Goal: Information Seeking & Learning: Learn about a topic

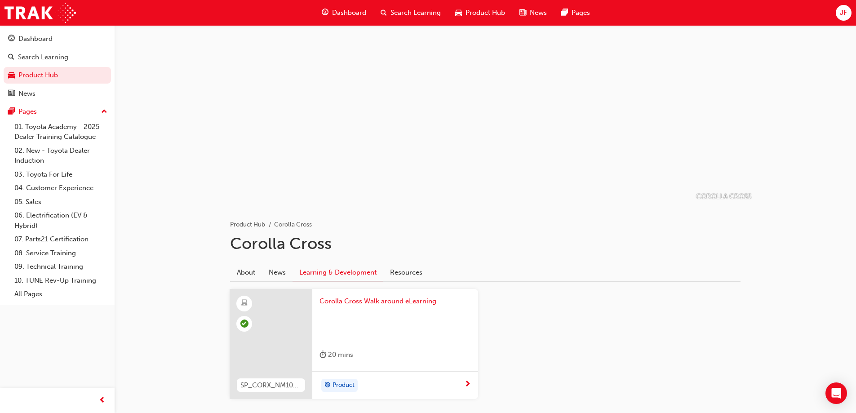
click at [404, 9] on span "Search Learning" at bounding box center [415, 13] width 50 height 10
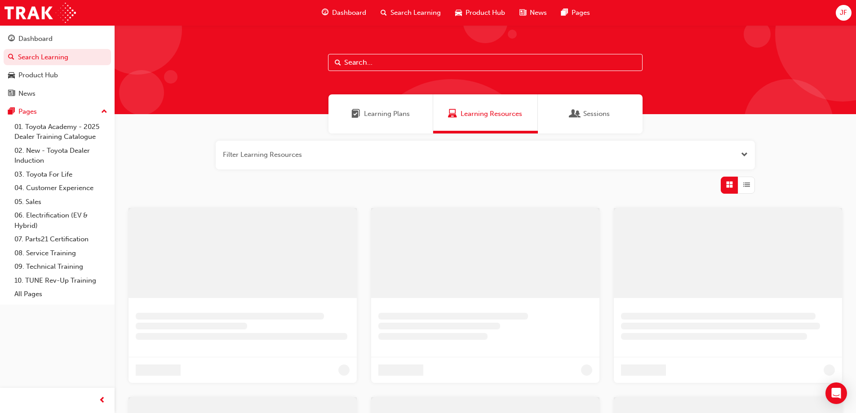
click at [383, 61] on input "text" at bounding box center [485, 62] width 315 height 17
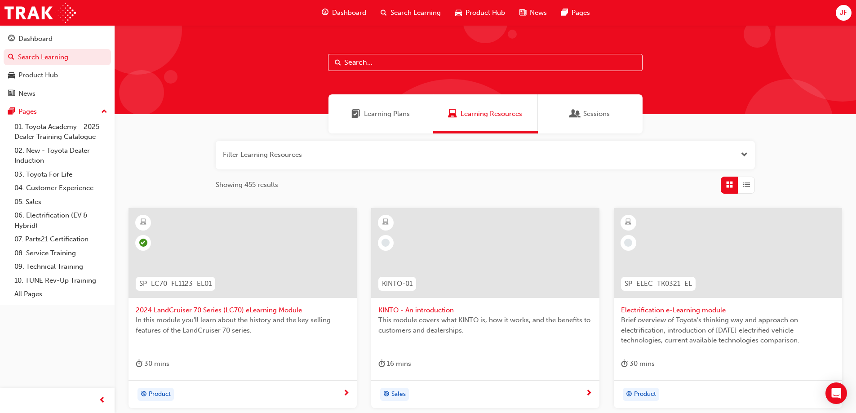
paste input "OWAF' Pathway to Purchase - New Car Sales Consultant Immersion Training (P2P-IL…"
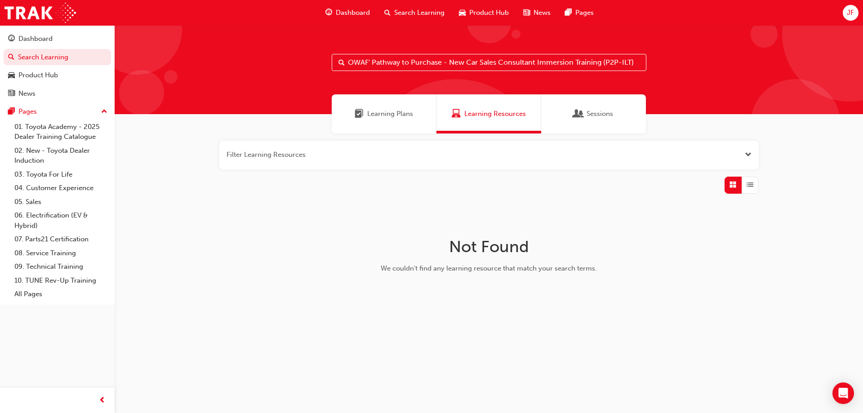
drag, startPoint x: 601, startPoint y: 63, endPoint x: 301, endPoint y: 77, distance: 300.5
click at [300, 77] on div "OWAF' Pathway to Purchase - New Car Sales Consultant Immersion Training (P2P-IL…" at bounding box center [489, 69] width 748 height 89
click at [388, 67] on input "(P2P-ILT)" at bounding box center [489, 62] width 315 height 17
type input "("
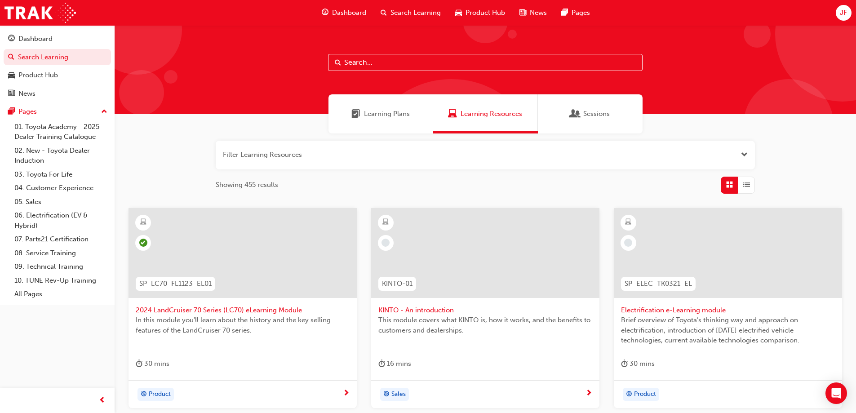
click at [422, 67] on input "text" at bounding box center [485, 62] width 315 height 17
paste input "Hybrid (SP_HYBRID_TK0618_EL)"
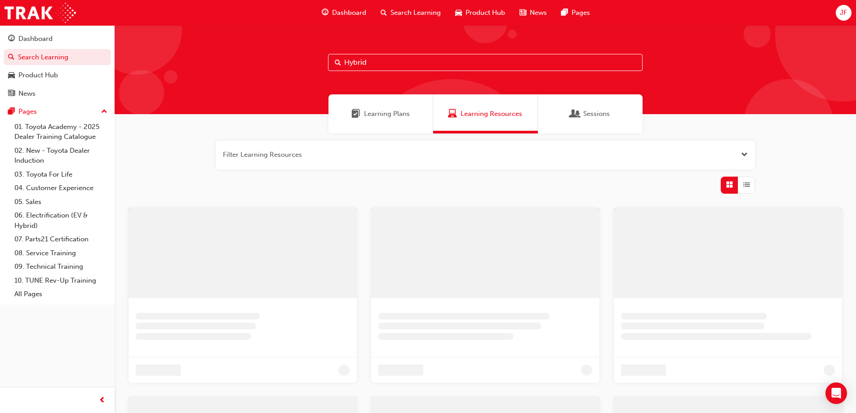
type input "Hybrid"
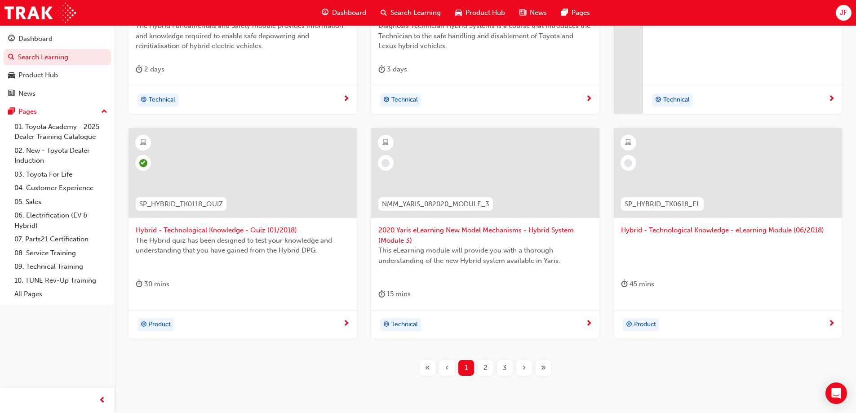
scroll to position [315, 0]
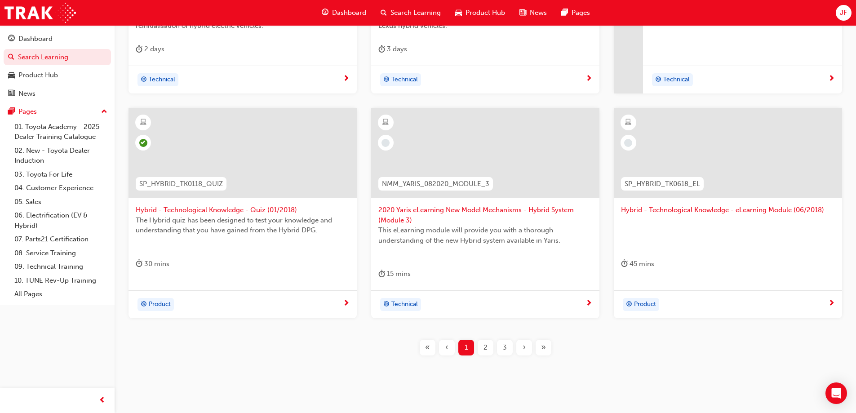
click at [668, 183] on span "SP_HYBRID_TK0618_EL" at bounding box center [662, 184] width 75 height 10
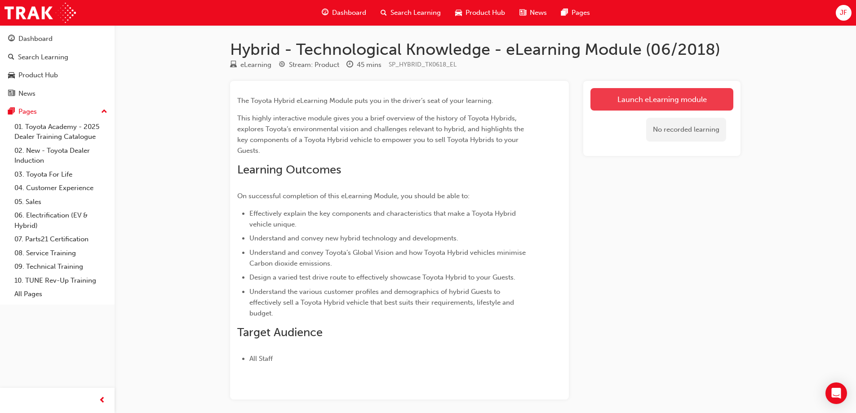
click at [656, 98] on link "Launch eLearning module" at bounding box center [661, 99] width 143 height 22
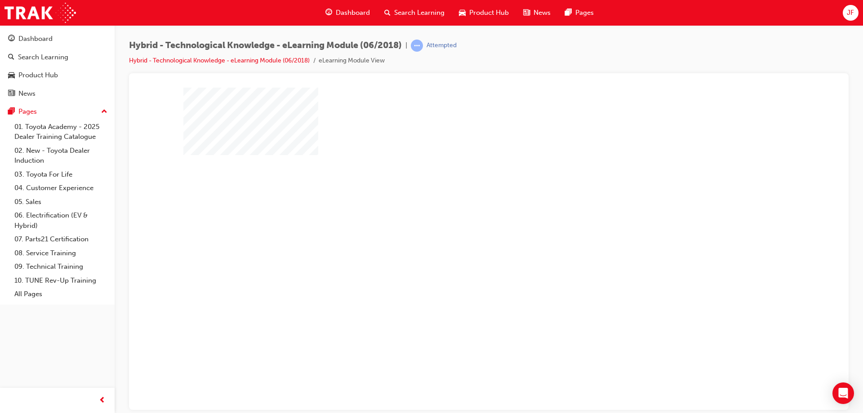
click at [463, 222] on div "play" at bounding box center [463, 222] width 0 height 0
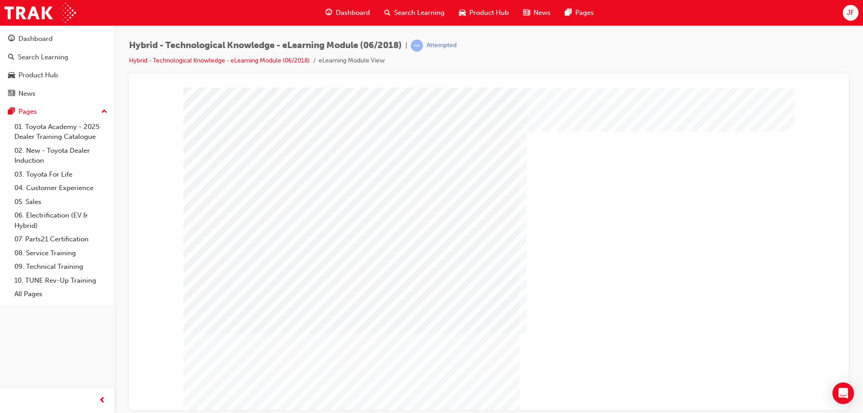
drag, startPoint x: 248, startPoint y: 251, endPoint x: 245, endPoint y: 266, distance: 15.5
click at [245, 266] on div "Navigation" at bounding box center [488, 249] width 611 height 324
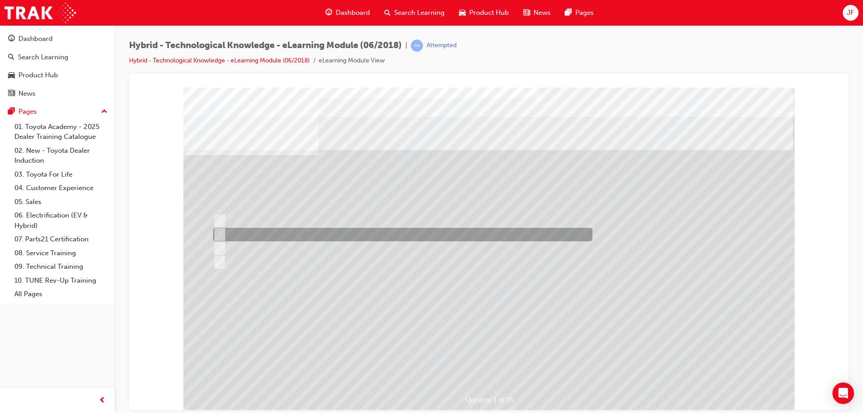
click at [223, 231] on div at bounding box center [400, 234] width 379 height 13
radio input "true"
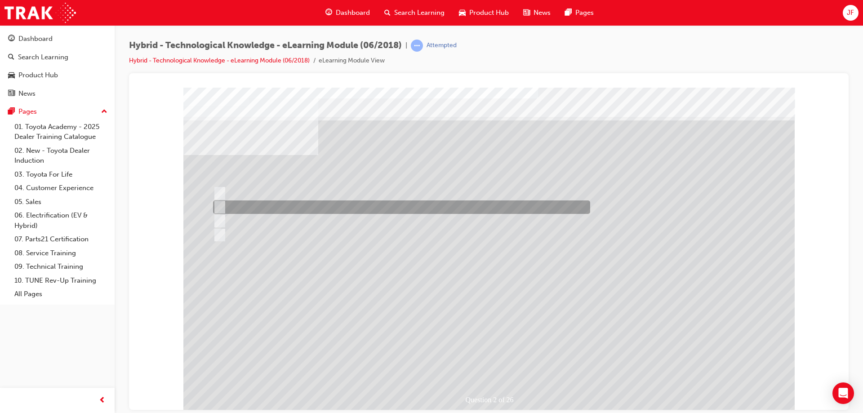
click at [216, 208] on input "Prius v" at bounding box center [218, 207] width 10 height 10
radio input "true"
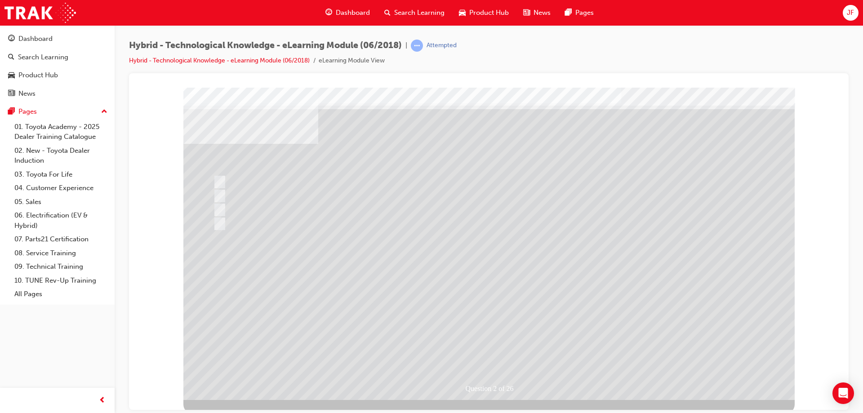
scroll to position [15, 0]
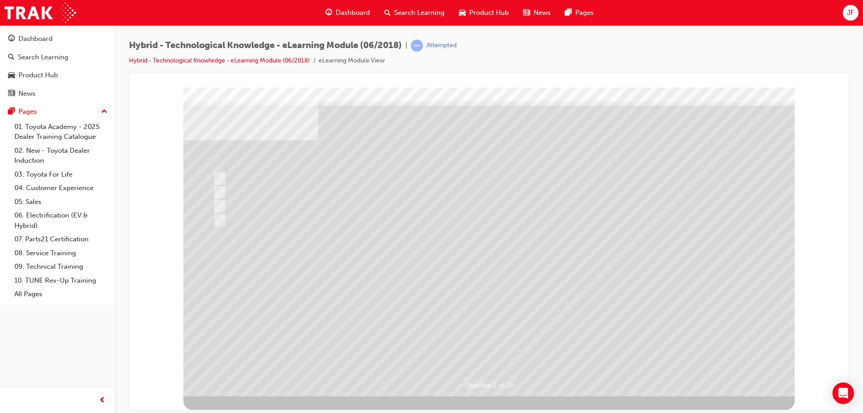
click at [508, 351] on div at bounding box center [488, 234] width 611 height 324
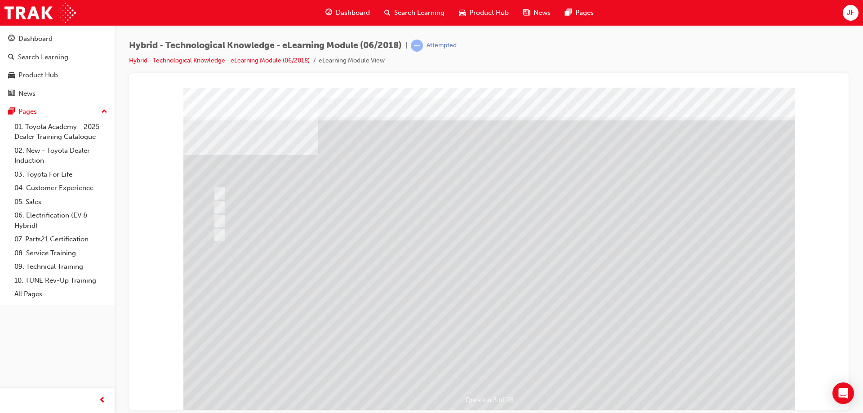
click at [498, 348] on div "" at bounding box center [488, 360] width 611 height 38
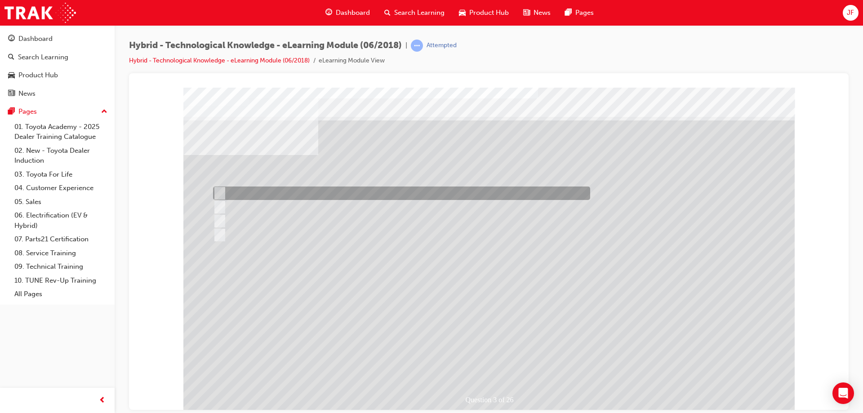
click at [221, 191] on input "2025" at bounding box center [218, 193] width 10 height 10
radio input "true"
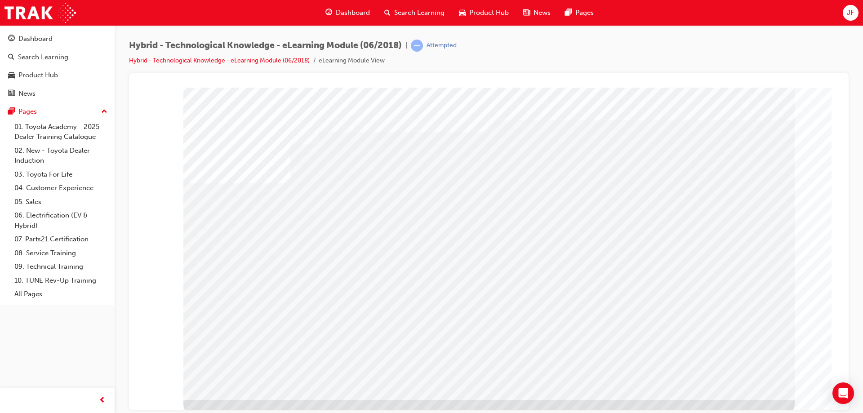
scroll to position [15, 0]
drag, startPoint x: 588, startPoint y: 217, endPoint x: 604, endPoint y: 217, distance: 16.6
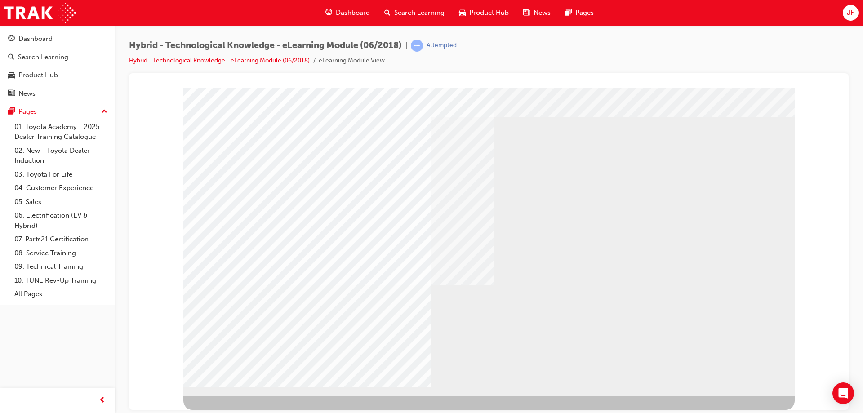
scroll to position [0, 0]
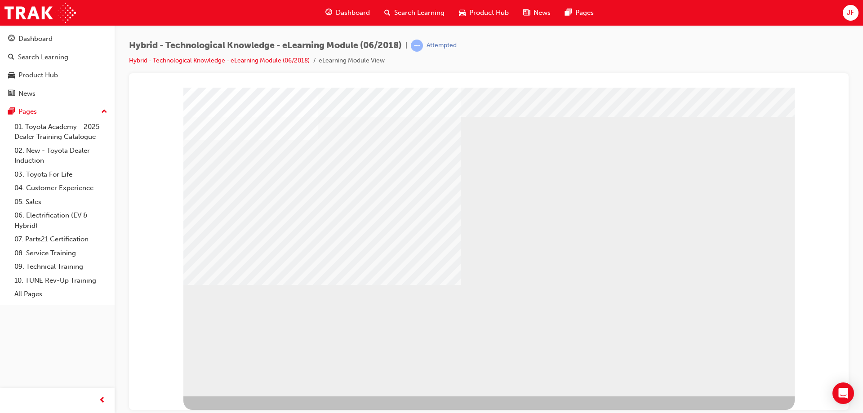
scroll to position [0, 0]
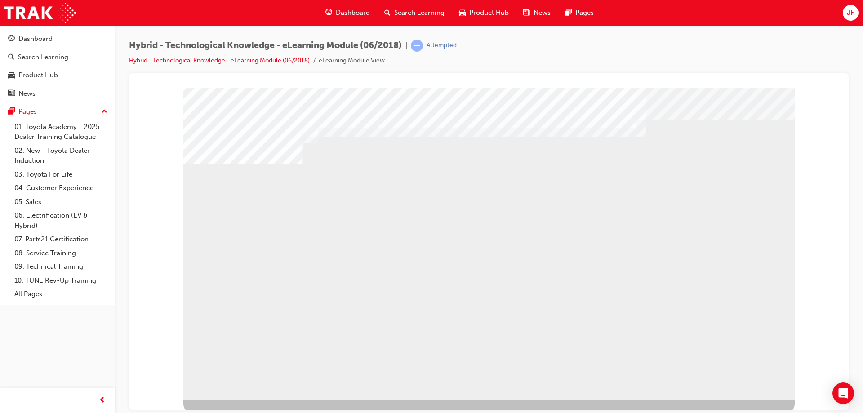
scroll to position [15, 0]
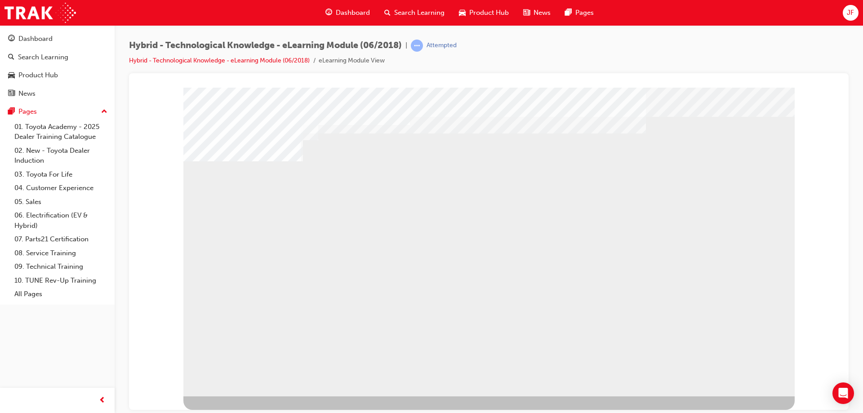
drag, startPoint x: 734, startPoint y: 368, endPoint x: 735, endPoint y: 372, distance: 4.7
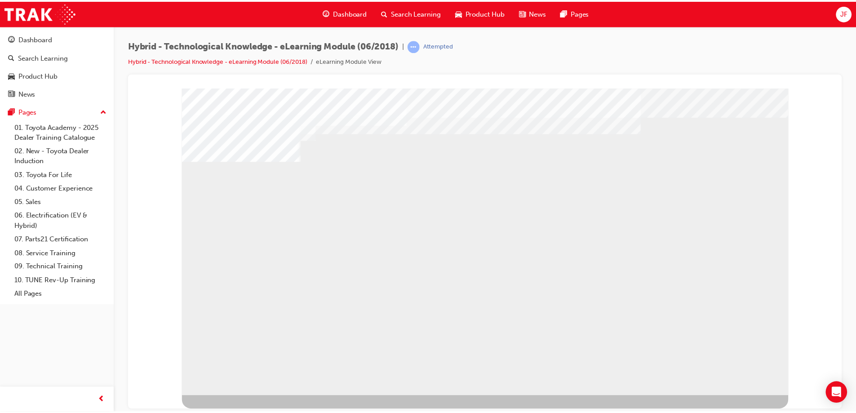
scroll to position [0, 0]
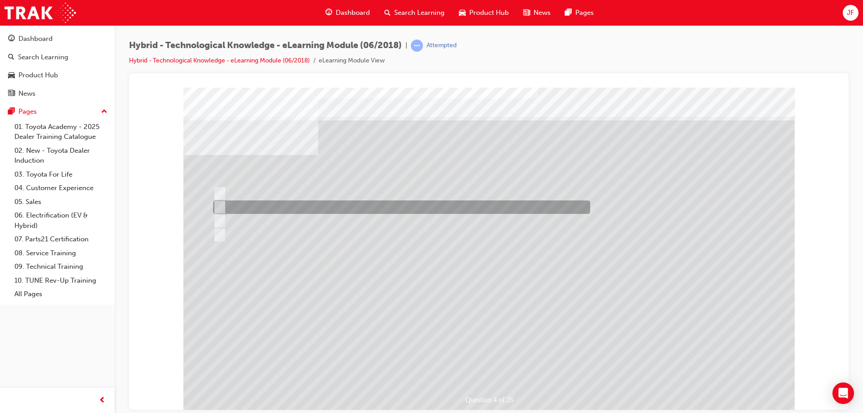
click at [219, 207] on input "Are cost effective to service, much like a petrol only powered engine." at bounding box center [218, 207] width 10 height 10
radio input "true"
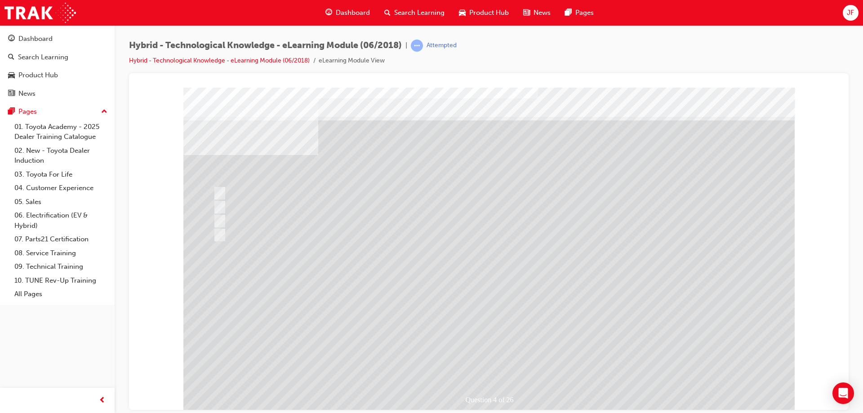
click at [498, 358] on div at bounding box center [488, 249] width 611 height 324
click at [221, 195] on div at bounding box center [488, 249] width 611 height 324
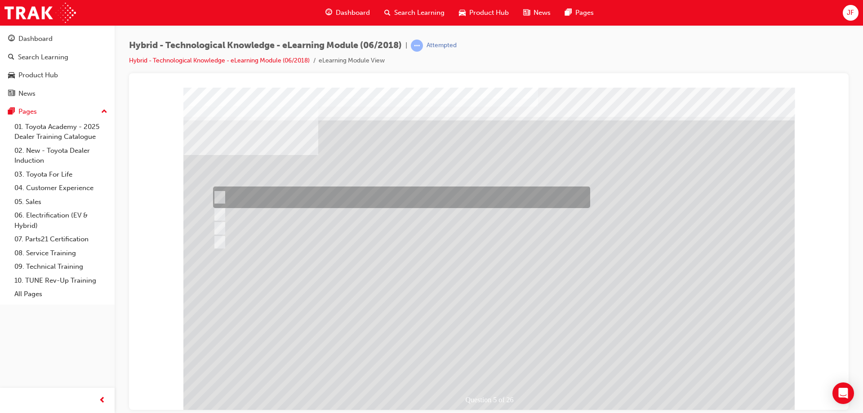
click at [221, 198] on input "Reducing global average CO2 emissions from new vehicles by 90% from Toyota’s gl…" at bounding box center [218, 197] width 10 height 10
radio input "true"
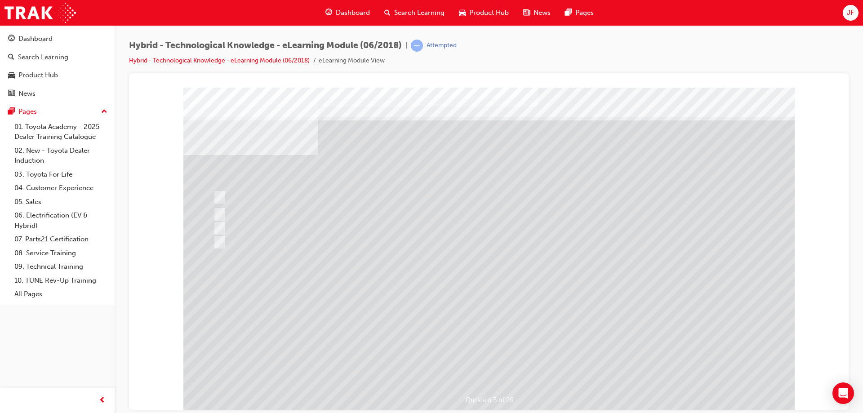
click at [485, 356] on div at bounding box center [488, 249] width 611 height 324
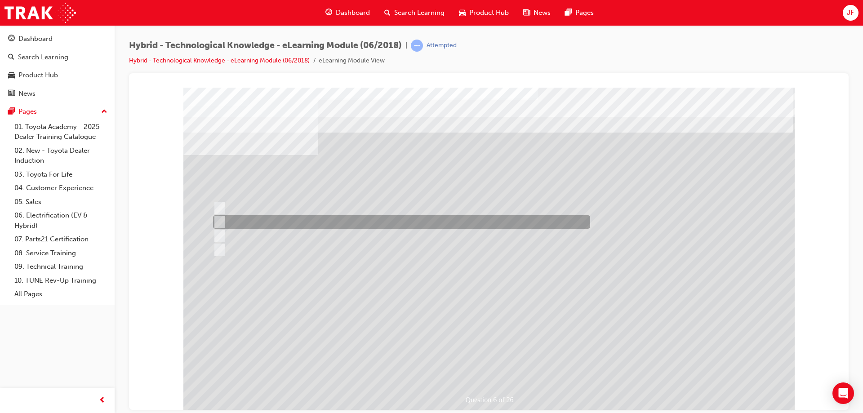
click at [219, 222] on input "Peace of mind." at bounding box center [218, 222] width 10 height 10
radio input "true"
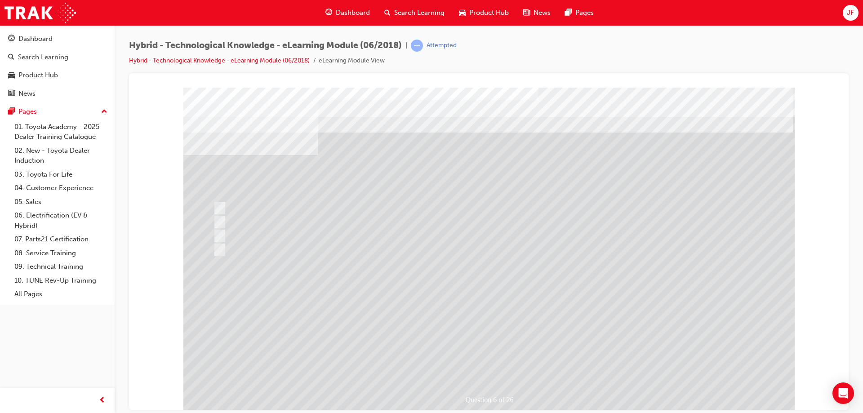
click at [492, 361] on div at bounding box center [488, 249] width 611 height 324
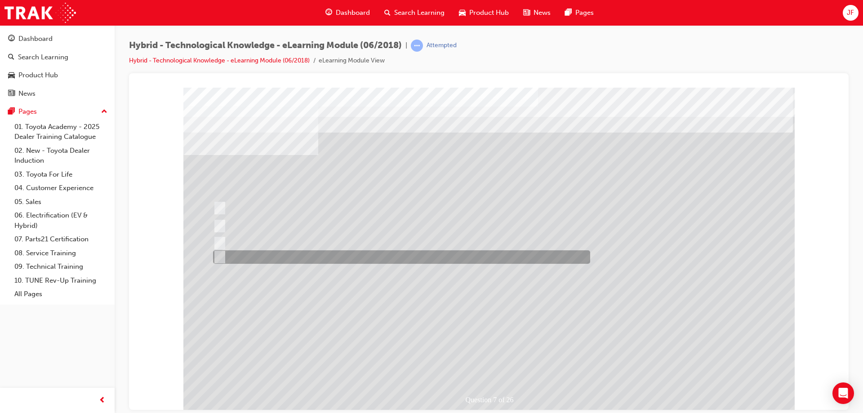
click at [222, 254] on input "All of the answers above." at bounding box center [218, 257] width 10 height 10
radio input "true"
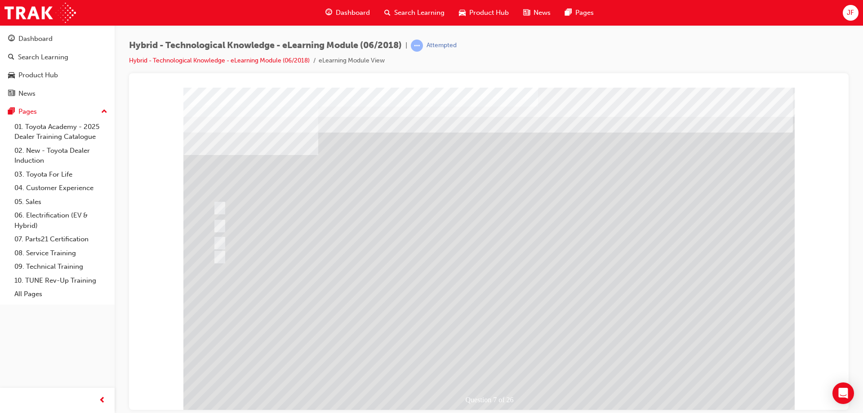
click at [496, 364] on div at bounding box center [488, 249] width 611 height 324
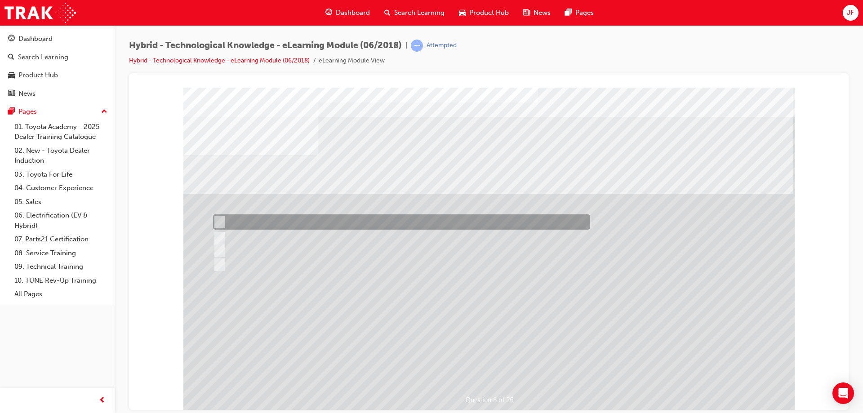
click at [222, 218] on input "90%" at bounding box center [218, 222] width 10 height 10
radio input "true"
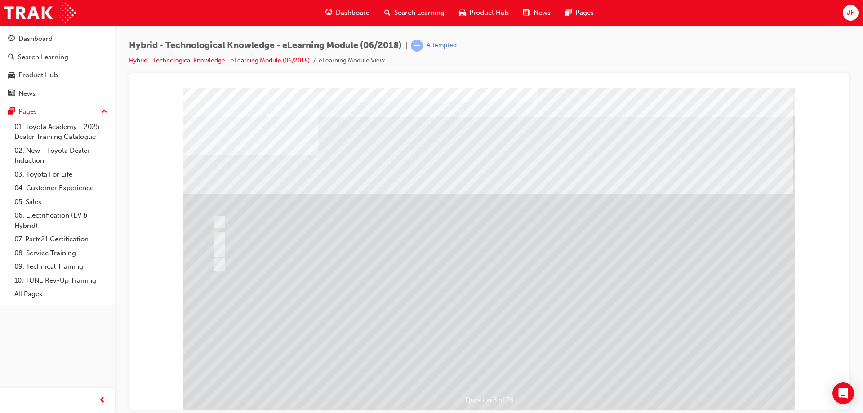
click at [496, 367] on div at bounding box center [488, 249] width 611 height 324
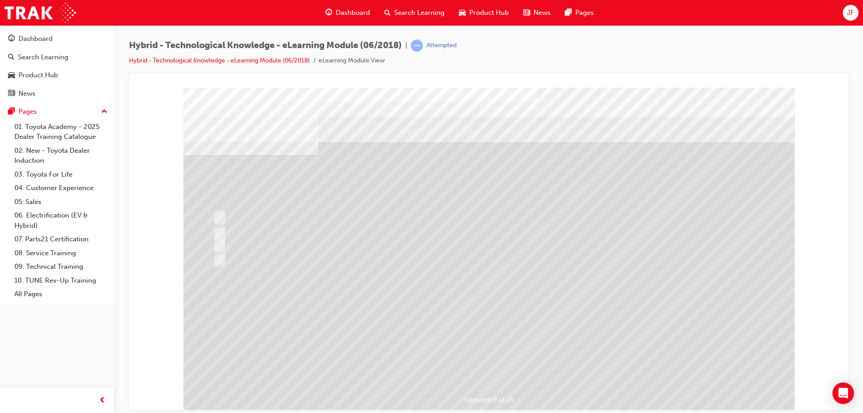
click at [423, 13] on span "Search Learning" at bounding box center [419, 13] width 50 height 10
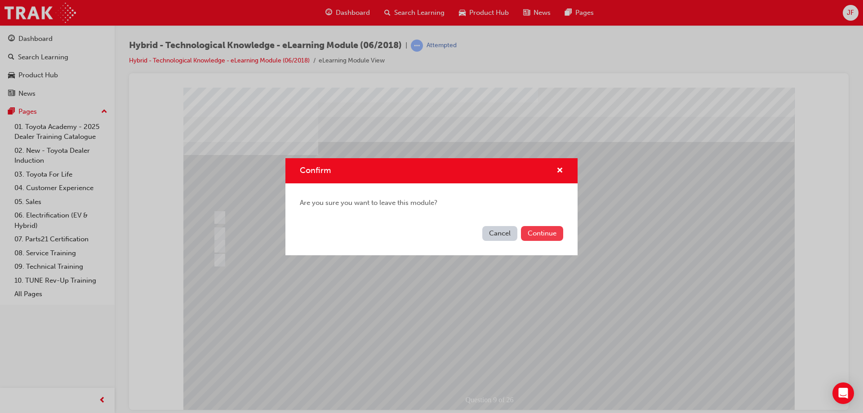
click at [535, 236] on button "Continue" at bounding box center [542, 233] width 42 height 15
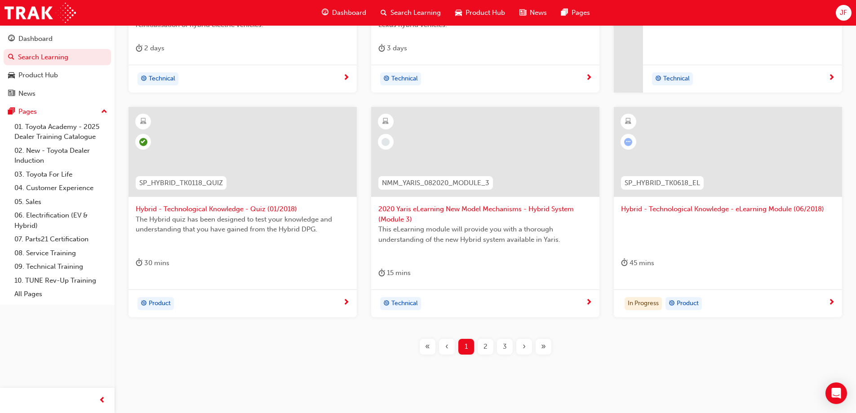
scroll to position [330, 0]
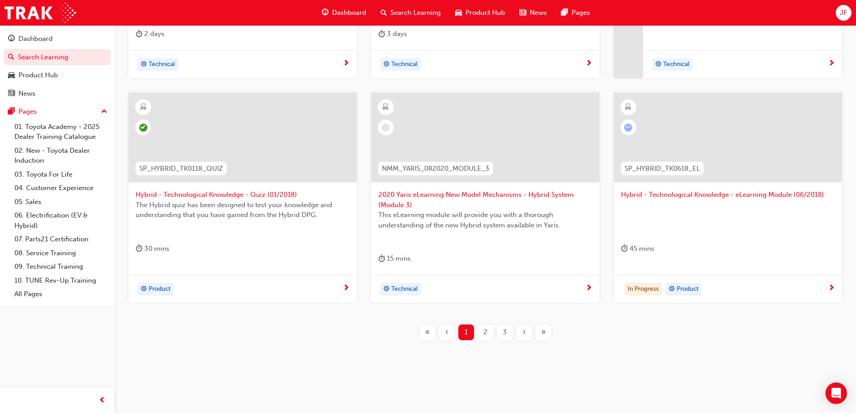
click at [834, 289] on span "next-icon" at bounding box center [831, 288] width 7 height 8
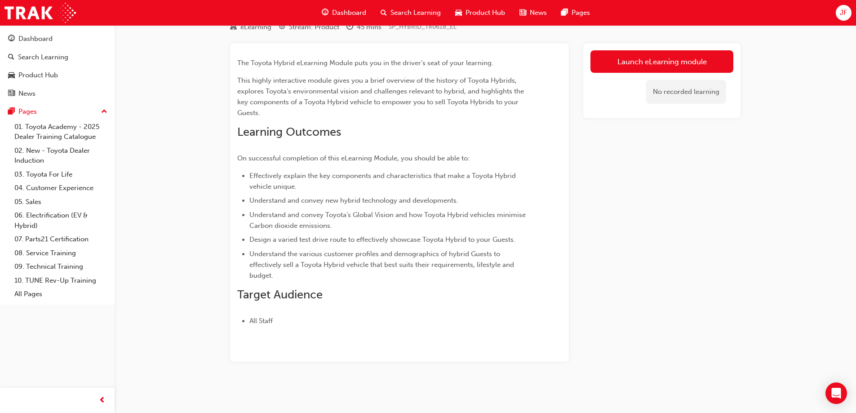
scroll to position [38, 0]
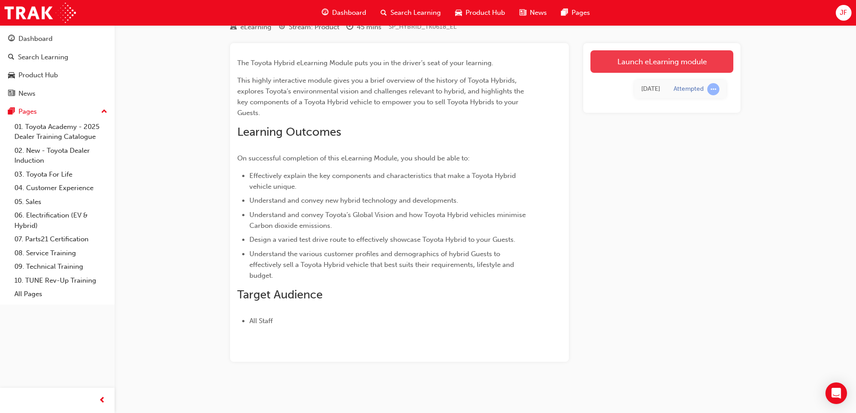
click at [656, 53] on link "Launch eLearning module" at bounding box center [661, 61] width 143 height 22
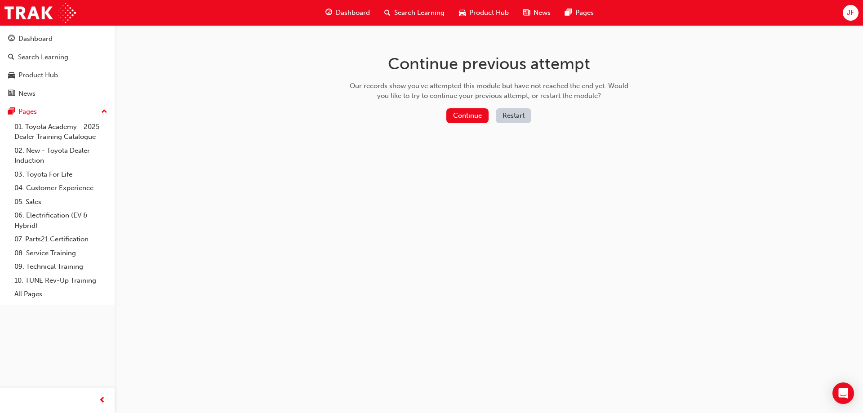
click at [514, 117] on button "Restart" at bounding box center [513, 115] width 35 height 15
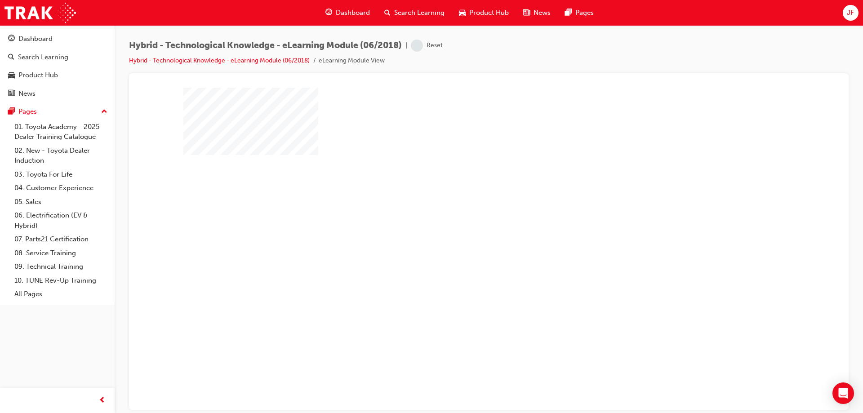
scroll to position [15, 0]
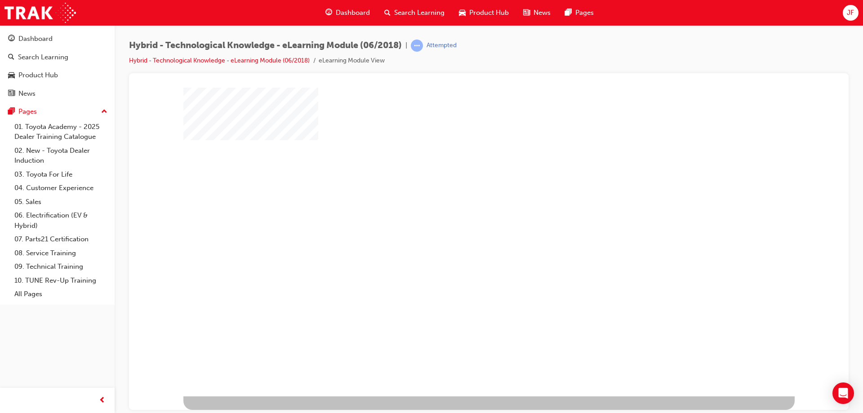
click at [463, 208] on div "play" at bounding box center [463, 208] width 0 height 0
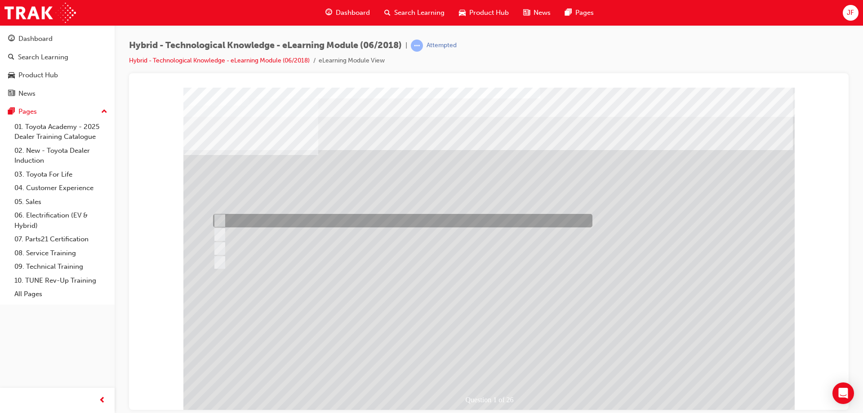
click at [223, 222] on div at bounding box center [400, 220] width 379 height 13
radio input "true"
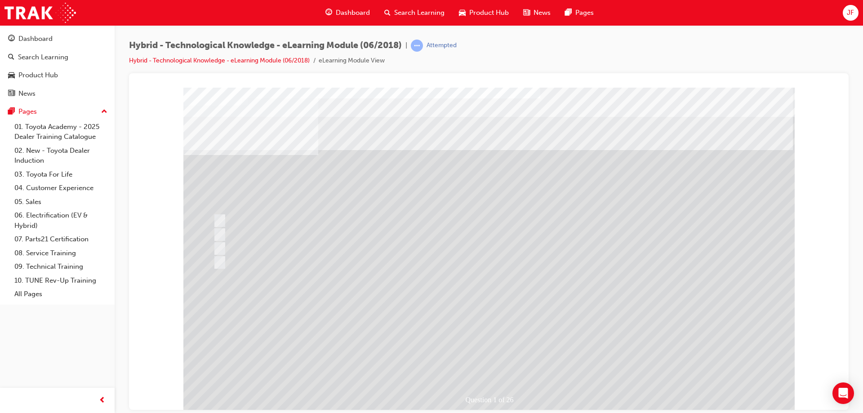
click at [483, 362] on div at bounding box center [488, 249] width 611 height 324
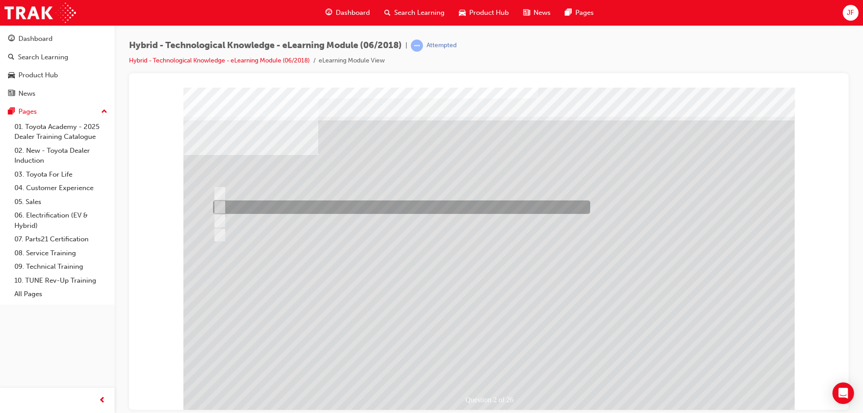
click at [225, 205] on div at bounding box center [399, 206] width 377 height 13
radio input "true"
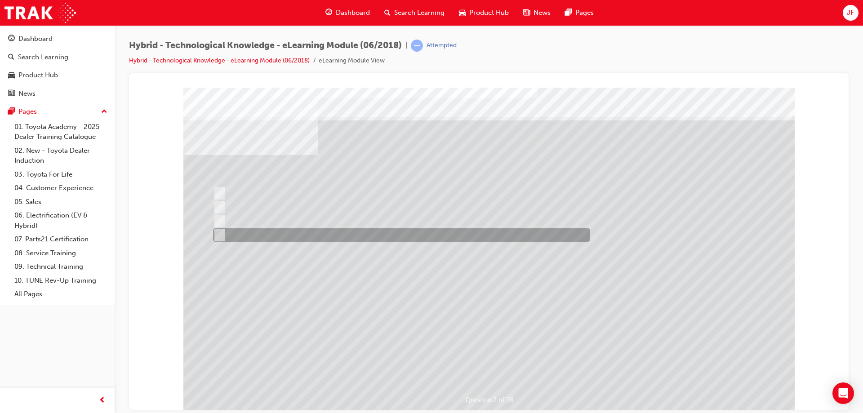
click at [222, 234] on input "RAV4" at bounding box center [218, 235] width 10 height 10
radio input "true"
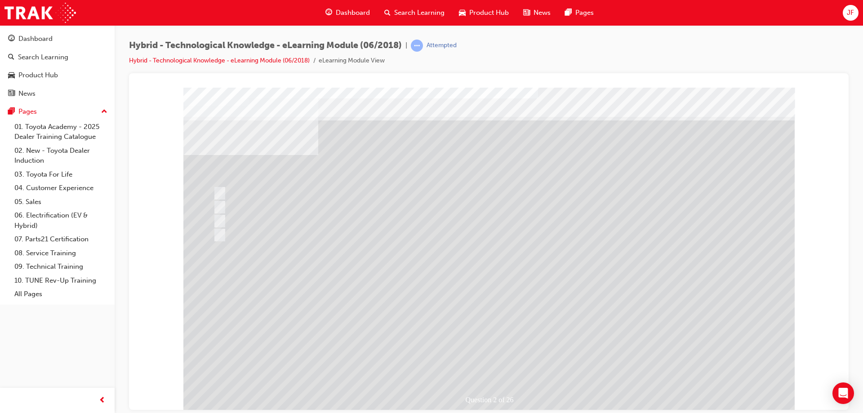
click at [494, 357] on div at bounding box center [488, 249] width 611 height 324
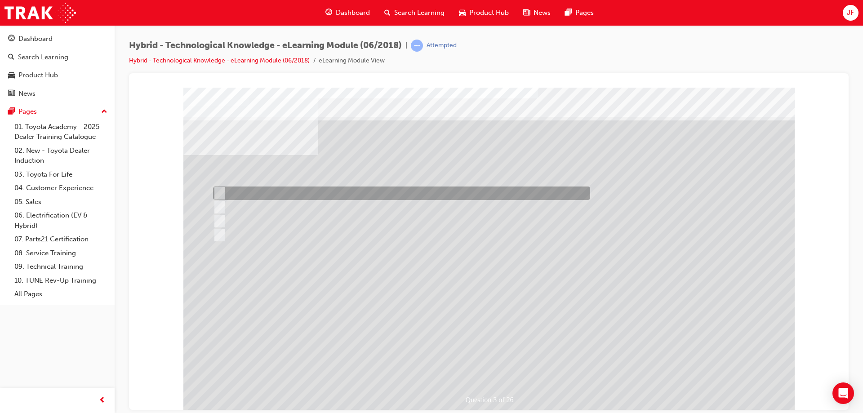
click at [216, 189] on input "2025" at bounding box center [218, 193] width 10 height 10
radio input "true"
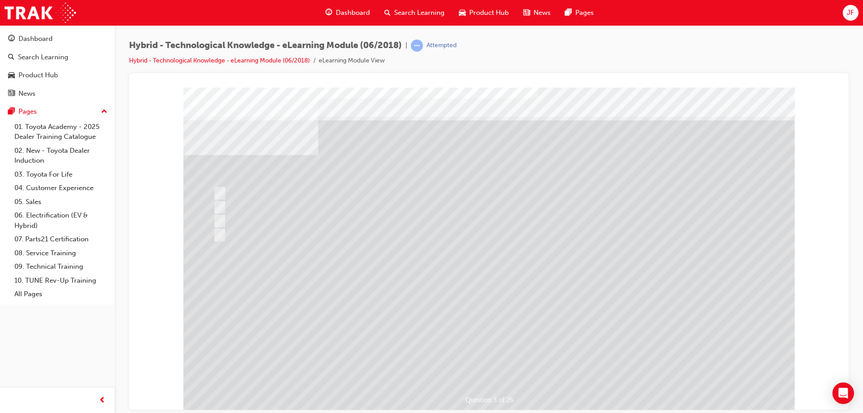
click at [483, 356] on div at bounding box center [488, 249] width 611 height 324
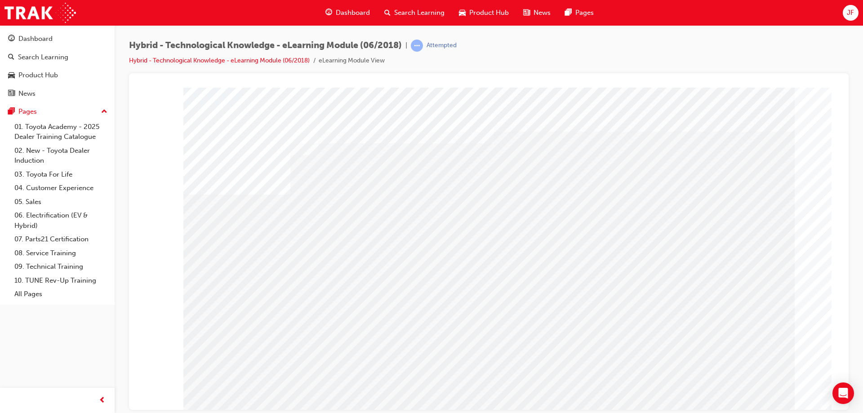
drag, startPoint x: 306, startPoint y: 260, endPoint x: 468, endPoint y: 280, distance: 163.1
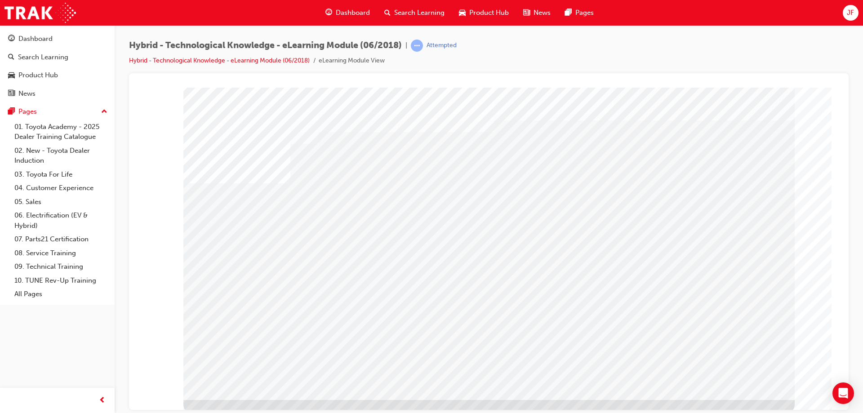
scroll to position [15, 0]
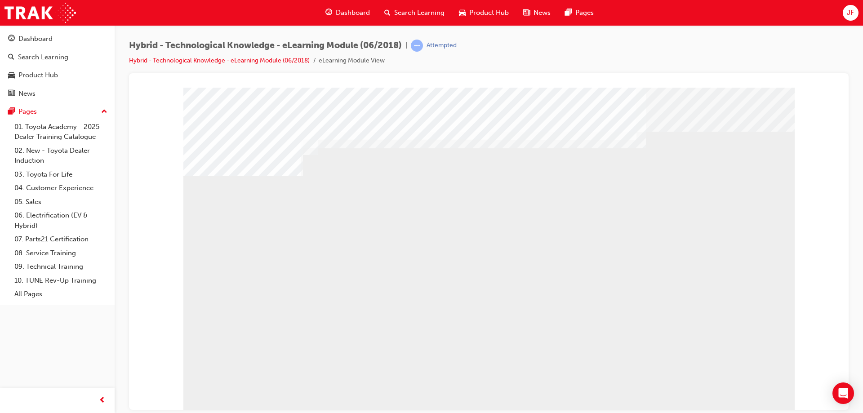
drag, startPoint x: 345, startPoint y: 270, endPoint x: 433, endPoint y: 273, distance: 87.7
drag, startPoint x: 533, startPoint y: 283, endPoint x: 576, endPoint y: 286, distance: 43.2
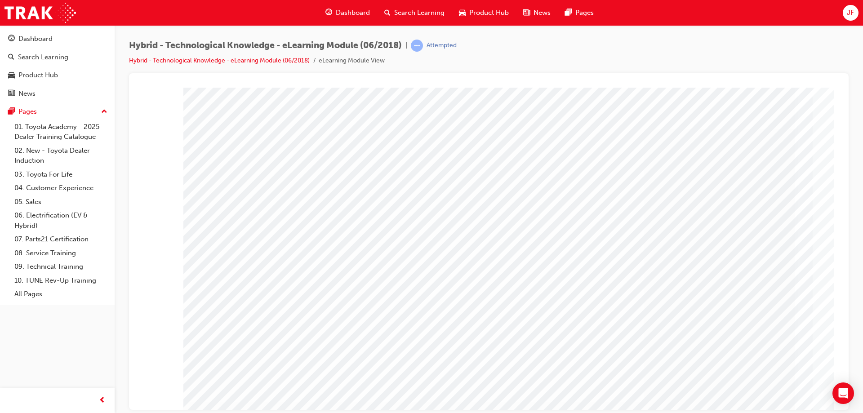
drag, startPoint x: 341, startPoint y: 233, endPoint x: 358, endPoint y: 233, distance: 17.1
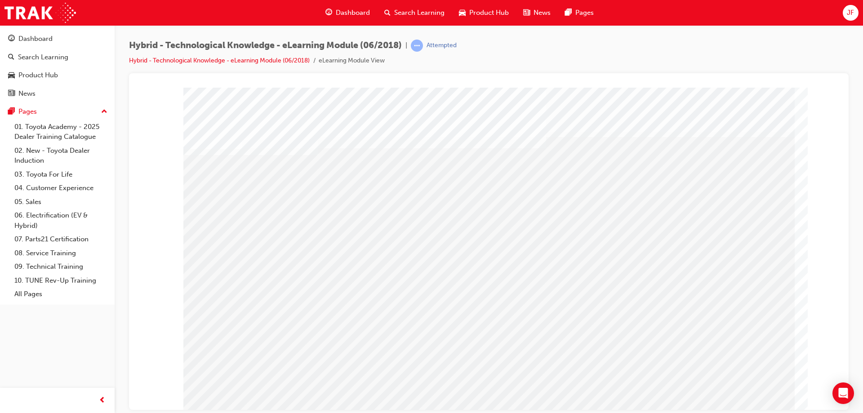
drag, startPoint x: 584, startPoint y: 245, endPoint x: 621, endPoint y: 244, distance: 37.3
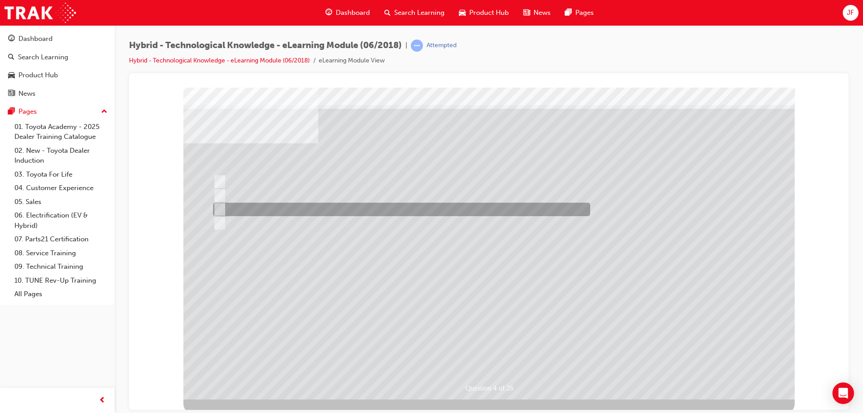
scroll to position [15, 0]
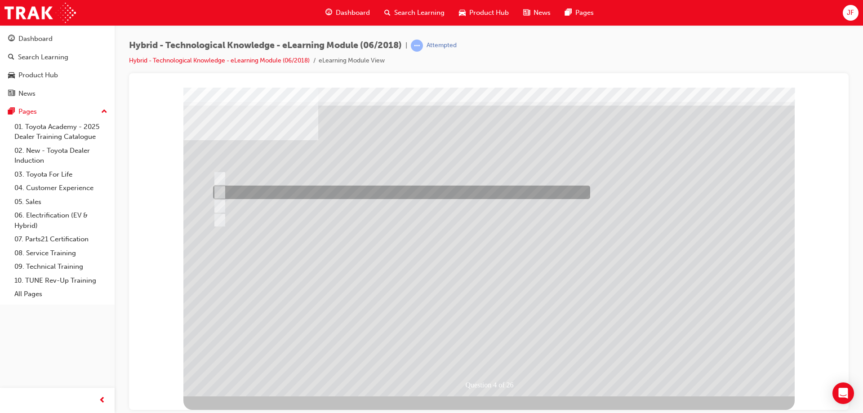
click at [331, 191] on div at bounding box center [399, 192] width 377 height 13
radio input "true"
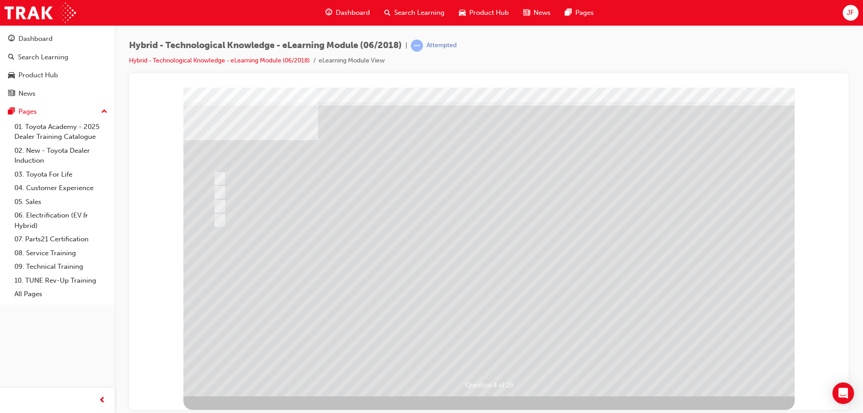
click at [489, 349] on div at bounding box center [488, 234] width 611 height 324
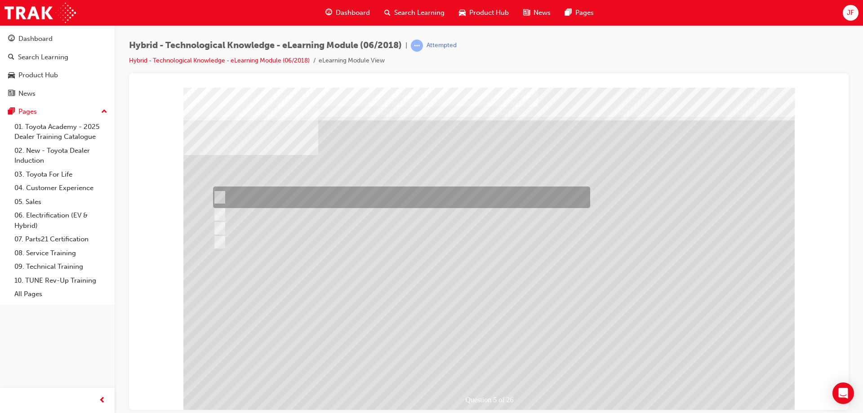
click at [218, 193] on input "Reducing global average CO2 emissions from new vehicles by 90% from Toyota’s gl…" at bounding box center [218, 197] width 10 height 10
radio input "true"
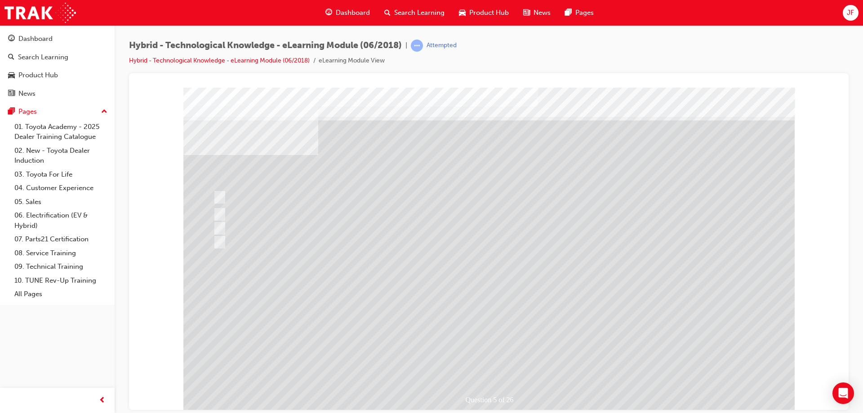
click at [502, 357] on div at bounding box center [488, 249] width 611 height 324
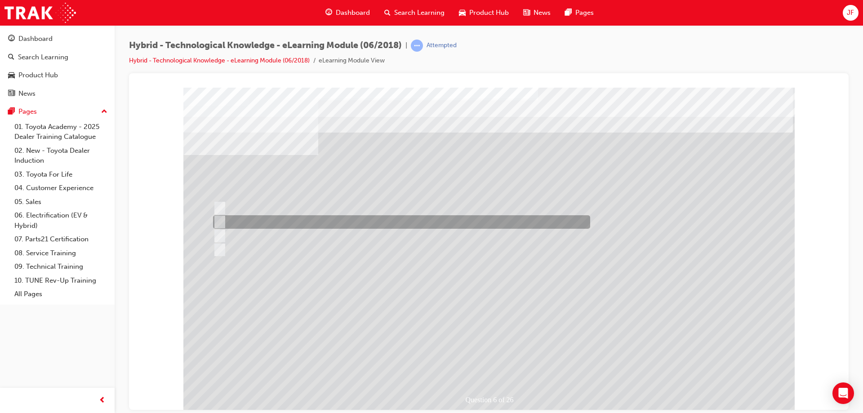
click at [225, 217] on div at bounding box center [399, 221] width 377 height 13
radio input "true"
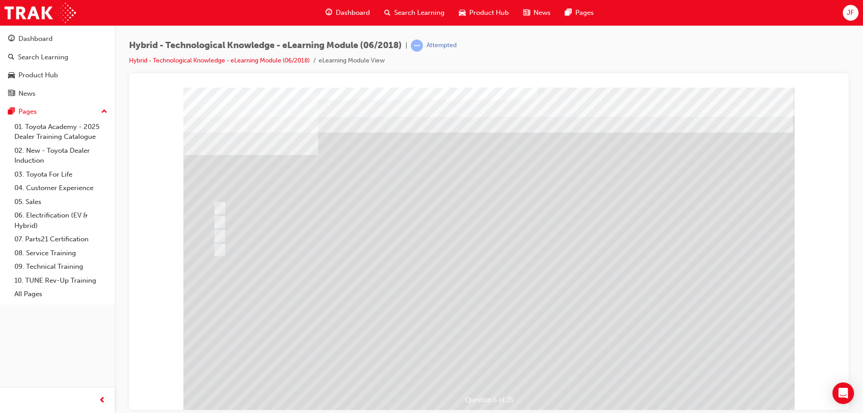
click at [492, 355] on div at bounding box center [488, 249] width 611 height 324
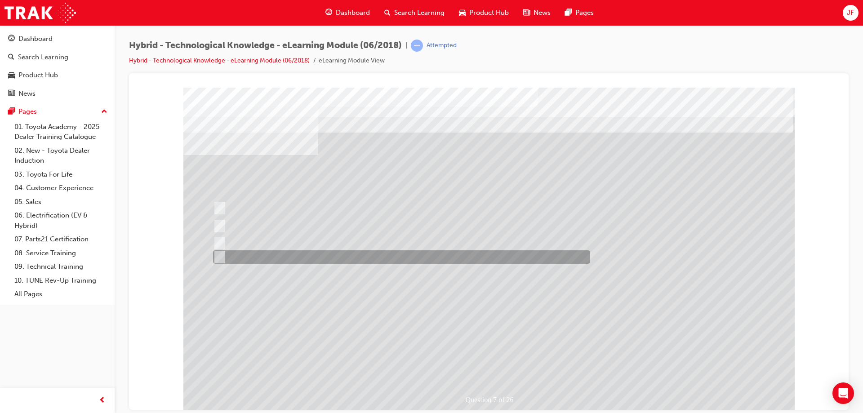
click at [221, 260] on input "All of the answers above." at bounding box center [218, 257] width 10 height 10
radio input "true"
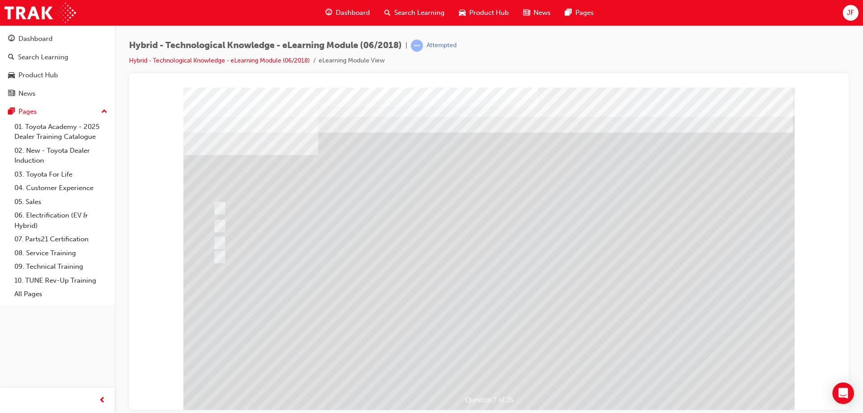
click at [488, 359] on div at bounding box center [488, 249] width 611 height 324
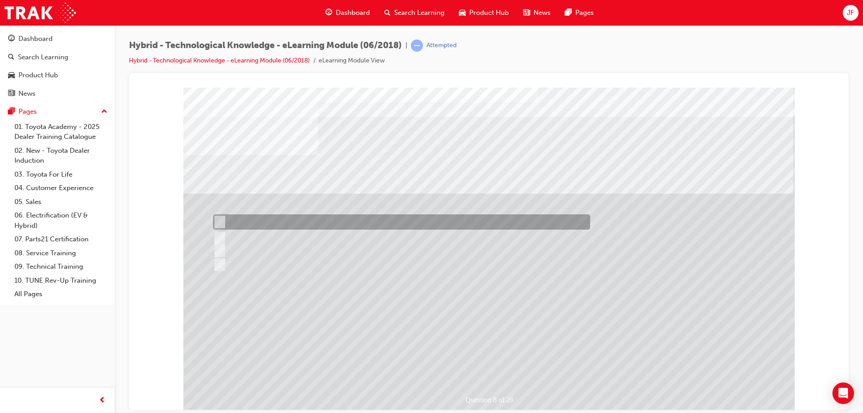
click at [219, 223] on input "90%" at bounding box center [218, 222] width 10 height 10
radio input "true"
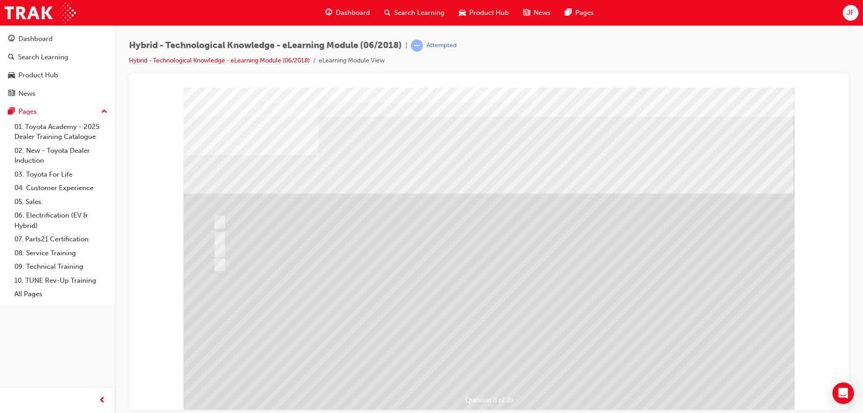
click at [480, 360] on div at bounding box center [488, 249] width 611 height 324
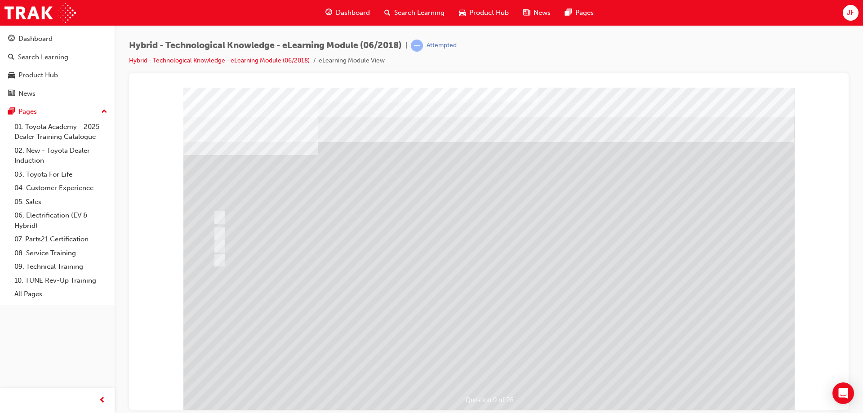
click at [216, 258] on div at bounding box center [488, 249] width 611 height 324
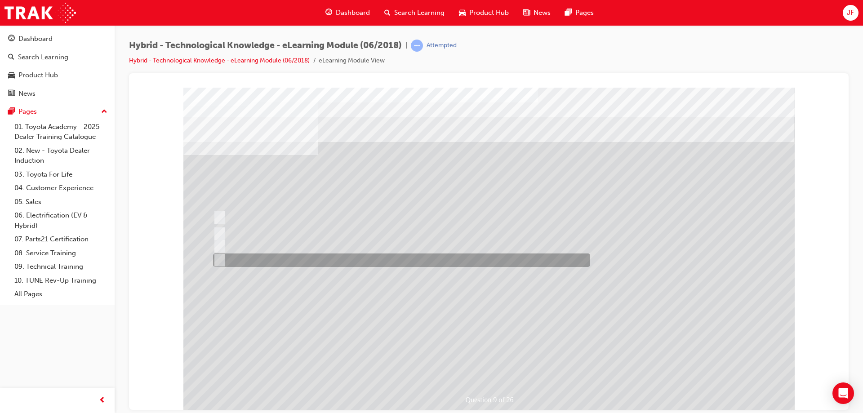
click at [224, 260] on div at bounding box center [399, 259] width 377 height 13
radio input "true"
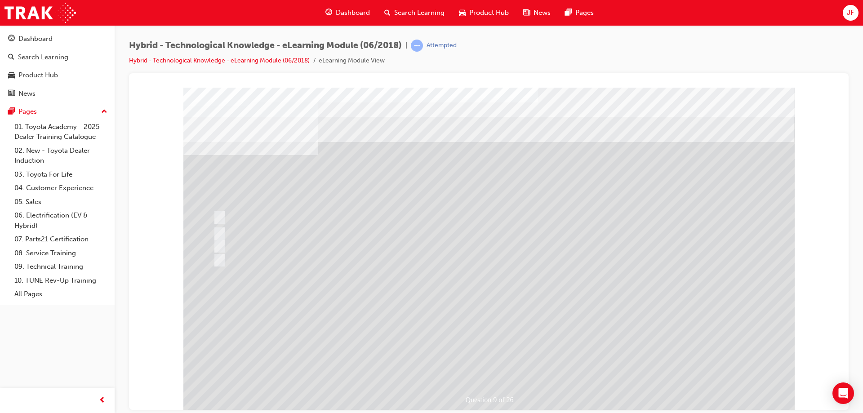
click at [494, 356] on div at bounding box center [488, 249] width 611 height 324
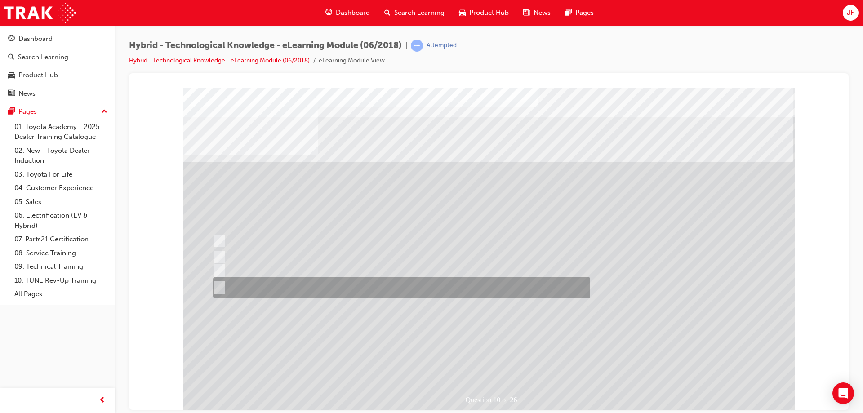
click at [218, 279] on div at bounding box center [399, 288] width 377 height 22
radio input "true"
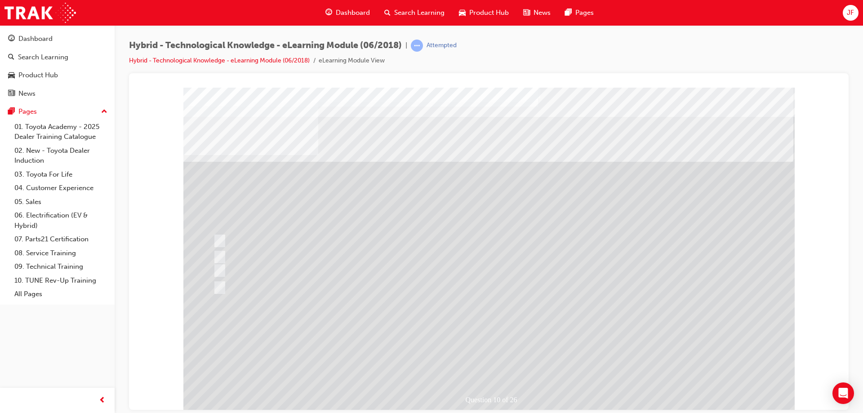
click at [495, 359] on div at bounding box center [488, 249] width 611 height 324
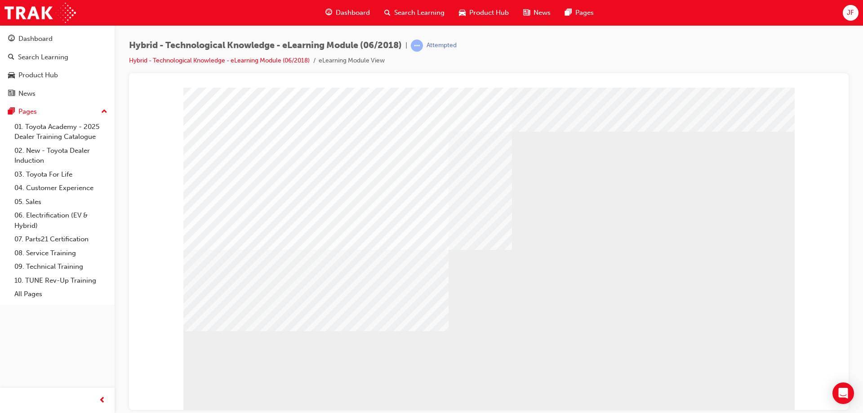
drag, startPoint x: 664, startPoint y: 389, endPoint x: 665, endPoint y: 380, distance: 9.5
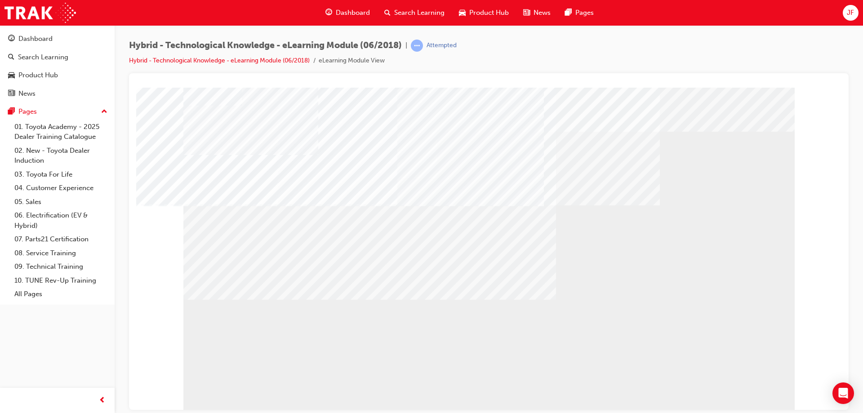
drag, startPoint x: 469, startPoint y: 283, endPoint x: 559, endPoint y: 275, distance: 90.7
drag, startPoint x: 611, startPoint y: 281, endPoint x: 633, endPoint y: 282, distance: 22.5
click at [707, 319] on div at bounding box center [488, 249] width 611 height 324
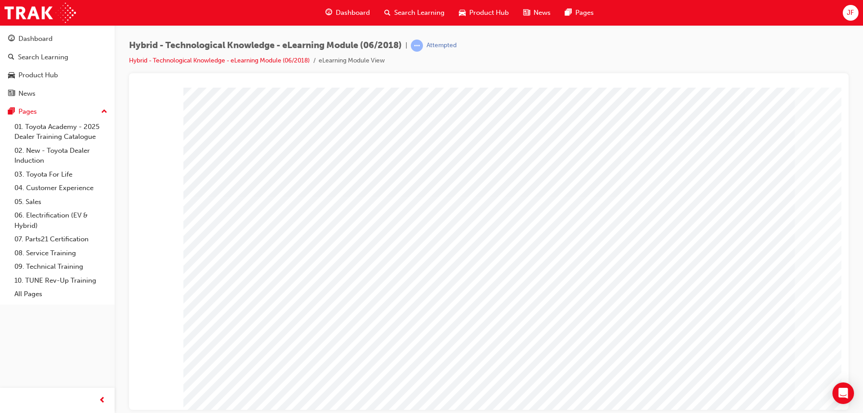
drag, startPoint x: 245, startPoint y: 198, endPoint x: 318, endPoint y: 203, distance: 72.5
drag, startPoint x: 322, startPoint y: 203, endPoint x: 350, endPoint y: 205, distance: 27.9
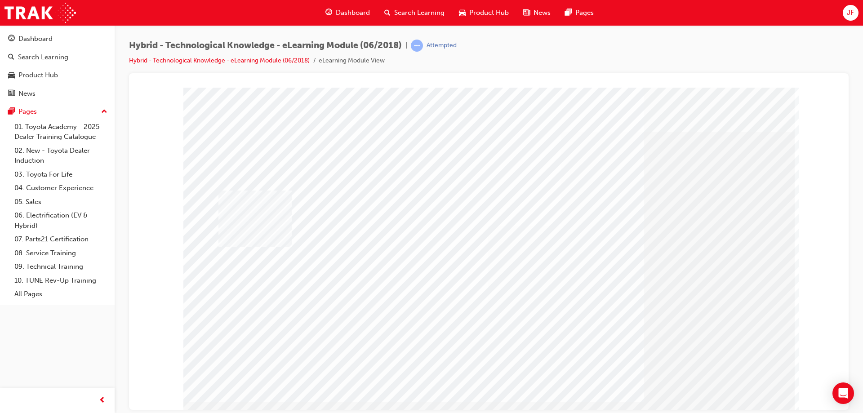
drag, startPoint x: 724, startPoint y: 225, endPoint x: 217, endPoint y: 210, distance: 507.1
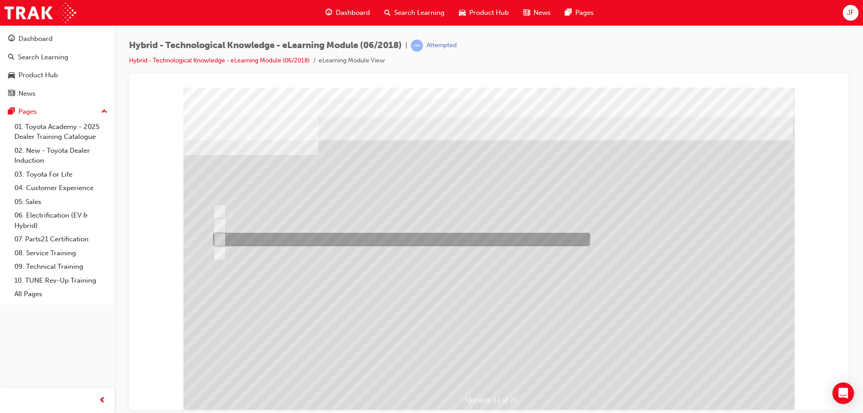
click at [216, 235] on input "Atkinson." at bounding box center [218, 240] width 10 height 10
radio input "true"
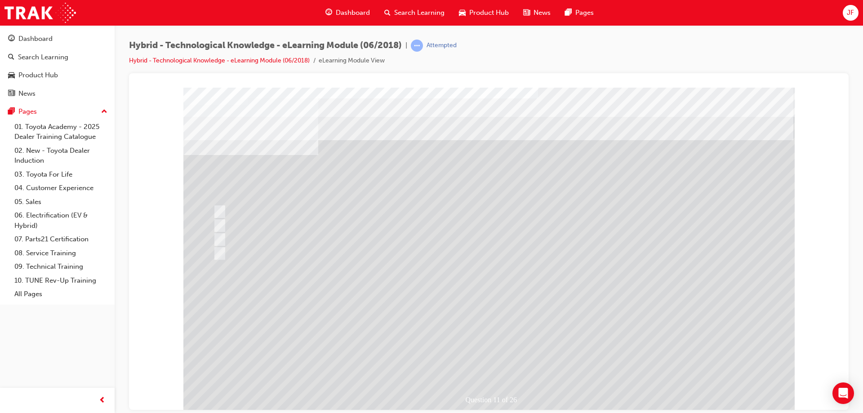
click at [480, 360] on div at bounding box center [488, 249] width 611 height 324
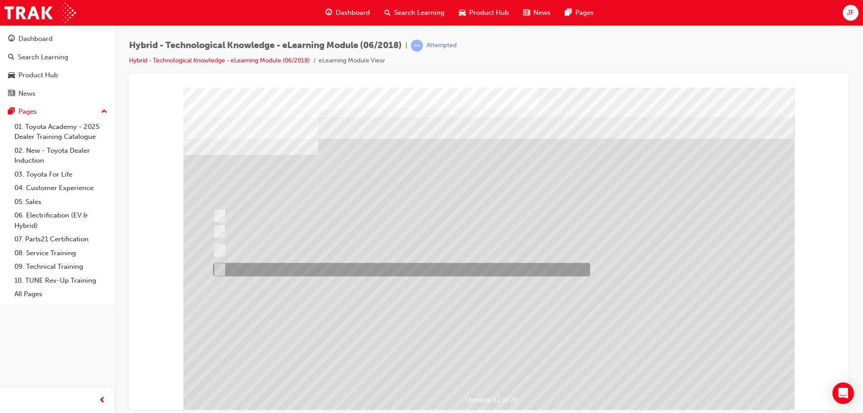
click at [220, 270] on input "All of the above answers." at bounding box center [218, 270] width 10 height 10
radio input "true"
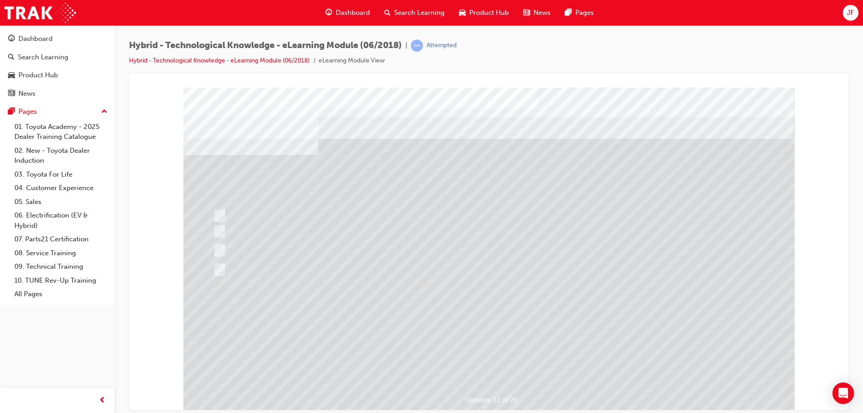
click at [482, 359] on div at bounding box center [488, 249] width 611 height 324
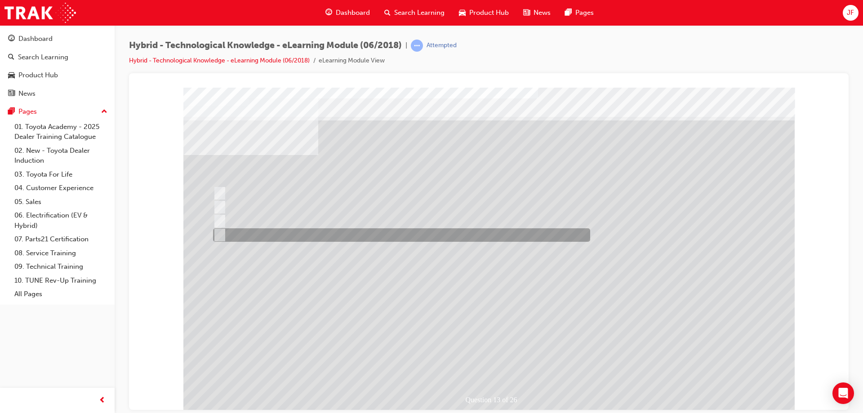
click at [218, 235] on input "2" at bounding box center [218, 235] width 10 height 10
radio input "true"
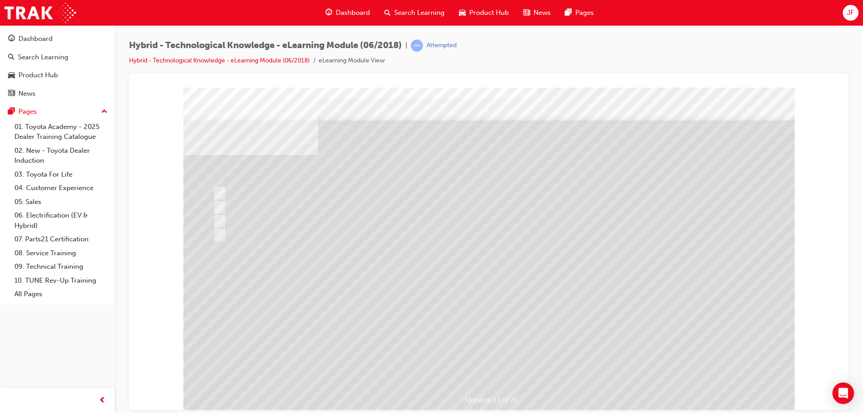
click at [501, 359] on div at bounding box center [488, 249] width 611 height 324
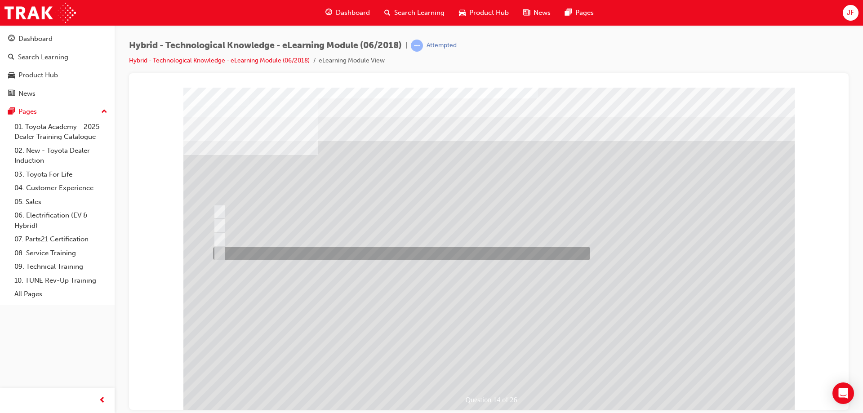
click at [218, 251] on input "Underneath the bonnet near the petrol engine." at bounding box center [218, 253] width 10 height 10
radio input "true"
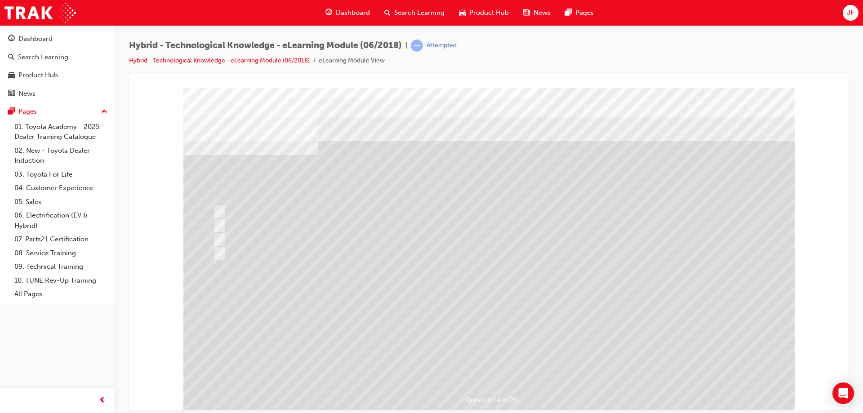
click at [472, 363] on div at bounding box center [488, 249] width 611 height 324
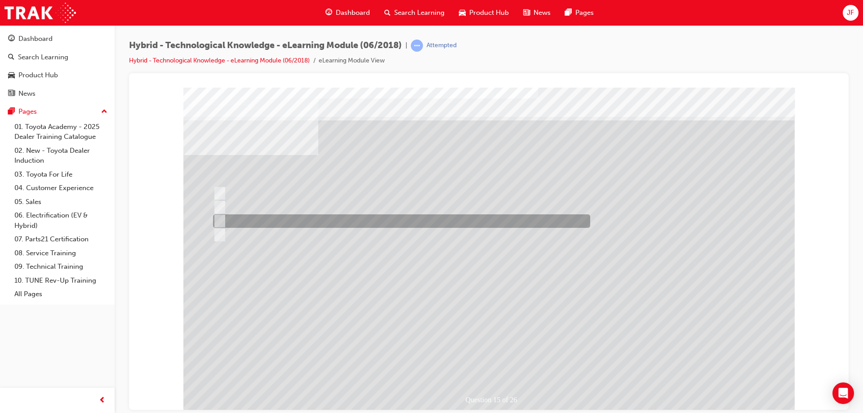
click at [217, 216] on input "No." at bounding box center [218, 221] width 10 height 10
radio input "true"
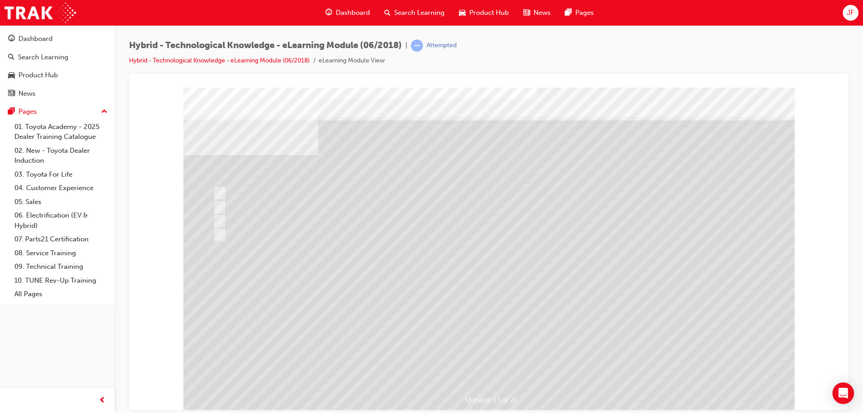
click at [474, 359] on div at bounding box center [488, 249] width 611 height 324
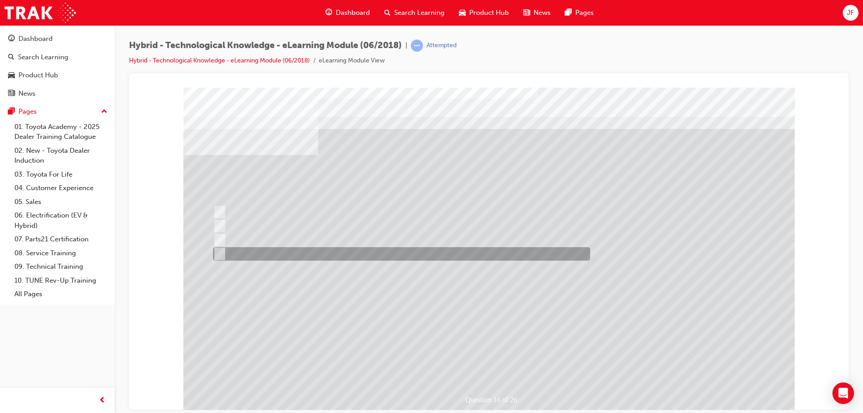
click at [218, 256] on input "Whenever the driver lifts off the throttle." at bounding box center [218, 254] width 10 height 10
radio input "true"
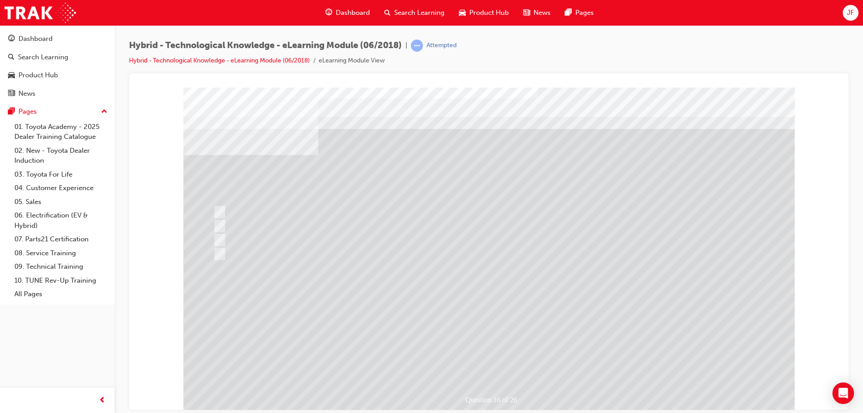
click at [474, 360] on div at bounding box center [488, 249] width 611 height 324
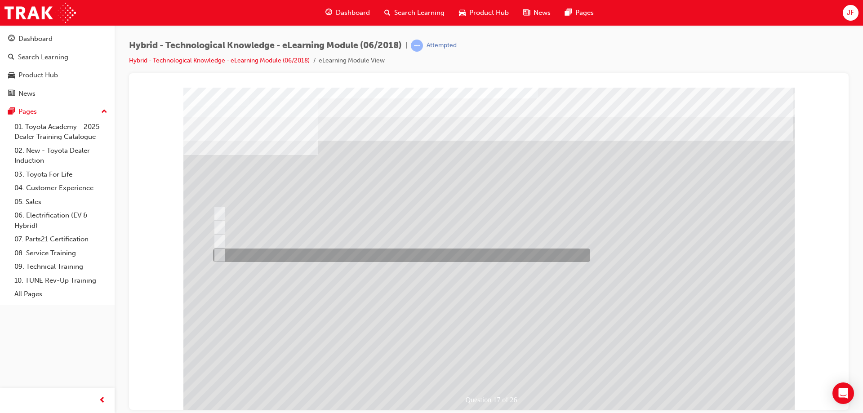
click at [220, 253] on input "All of the above answers." at bounding box center [218, 255] width 10 height 10
radio input "true"
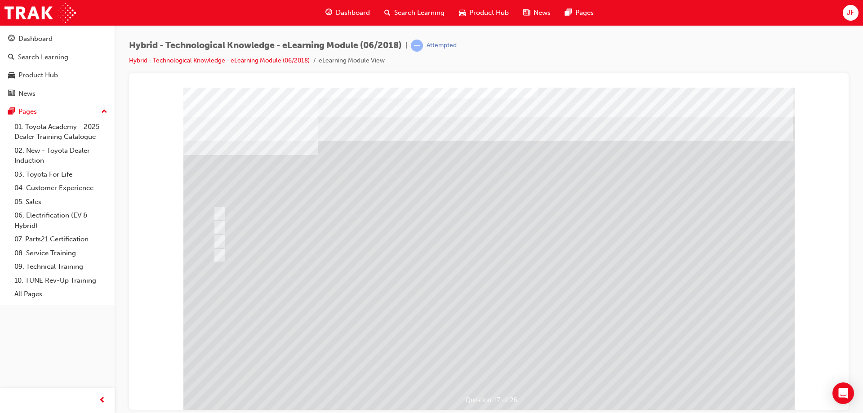
click at [492, 365] on div at bounding box center [488, 249] width 611 height 324
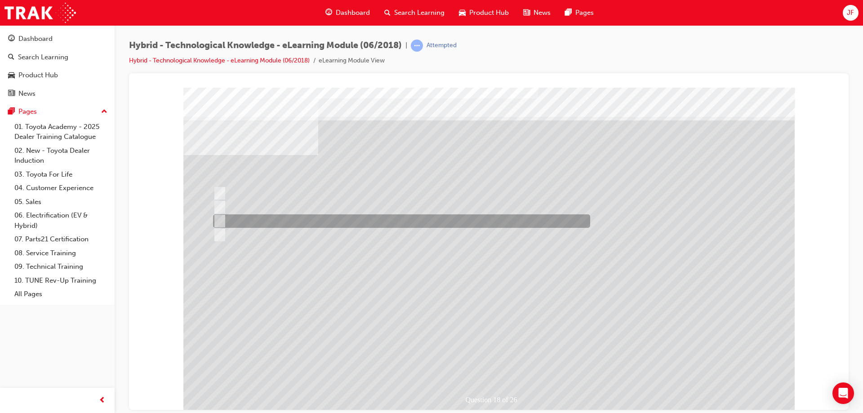
click at [222, 218] on input "Camry Hybrid, 2017." at bounding box center [218, 221] width 10 height 10
radio input "true"
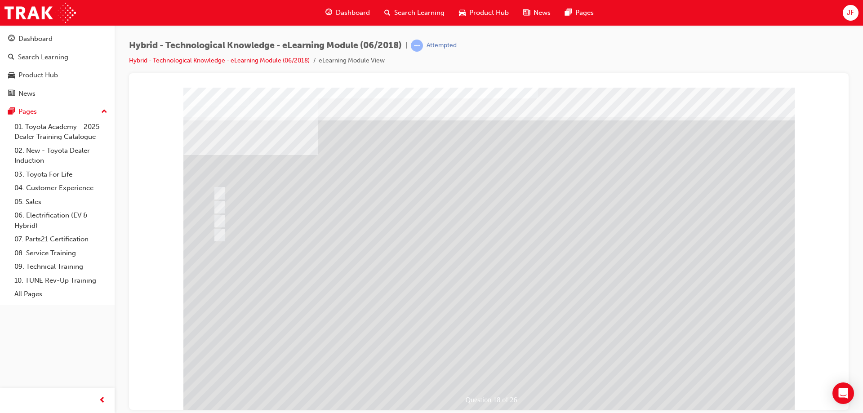
click at [492, 361] on div at bounding box center [488, 249] width 611 height 324
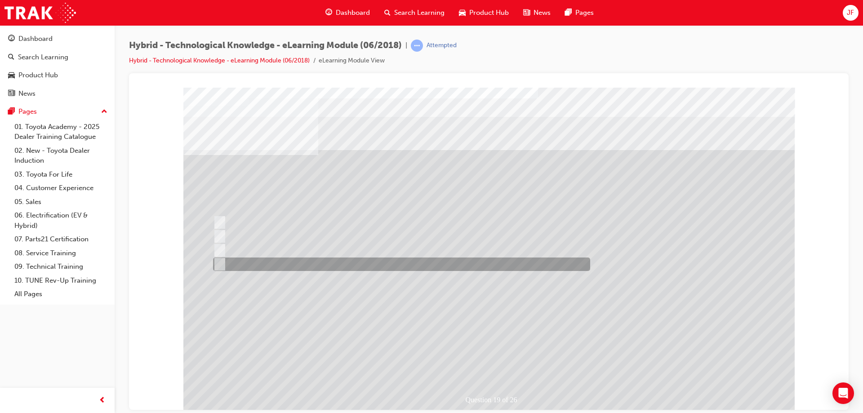
click at [222, 260] on input "50 Km/h." at bounding box center [218, 264] width 10 height 10
radio input "true"
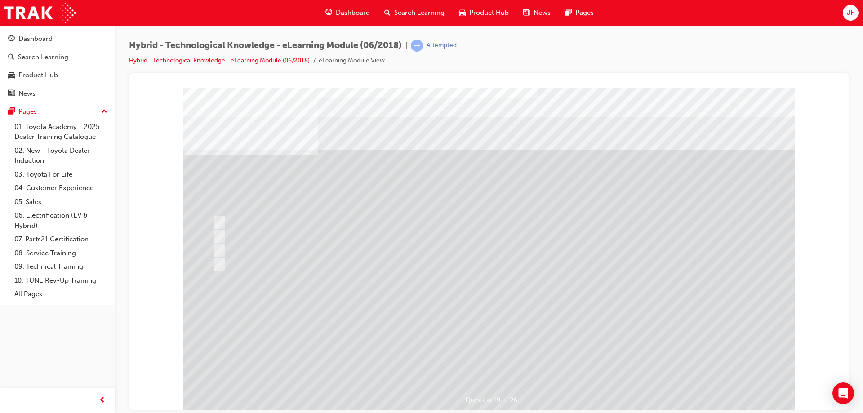
click at [483, 356] on div at bounding box center [488, 249] width 611 height 324
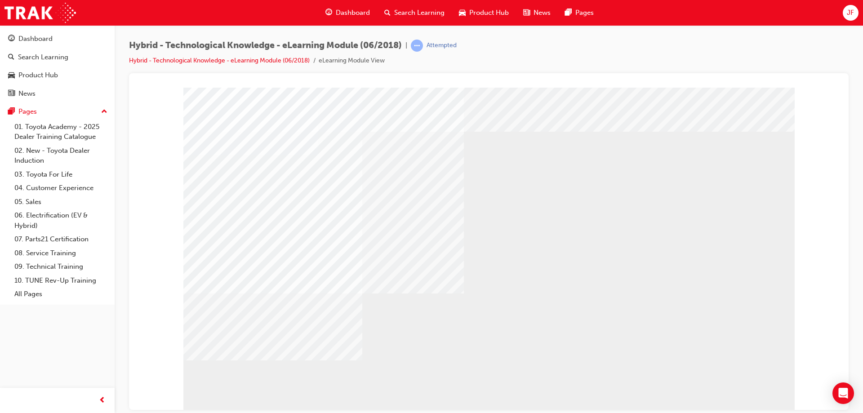
drag, startPoint x: 717, startPoint y: 358, endPoint x: 722, endPoint y: 364, distance: 7.7
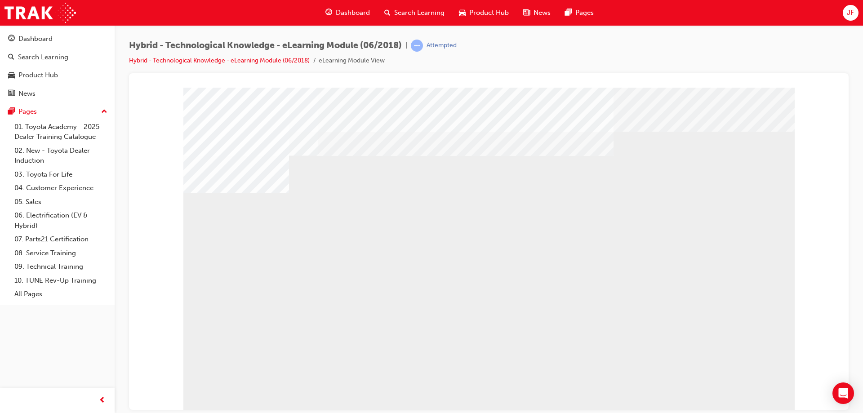
click at [242, 341] on div "multistate" at bounding box center [212, 332] width 58 height 18
drag, startPoint x: 349, startPoint y: 286, endPoint x: 391, endPoint y: 293, distance: 42.8
drag, startPoint x: 483, startPoint y: 302, endPoint x: 504, endPoint y: 307, distance: 22.0
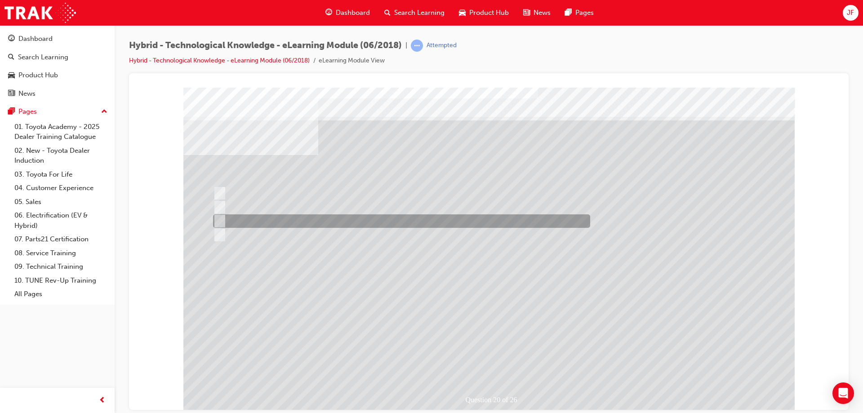
click at [296, 222] on div at bounding box center [399, 220] width 377 height 13
radio input "true"
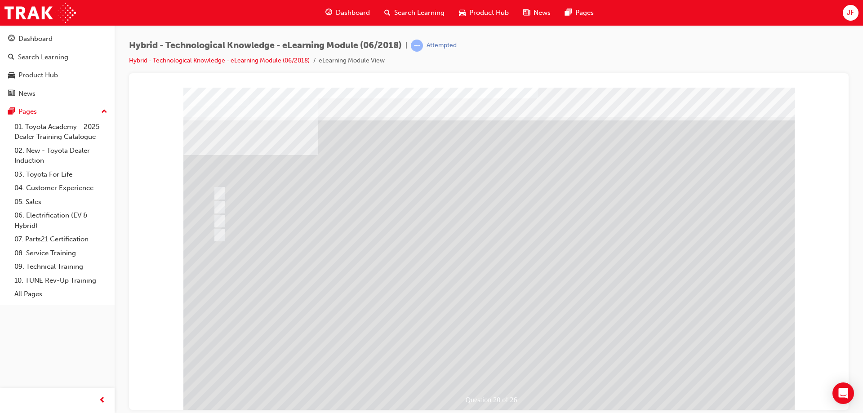
click at [501, 356] on div at bounding box center [488, 249] width 611 height 324
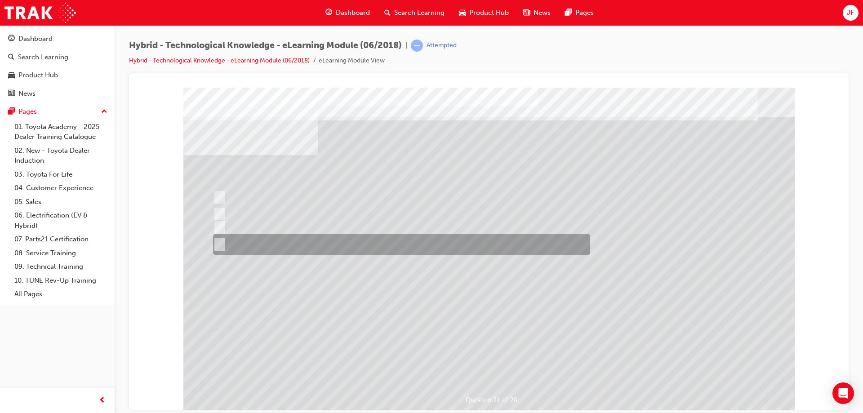
click at [224, 244] on div at bounding box center [399, 244] width 377 height 21
radio input "true"
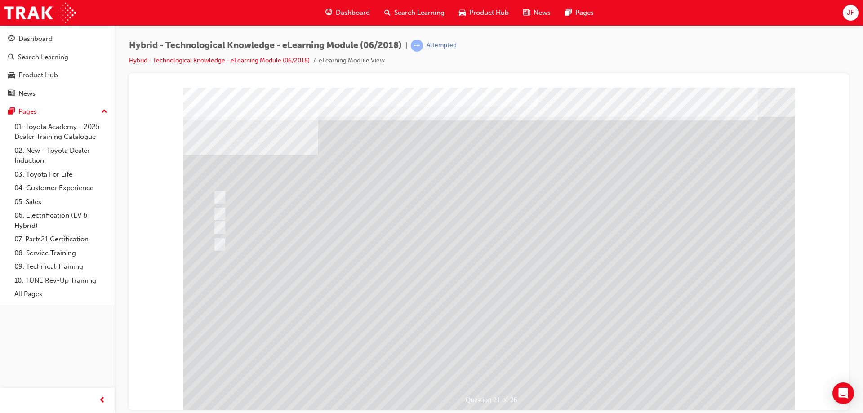
click at [491, 358] on div at bounding box center [488, 249] width 611 height 324
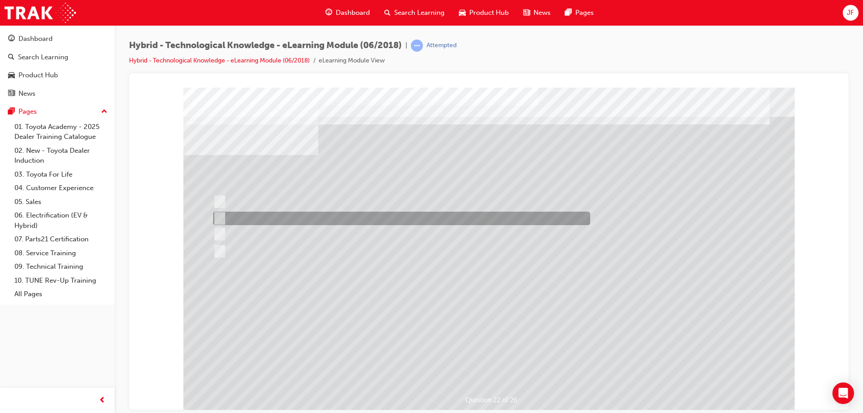
click at [221, 217] on input "Camry Hybrid" at bounding box center [218, 218] width 10 height 10
radio input "true"
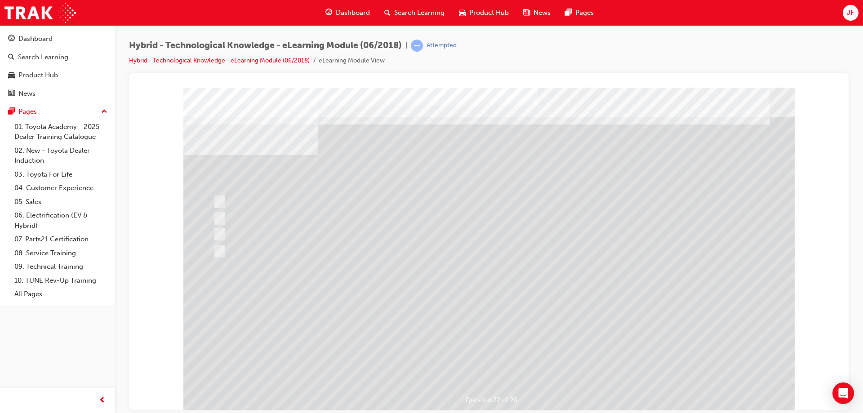
click at [470, 365] on div at bounding box center [488, 249] width 611 height 324
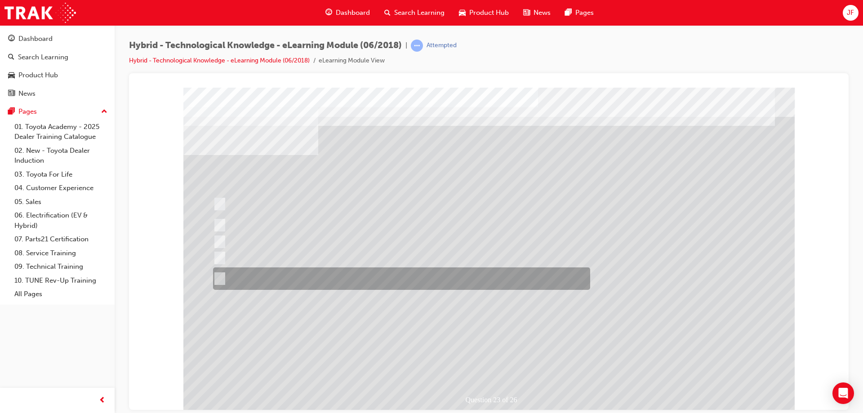
click at [221, 278] on input "All of the answers above." at bounding box center [218, 279] width 10 height 10
radio input "true"
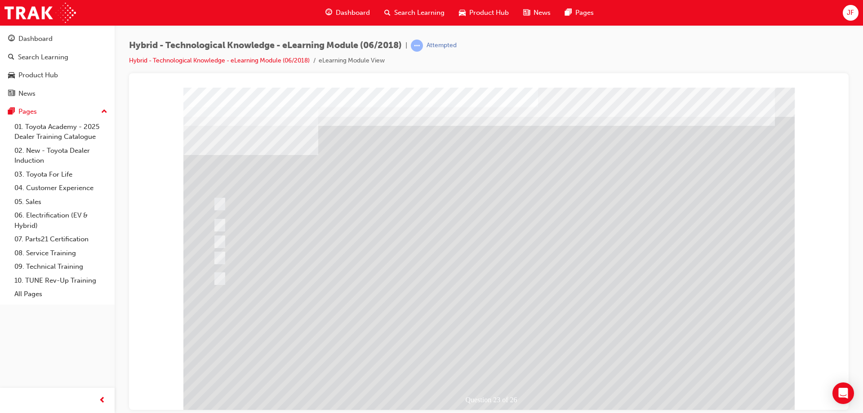
click at [485, 360] on div at bounding box center [488, 249] width 611 height 324
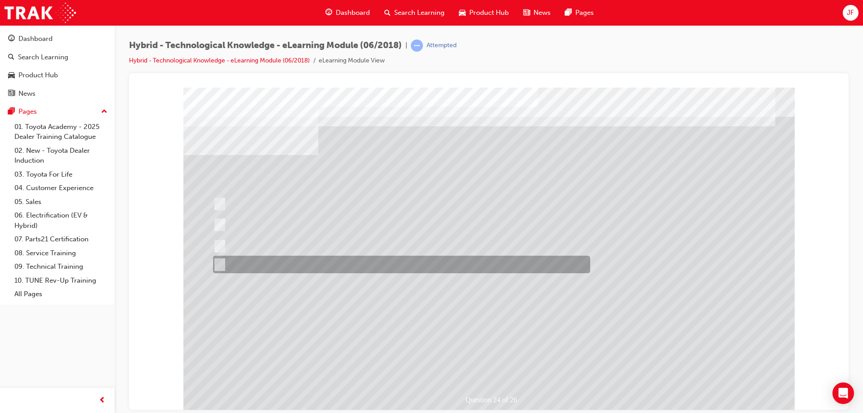
click at [223, 262] on div at bounding box center [399, 265] width 377 height 18
radio input "true"
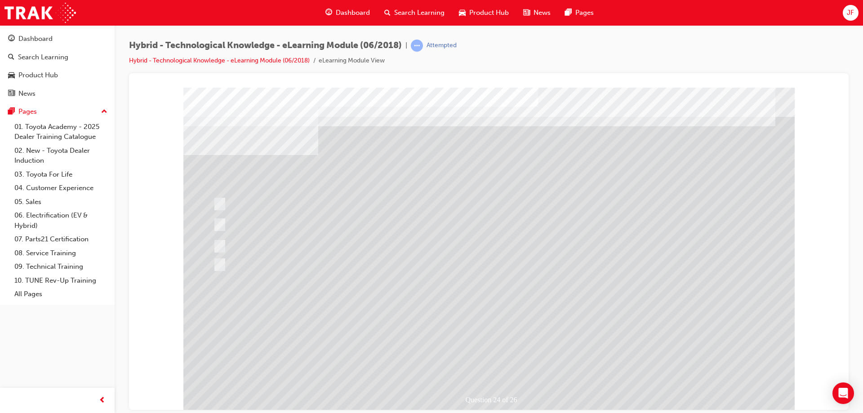
click at [497, 356] on div at bounding box center [488, 249] width 611 height 324
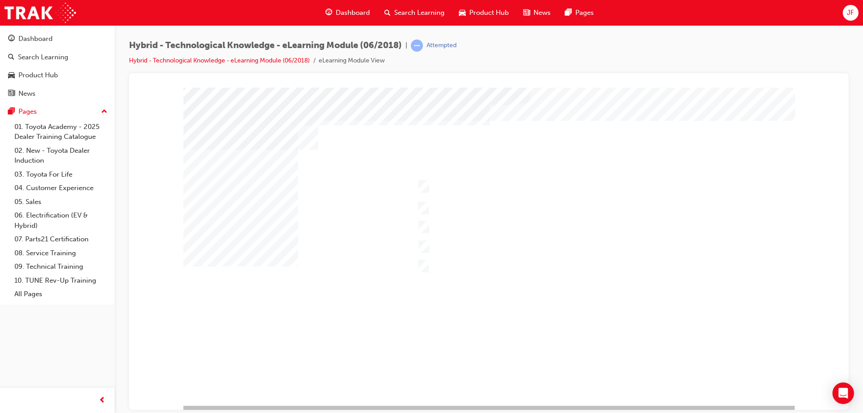
scroll to position [15, 0]
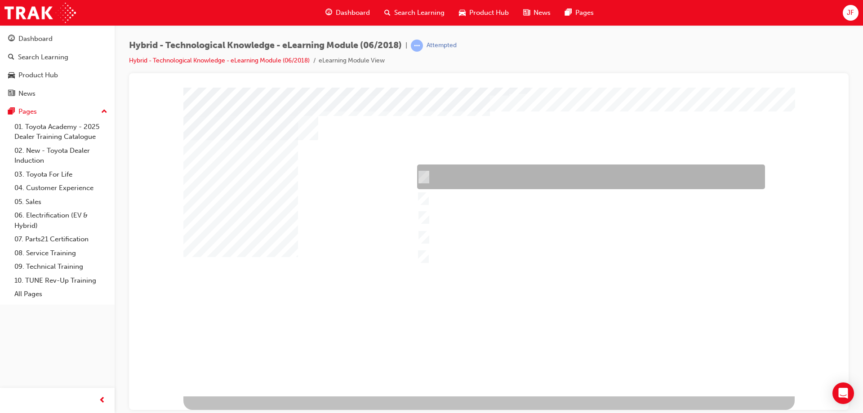
click at [456, 183] on div at bounding box center [589, 176] width 348 height 25
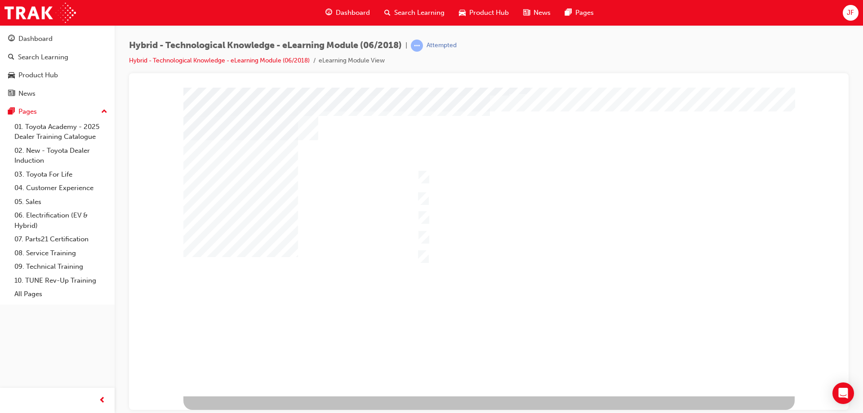
click at [421, 175] on div at bounding box center [488, 234] width 611 height 324
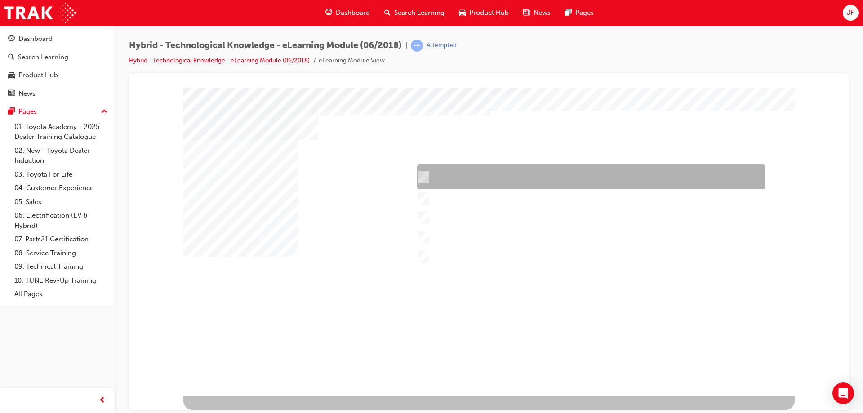
click at [421, 176] on input "Camry Hybrid" at bounding box center [422, 177] width 10 height 10
checkbox input "false"
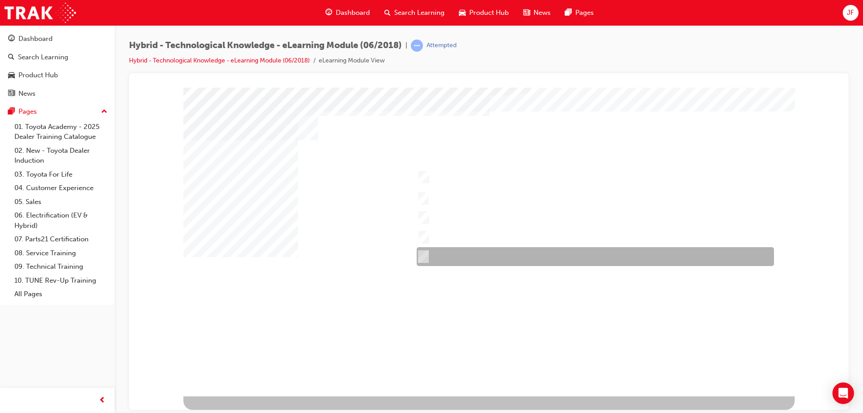
click at [426, 253] on div at bounding box center [592, 256] width 357 height 19
checkbox input "true"
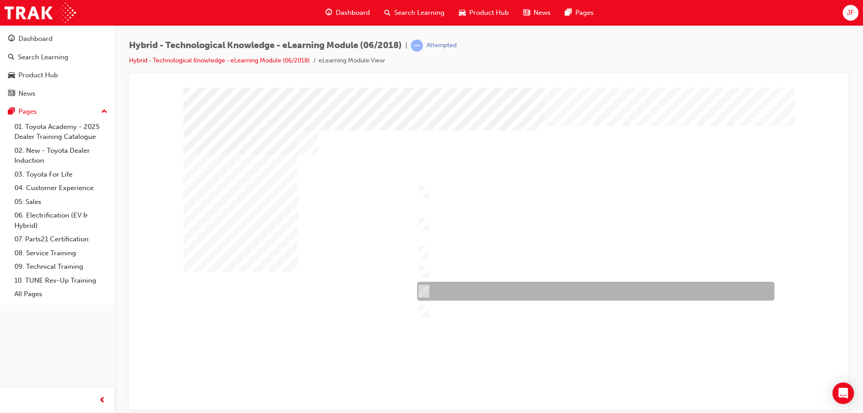
click at [424, 284] on div at bounding box center [593, 291] width 357 height 19
checkbox input "true"
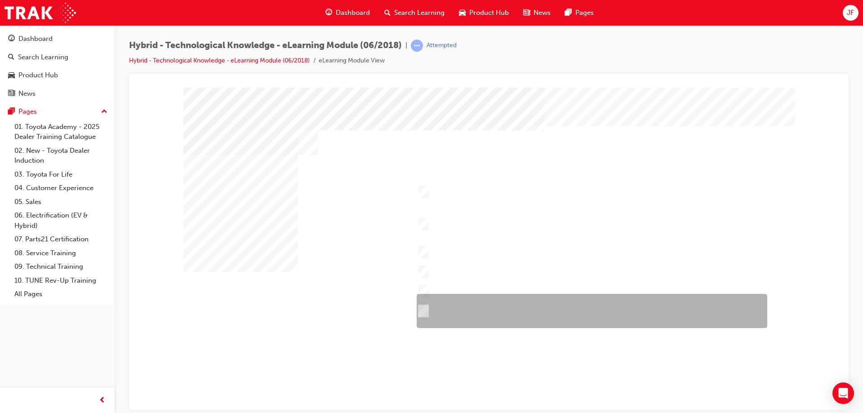
click at [423, 310] on input "Durability – Toyota brand including QDR, accessories, durable materials inside …" at bounding box center [421, 311] width 10 height 10
checkbox input "true"
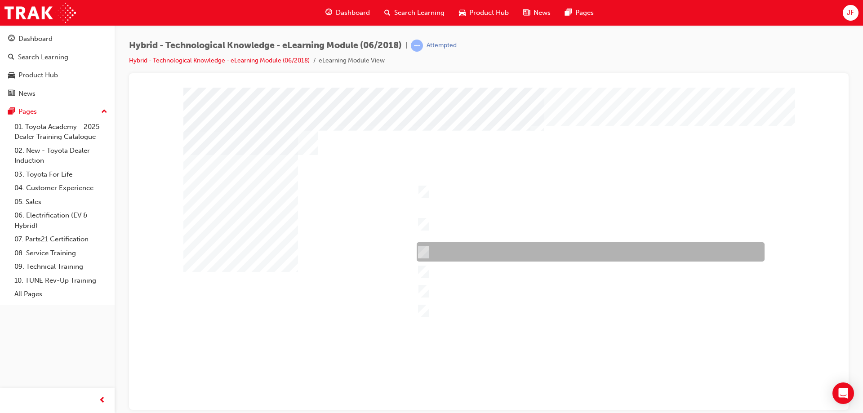
click at [438, 253] on div at bounding box center [588, 251] width 348 height 19
checkbox input "true"
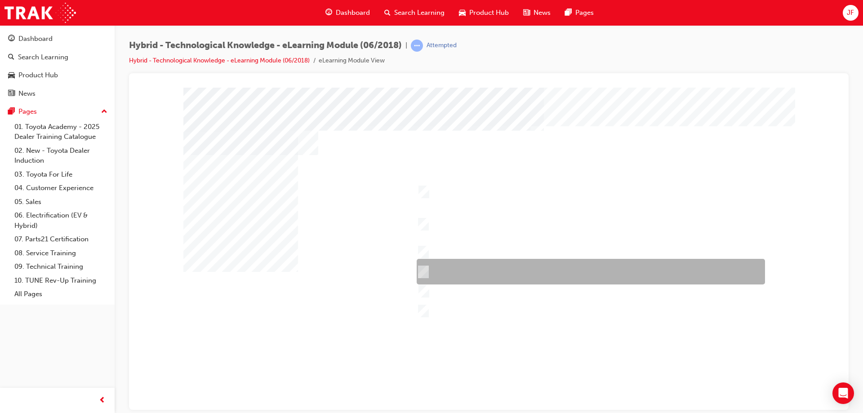
click at [436, 268] on div at bounding box center [588, 272] width 348 height 26
checkbox input "true"
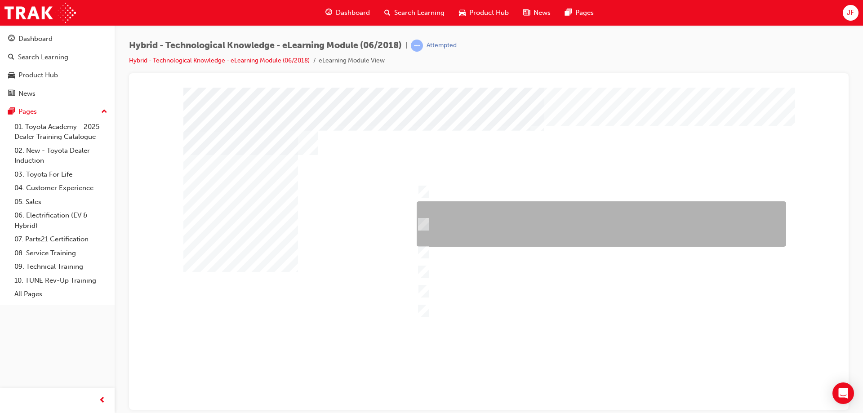
click at [430, 227] on div at bounding box center [598, 223] width 369 height 45
checkbox input "true"
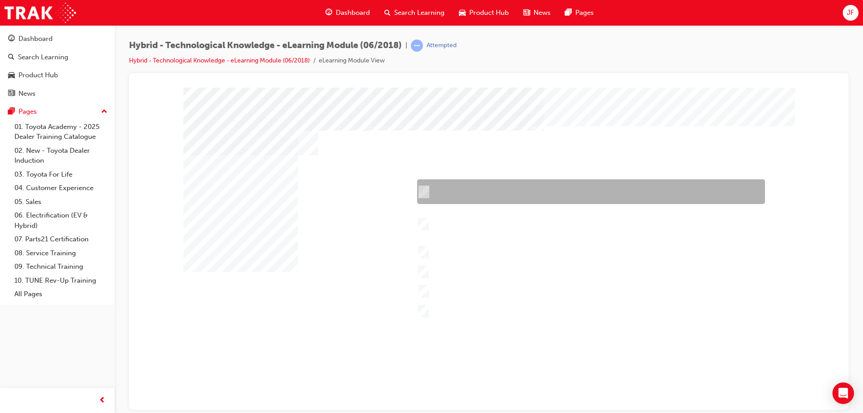
click at [430, 197] on div at bounding box center [589, 191] width 348 height 25
checkbox input "true"
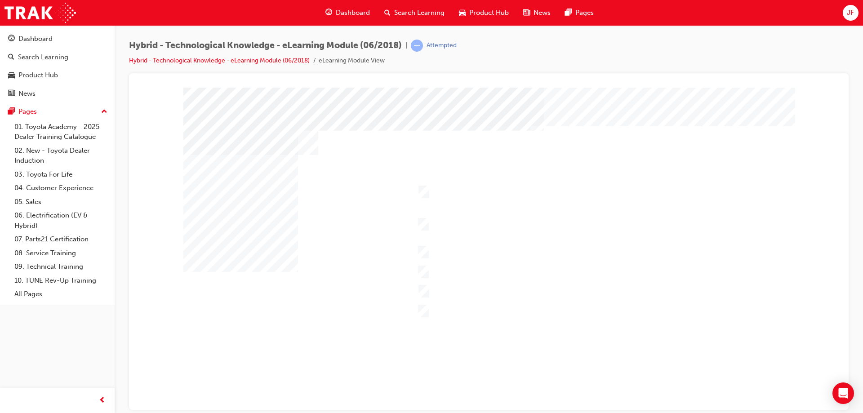
click at [419, 226] on div at bounding box center [488, 249] width 611 height 324
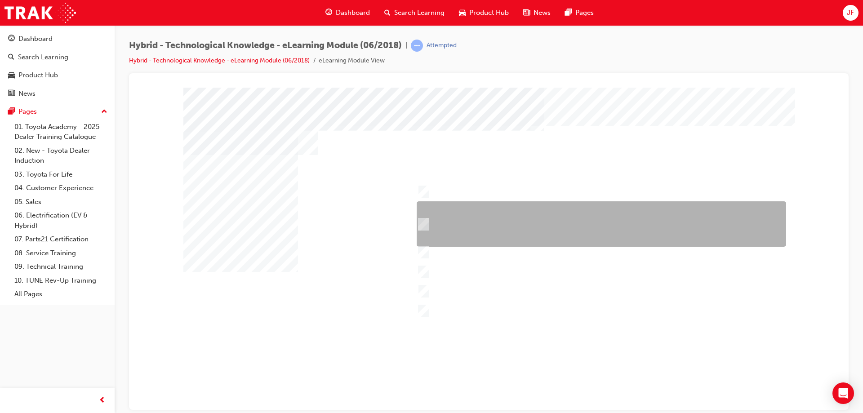
click at [426, 222] on div at bounding box center [598, 223] width 369 height 45
checkbox input "false"
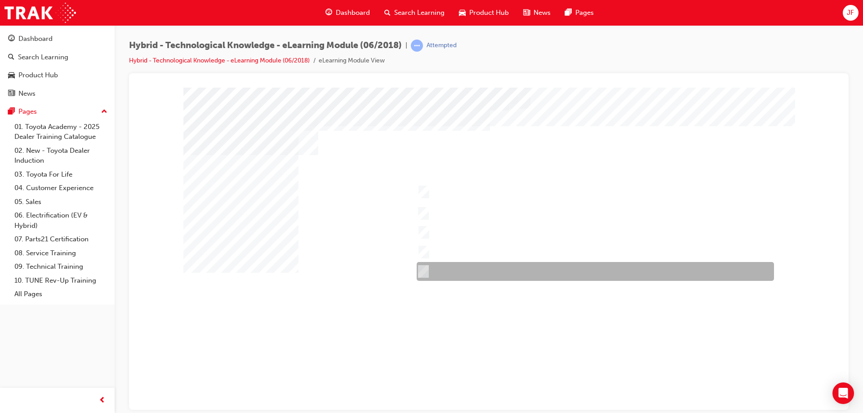
click at [424, 269] on input "RAV4 Hybrid" at bounding box center [421, 271] width 10 height 10
checkbox input "true"
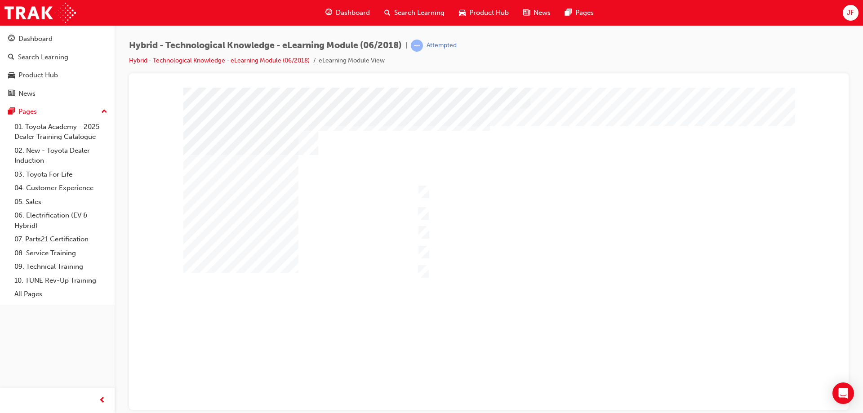
click at [423, 190] on div at bounding box center [488, 249] width 611 height 324
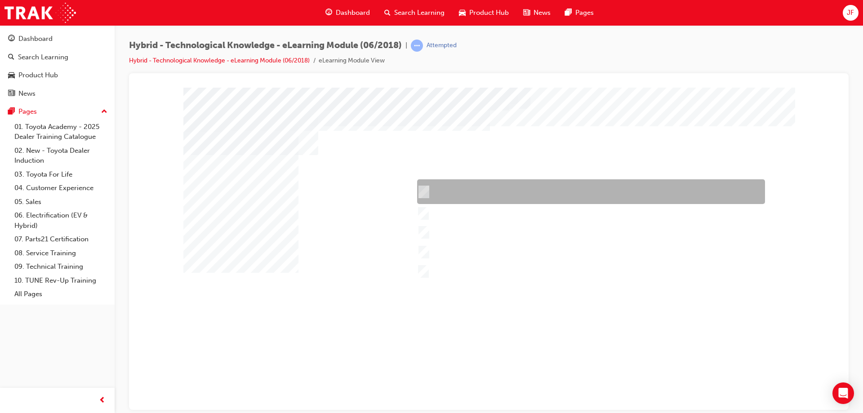
click at [423, 190] on input "Camry Hybrid" at bounding box center [422, 192] width 10 height 10
checkbox input "true"
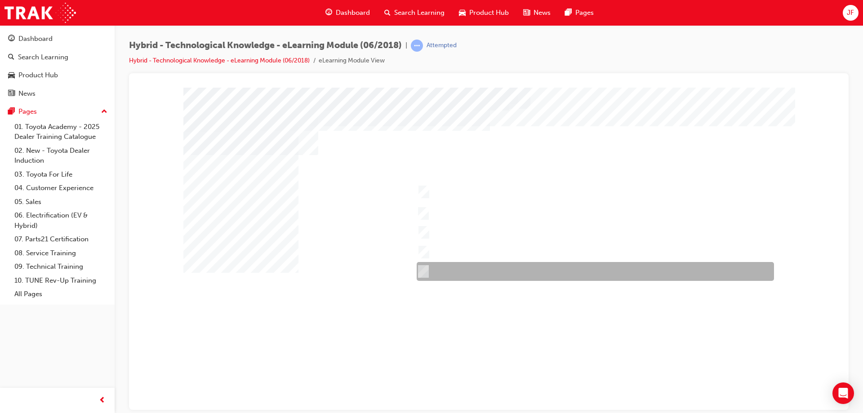
click at [423, 271] on input "RAV4 Hybrid" at bounding box center [421, 271] width 10 height 10
checkbox input "false"
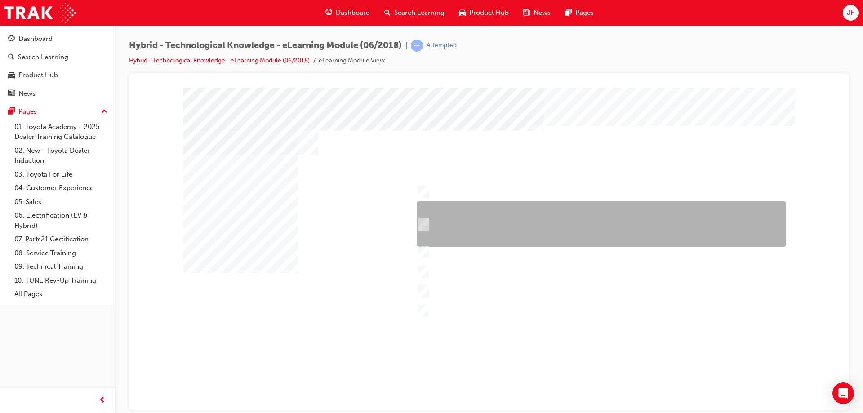
click at [425, 226] on input "Safety – 7 airbags, Vehicle Stability Control (VSC)/Traction Control (TRC), Ant…" at bounding box center [421, 224] width 10 height 10
checkbox input "true"
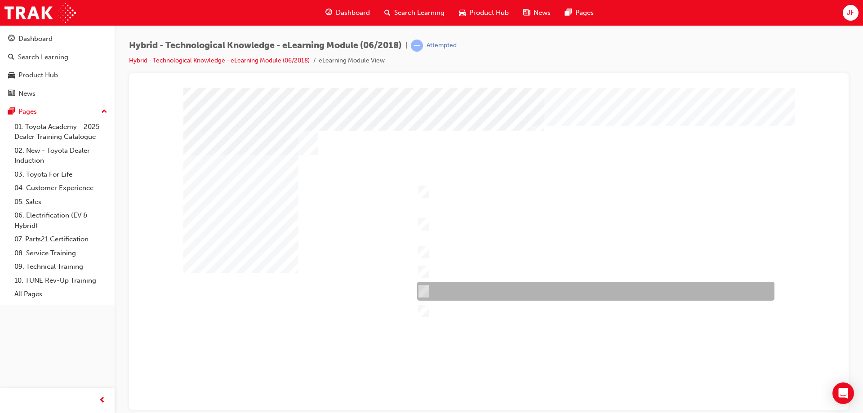
click at [426, 287] on input "Economy & Ecology – Fuel economy, Toyota Service Advantage." at bounding box center [422, 291] width 10 height 10
checkbox input "true"
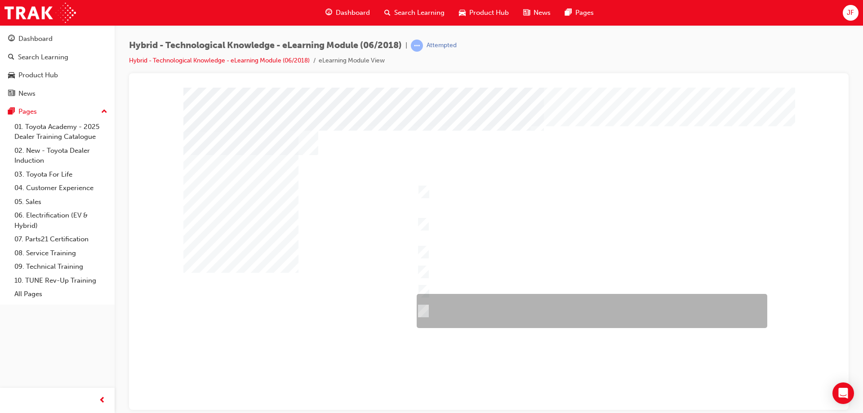
click at [424, 315] on input "Durability – Toyota brand including QDR, accessories, durable materials inside …" at bounding box center [421, 311] width 10 height 10
checkbox input "true"
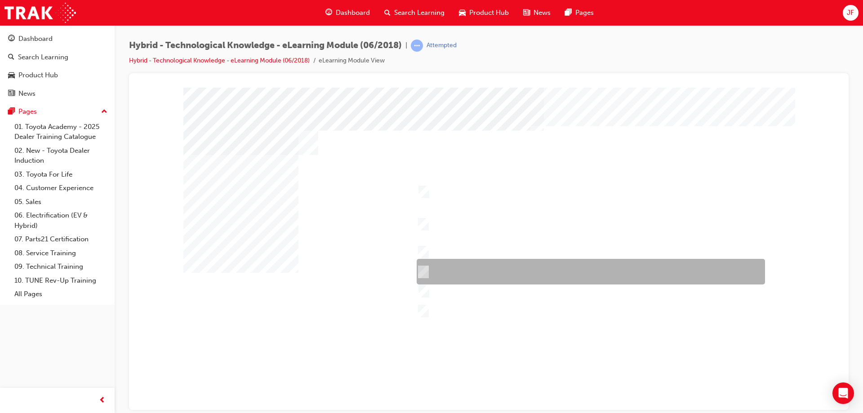
click at [442, 270] on div at bounding box center [588, 272] width 348 height 26
checkbox input "true"
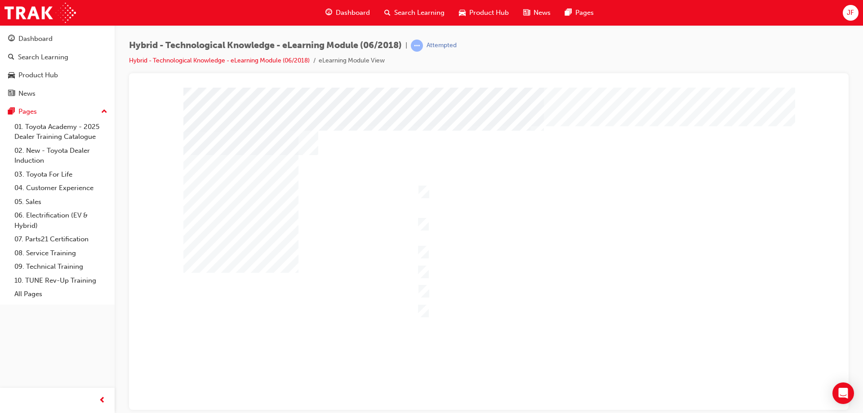
click at [421, 247] on div at bounding box center [488, 249] width 611 height 324
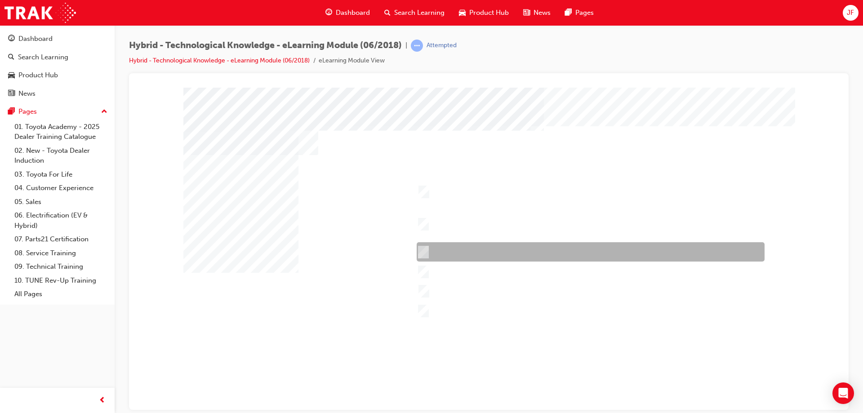
click at [422, 249] on input "Appearance – Exterior and interior styling, wheels, accessories." at bounding box center [421, 252] width 10 height 10
checkbox input "true"
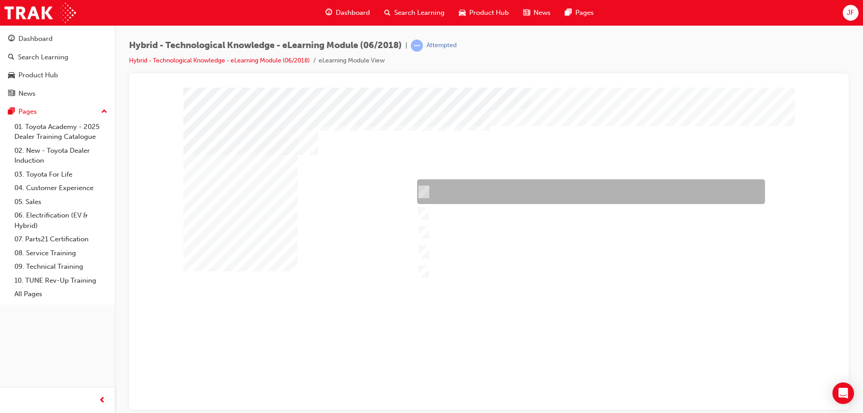
click at [457, 190] on div at bounding box center [589, 191] width 348 height 25
checkbox input "true"
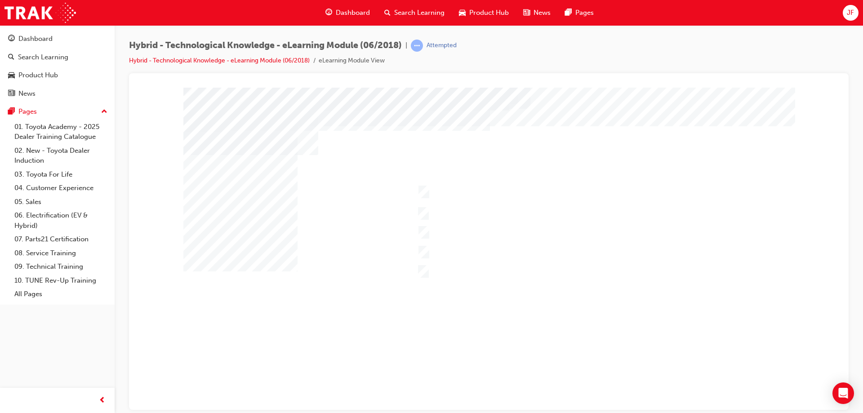
click at [421, 190] on div at bounding box center [488, 249] width 611 height 324
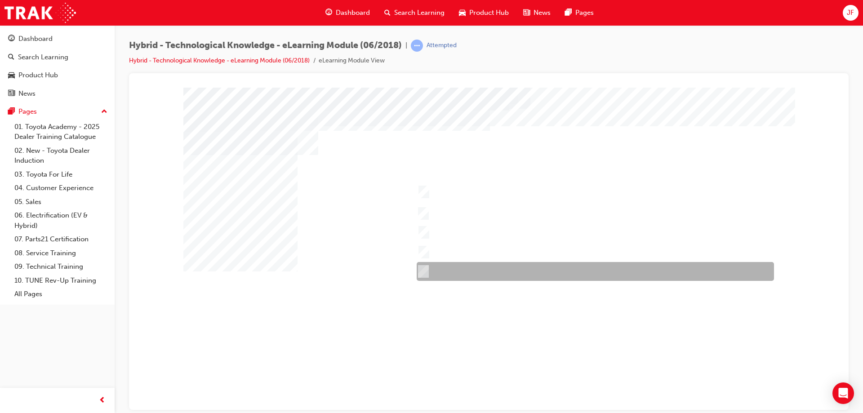
click at [431, 269] on div at bounding box center [592, 271] width 357 height 19
checkbox input "true"
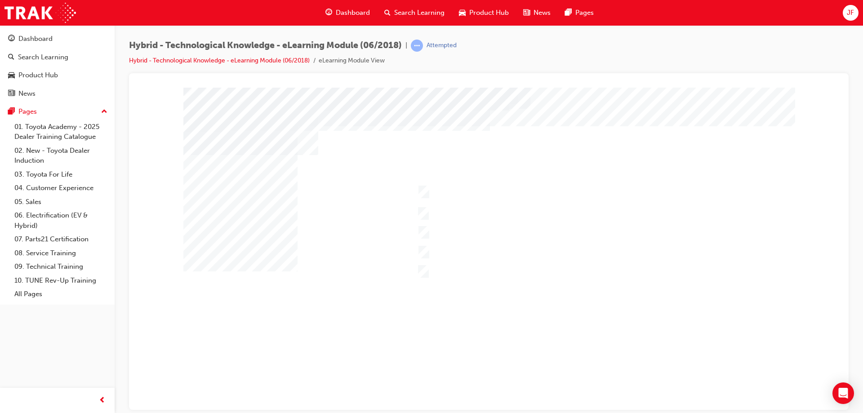
click at [449, 341] on div at bounding box center [488, 249] width 611 height 324
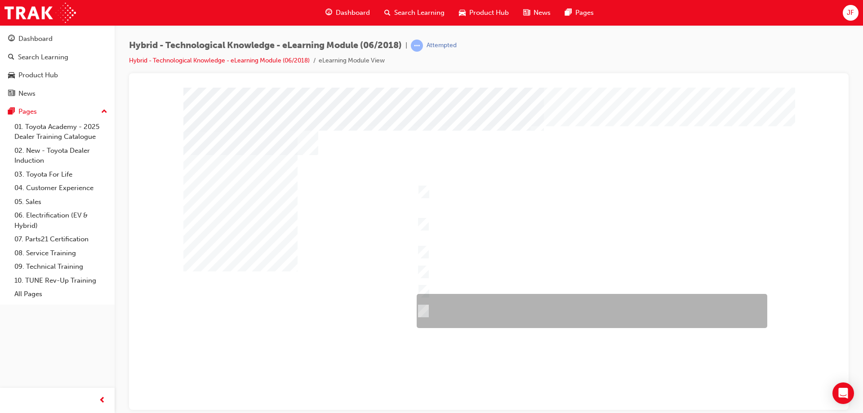
click at [430, 311] on div at bounding box center [589, 311] width 350 height 34
checkbox input "true"
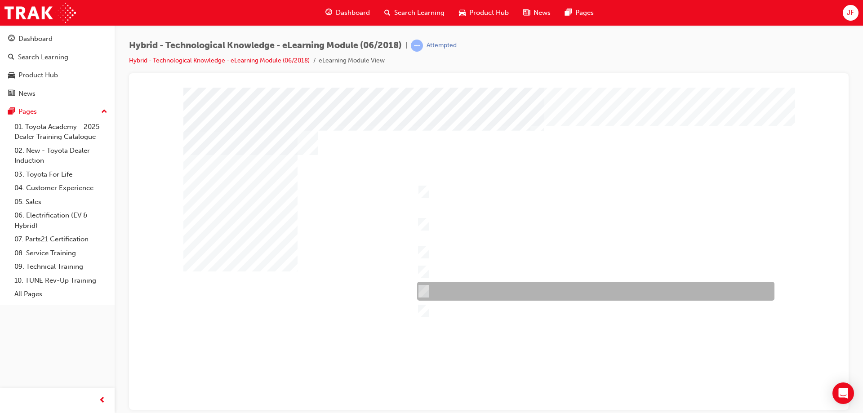
drag, startPoint x: 425, startPoint y: 288, endPoint x: 425, endPoint y: 271, distance: 17.5
click at [425, 288] on input "Economy & Ecology – Fuel economy, Toyota Service Advantage." at bounding box center [422, 291] width 10 height 10
checkbox input "true"
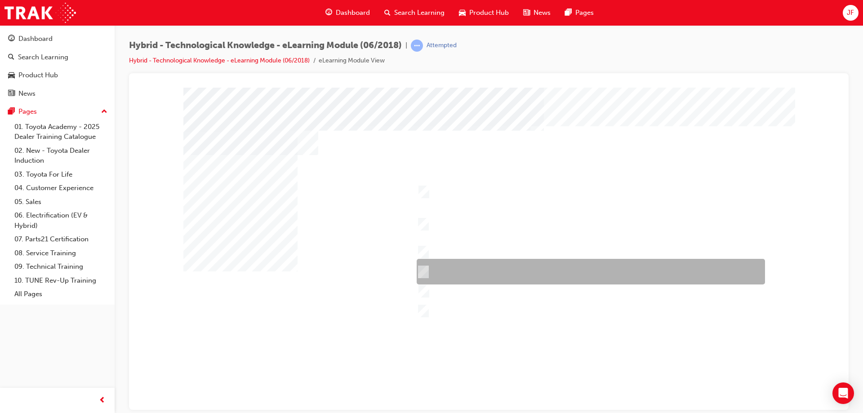
drag, startPoint x: 425, startPoint y: 271, endPoint x: 423, endPoint y: 248, distance: 22.1
click at [425, 270] on input "Comfort & Convenience – Comfort behind driver’s seat, boot space, interior spac…" at bounding box center [421, 272] width 10 height 10
checkbox input "true"
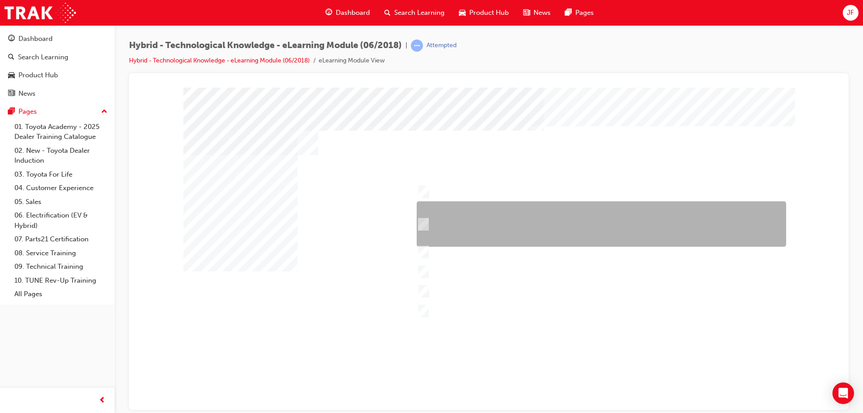
click at [422, 222] on input "Safety – 7 airbags, Vehicle Stability Control (VSC)/Traction Control (TRC), Ant…" at bounding box center [421, 224] width 10 height 10
checkbox input "true"
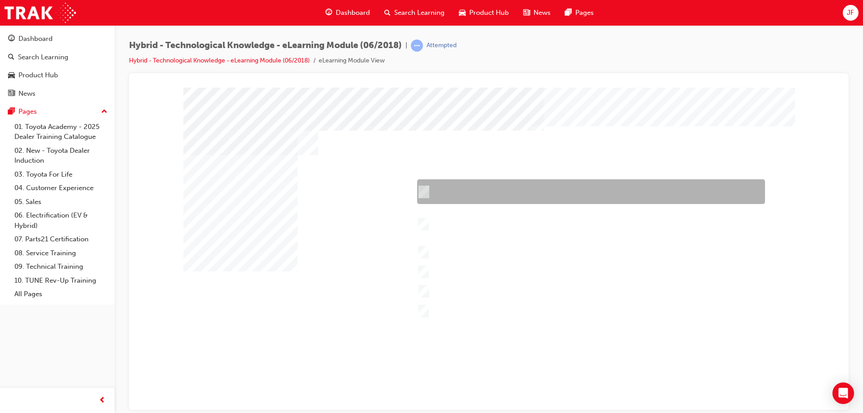
click at [422, 193] on input "Performance – Engine, transmission, power and torque, towing capability, off-ro…" at bounding box center [422, 192] width 10 height 10
checkbox input "true"
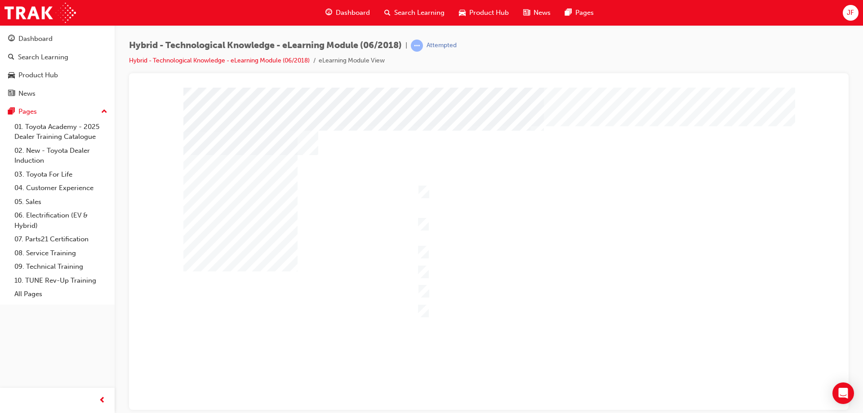
click at [464, 340] on div at bounding box center [488, 249] width 611 height 324
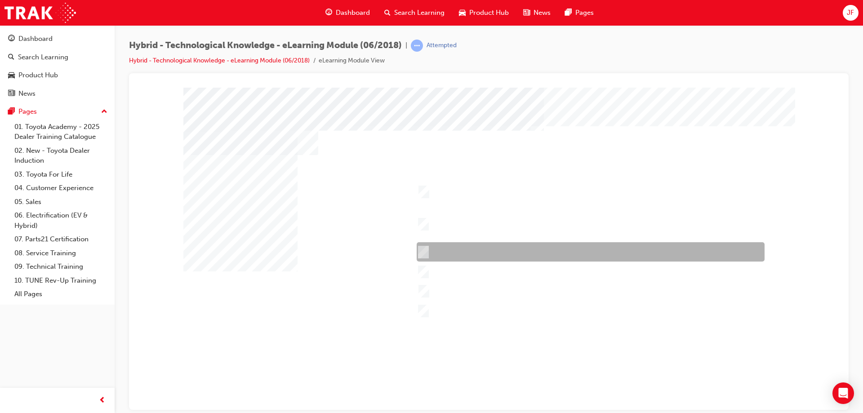
click at [433, 251] on div at bounding box center [588, 251] width 348 height 19
checkbox input "true"
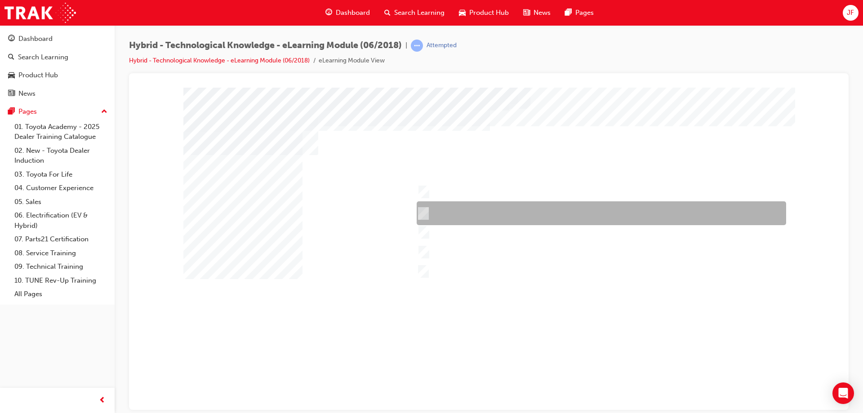
click at [429, 213] on div at bounding box center [598, 213] width 369 height 24
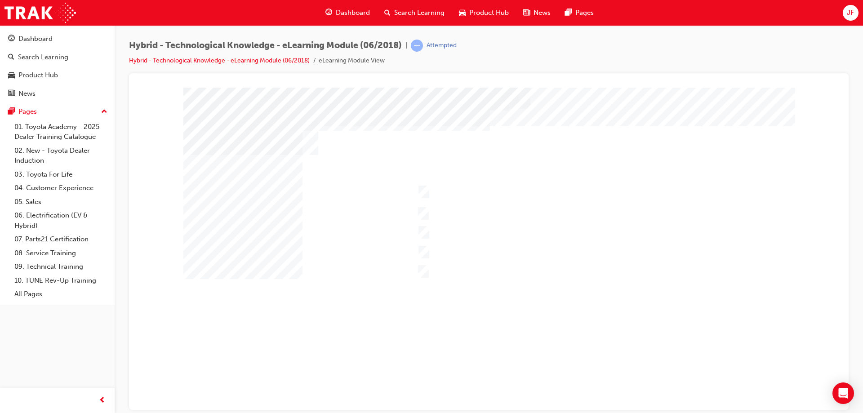
click at [428, 226] on div at bounding box center [488, 249] width 611 height 324
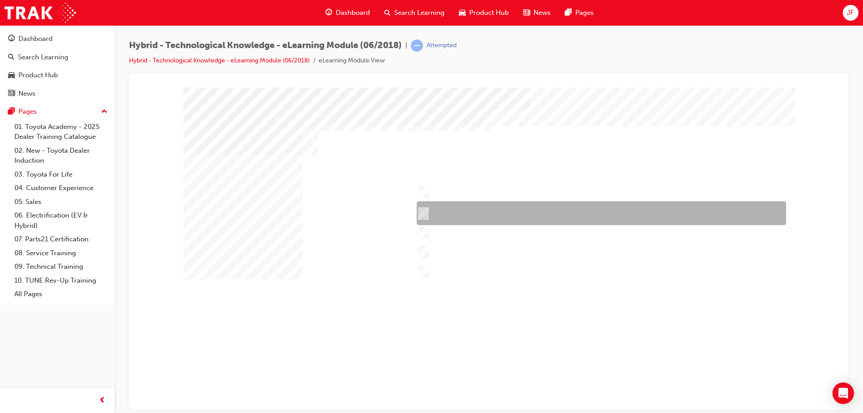
click at [422, 213] on input "Yaris Hybrid" at bounding box center [421, 213] width 10 height 10
checkbox input "false"
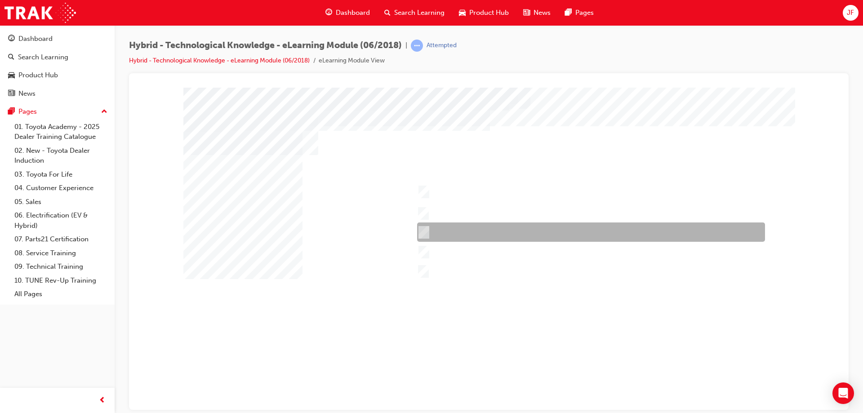
click at [423, 232] on input "Corolla Hybrid" at bounding box center [422, 232] width 10 height 10
checkbox input "true"
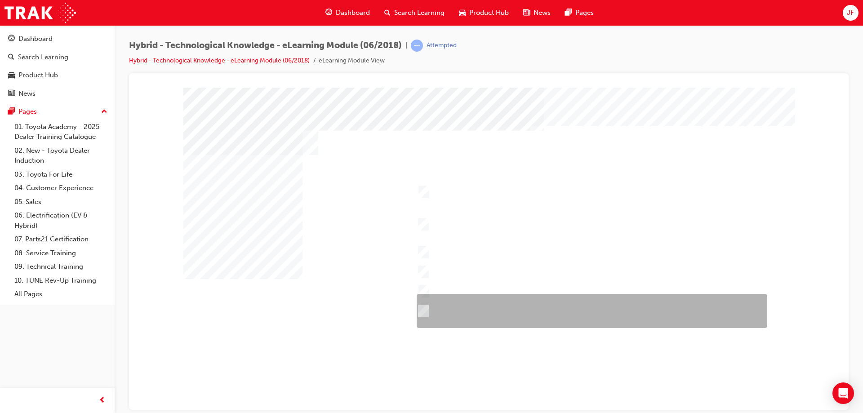
drag, startPoint x: 430, startPoint y: 307, endPoint x: 422, endPoint y: 286, distance: 22.0
click at [428, 306] on div at bounding box center [589, 311] width 350 height 34
checkbox input "true"
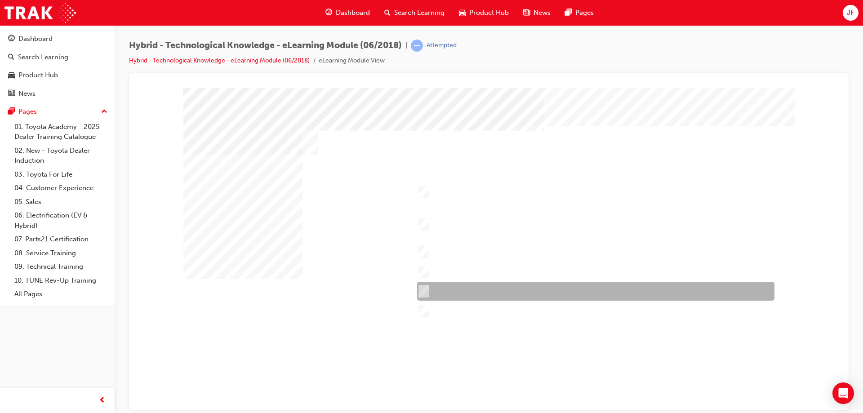
click at [424, 286] on input "Economy & Ecology – Fuel economy, Toyota Service Advantage." at bounding box center [422, 291] width 10 height 10
checkbox input "true"
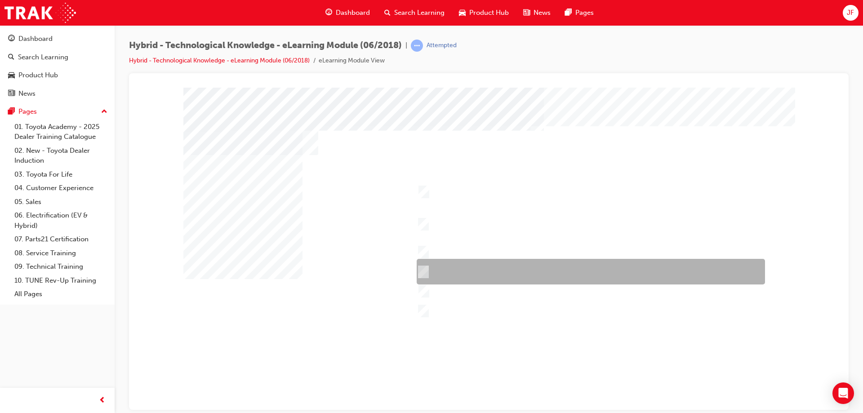
click at [421, 264] on div at bounding box center [588, 272] width 348 height 26
checkbox input "true"
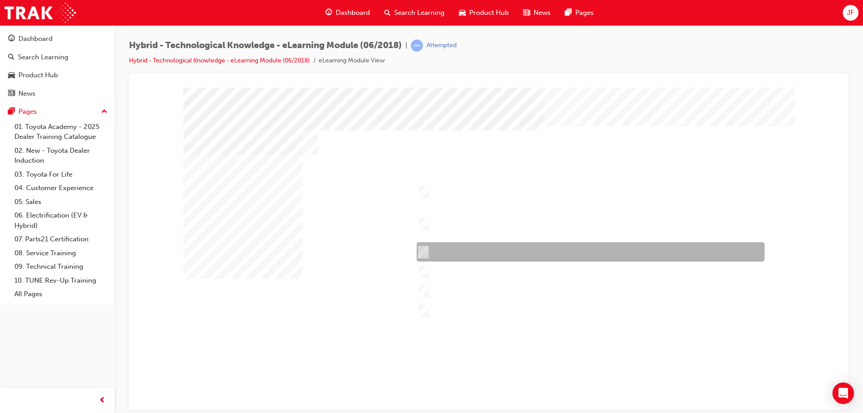
click at [420, 253] on input "Appearance – Exterior and interior styling, wheels, accessories." at bounding box center [421, 252] width 10 height 10
checkbox input "true"
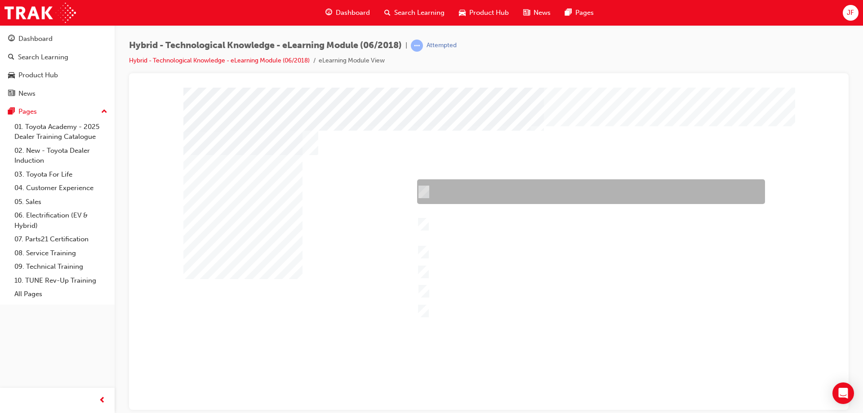
click at [419, 191] on input "Performance – Engine, transmission, power and torque, towing capability, off-ro…" at bounding box center [422, 192] width 10 height 10
checkbox input "true"
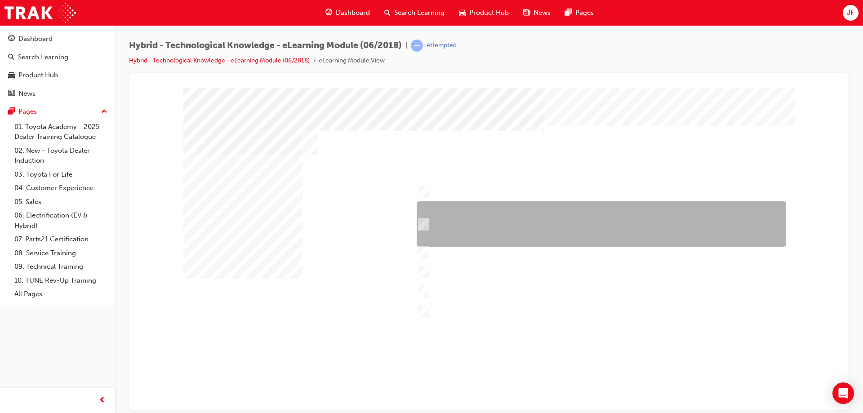
click at [429, 229] on div at bounding box center [598, 223] width 369 height 45
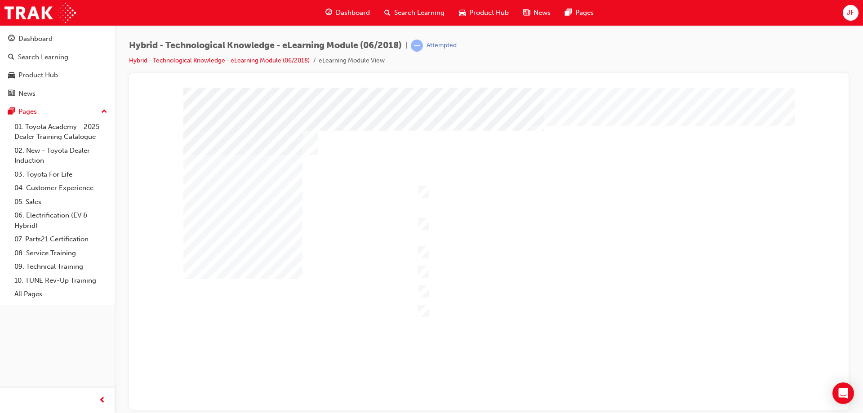
click at [455, 335] on div at bounding box center [488, 249] width 611 height 324
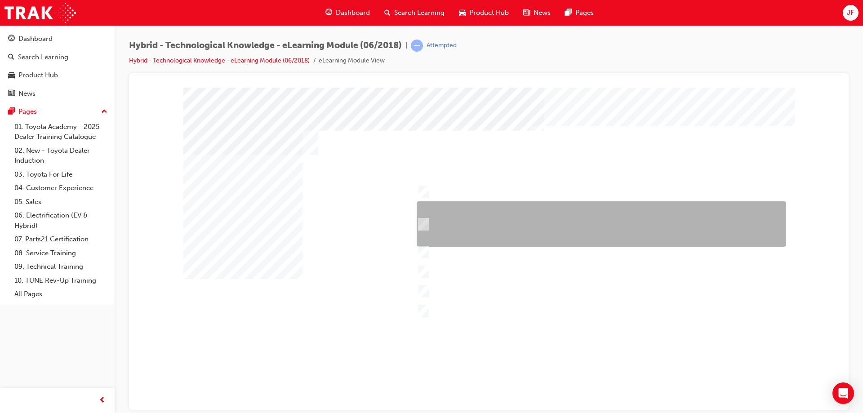
click at [430, 224] on div at bounding box center [598, 223] width 369 height 45
checkbox input "false"
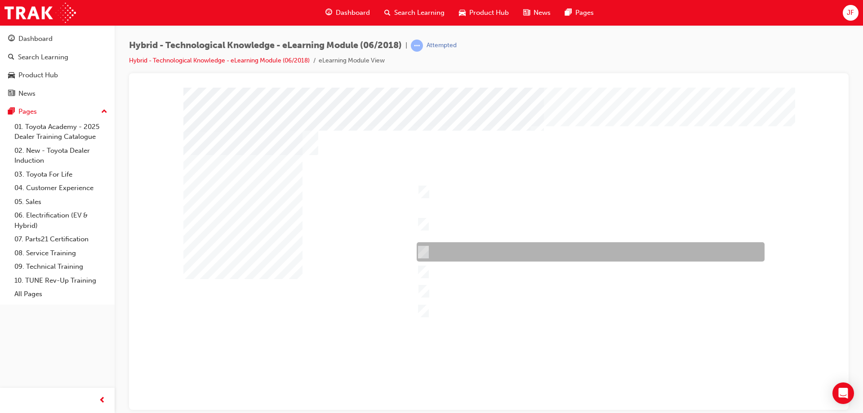
click at [424, 251] on input "Appearance – Exterior and interior styling, wheels, accessories." at bounding box center [421, 252] width 10 height 10
checkbox input "false"
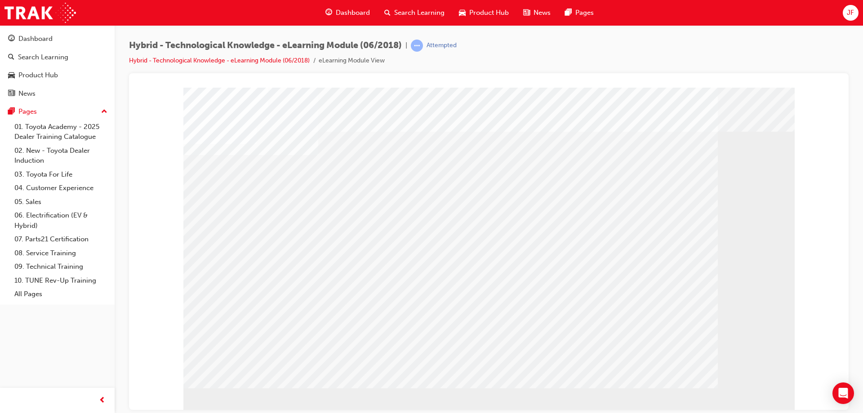
drag, startPoint x: 396, startPoint y: 244, endPoint x: 404, endPoint y: 249, distance: 9.9
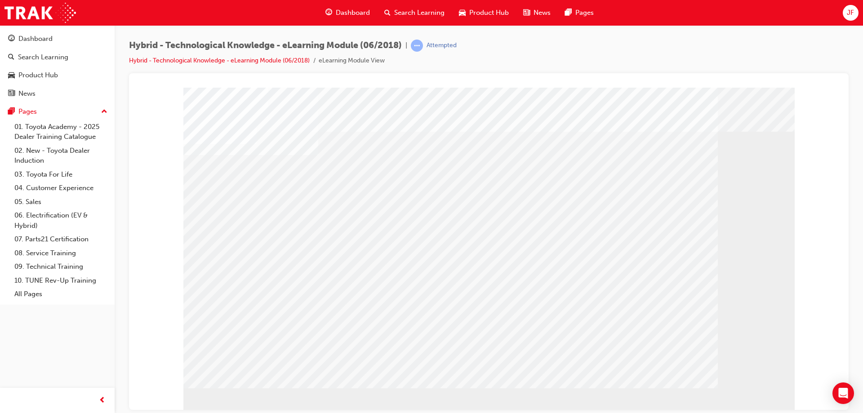
drag, startPoint x: 411, startPoint y: 256, endPoint x: 416, endPoint y: 267, distance: 12.5
drag, startPoint x: 420, startPoint y: 286, endPoint x: 418, endPoint y: 297, distance: 10.9
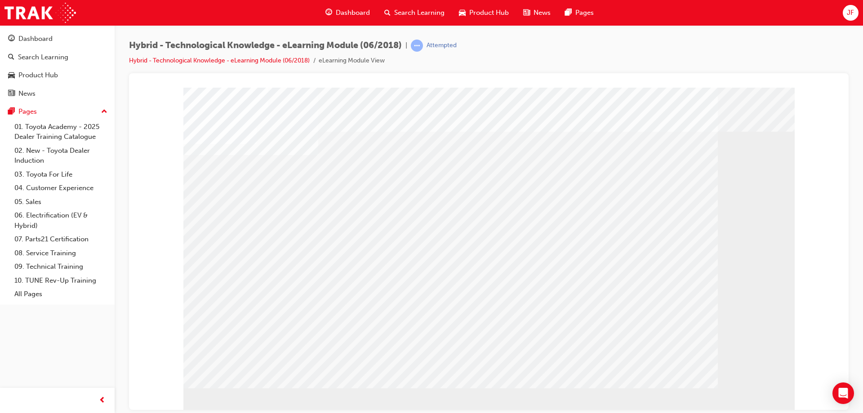
drag, startPoint x: 377, startPoint y: 330, endPoint x: 331, endPoint y: 323, distance: 47.2
drag, startPoint x: 300, startPoint y: 323, endPoint x: 288, endPoint y: 318, distance: 12.3
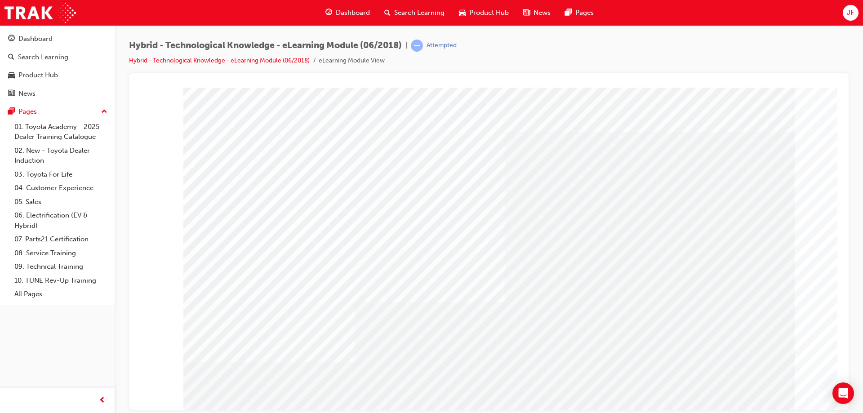
drag, startPoint x: 277, startPoint y: 350, endPoint x: 516, endPoint y: 291, distance: 245.9
click at [516, 291] on div "multistate" at bounding box center [488, 249] width 611 height 324
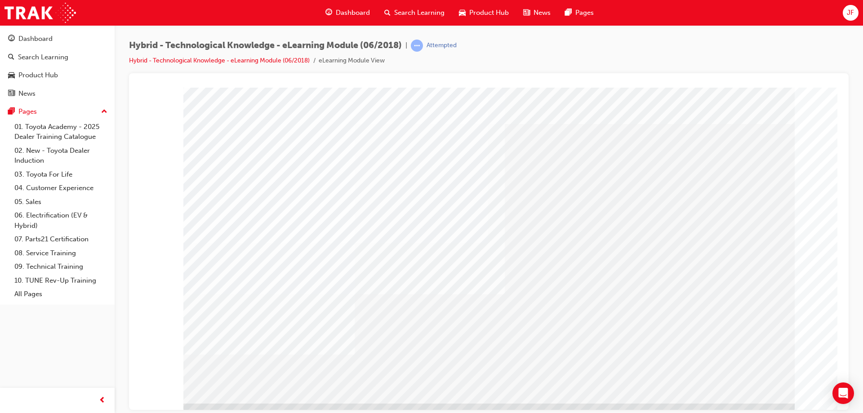
scroll to position [15, 0]
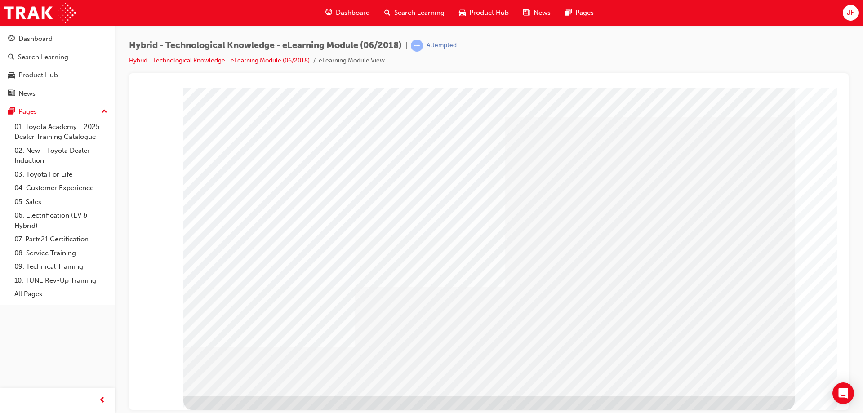
drag, startPoint x: 523, startPoint y: 242, endPoint x: 525, endPoint y: 247, distance: 4.7
drag, startPoint x: 525, startPoint y: 247, endPoint x: 523, endPoint y: 252, distance: 5.6
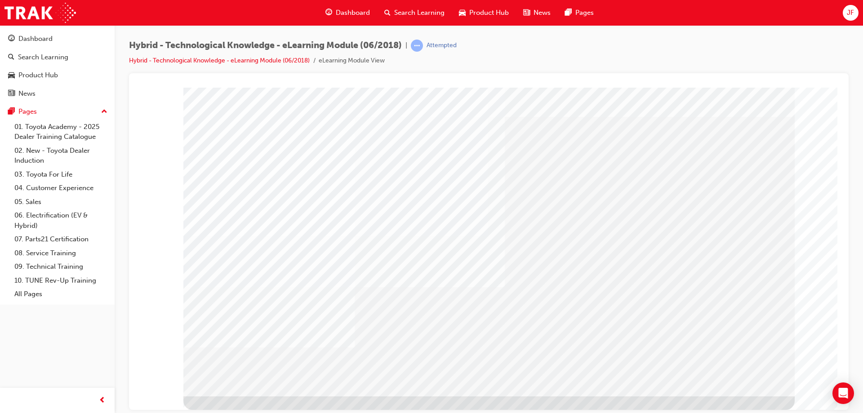
drag, startPoint x: 501, startPoint y: 259, endPoint x: 468, endPoint y: 261, distance: 33.3
click at [486, 261] on div "multistate" at bounding box center [488, 234] width 611 height 324
drag, startPoint x: 463, startPoint y: 261, endPoint x: 447, endPoint y: 308, distance: 49.9
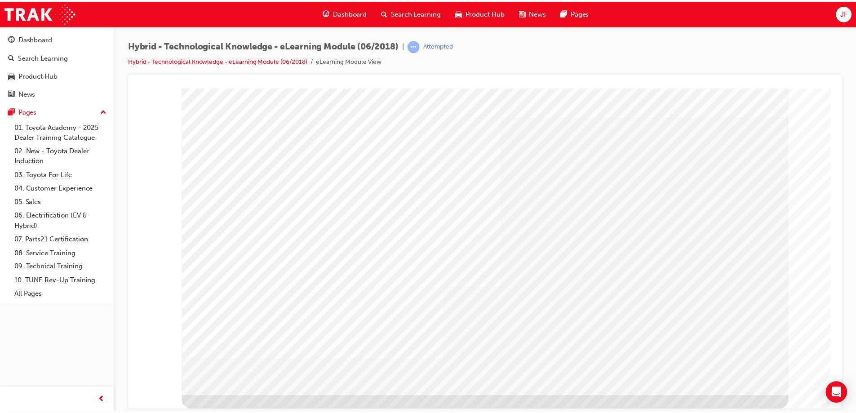
scroll to position [0, 0]
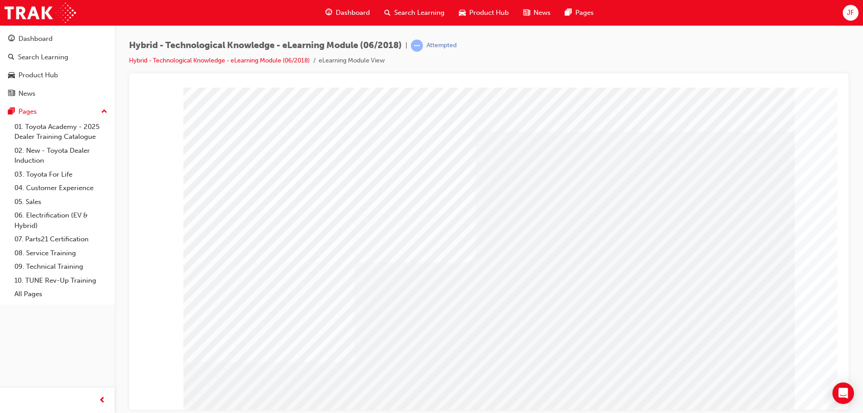
drag, startPoint x: 568, startPoint y: 395, endPoint x: 607, endPoint y: 394, distance: 39.1
drag, startPoint x: 652, startPoint y: 395, endPoint x: 658, endPoint y: 395, distance: 5.9
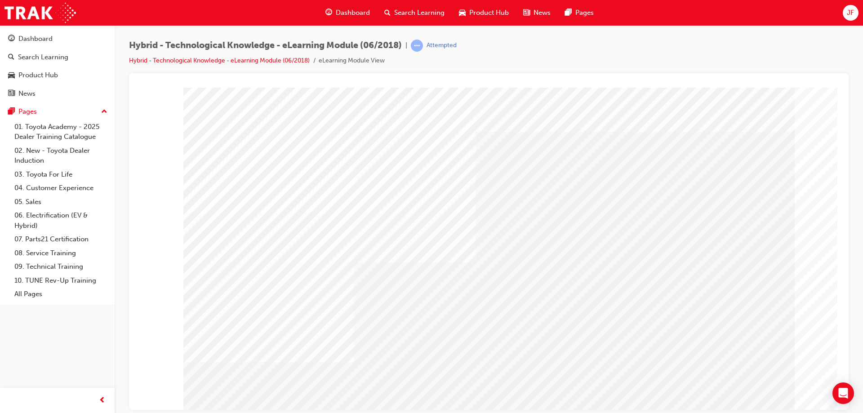
drag, startPoint x: 657, startPoint y: 391, endPoint x: 645, endPoint y: 394, distance: 12.0
drag, startPoint x: 651, startPoint y: 393, endPoint x: 658, endPoint y: 393, distance: 6.7
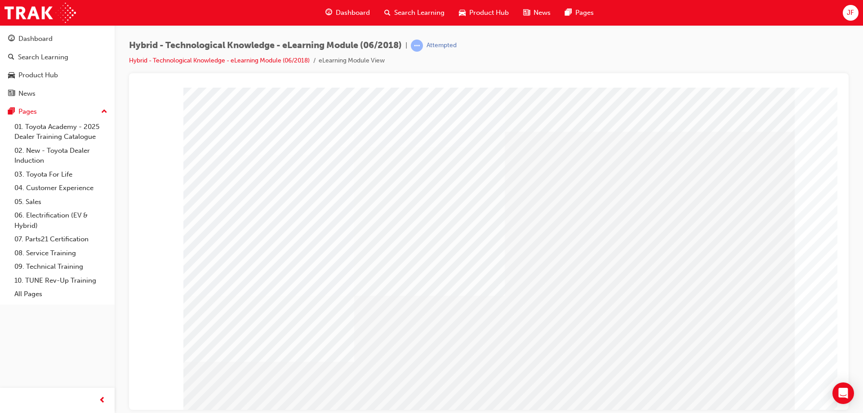
drag, startPoint x: 653, startPoint y: 389, endPoint x: 599, endPoint y: 386, distance: 54.0
drag, startPoint x: 640, startPoint y: 389, endPoint x: 650, endPoint y: 390, distance: 9.9
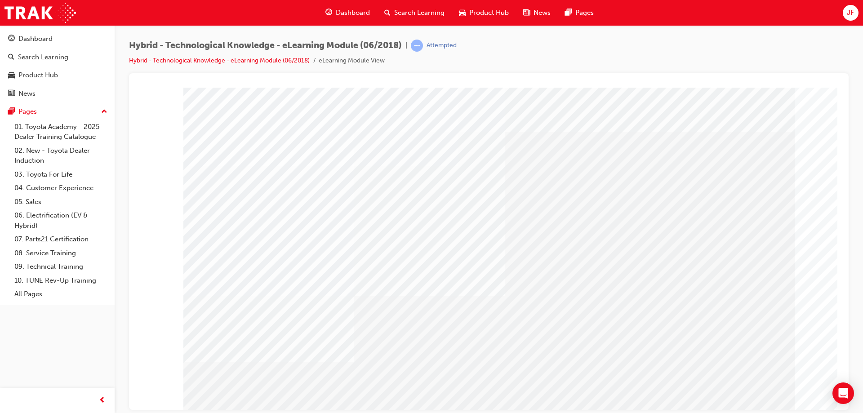
drag, startPoint x: 662, startPoint y: 397, endPoint x: 659, endPoint y: 394, distance: 4.8
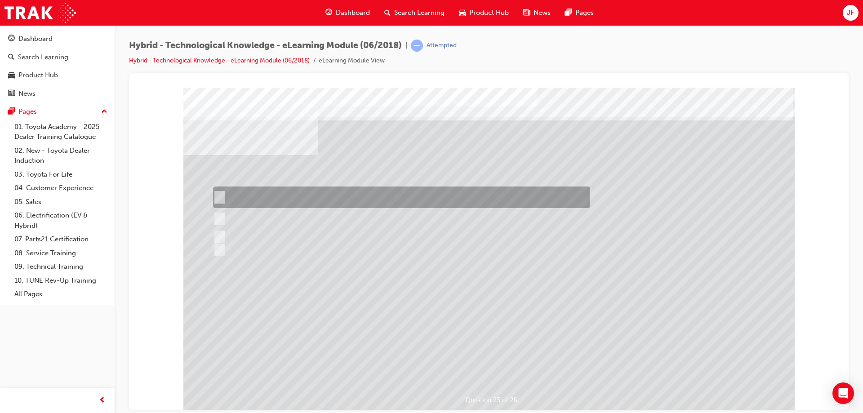
drag, startPoint x: 226, startPoint y: 198, endPoint x: 222, endPoint y: 195, distance: 5.1
click at [223, 196] on div at bounding box center [399, 197] width 377 height 22
radio input "true"
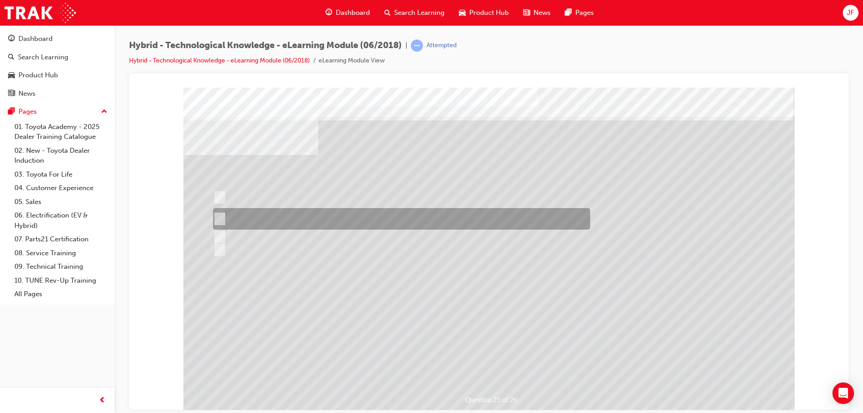
click at [222, 218] on input "Toyota Warranty Advantage (TWA) Hybrid Battery coverage is for up to 10yrs, wit…" at bounding box center [218, 219] width 10 height 10
radio input "true"
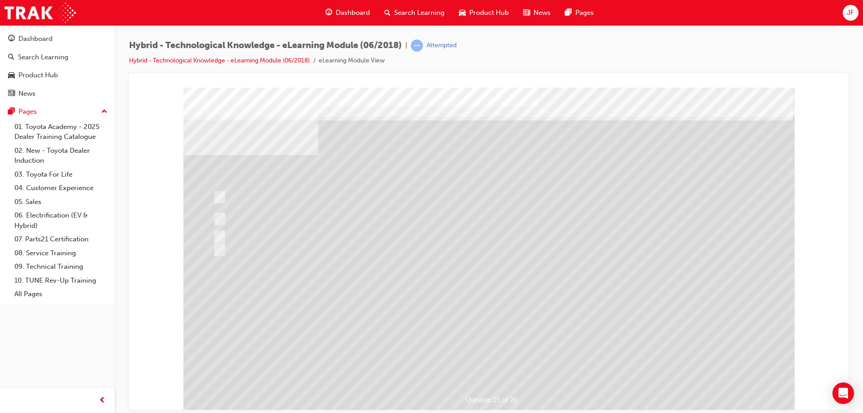
click at [474, 365] on div at bounding box center [488, 249] width 611 height 324
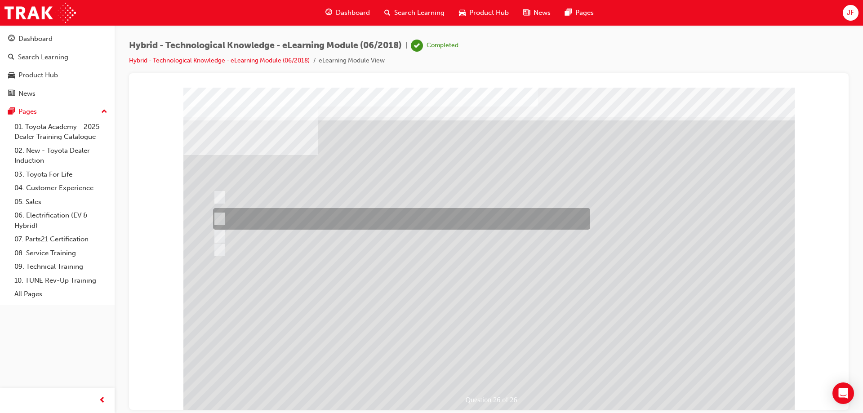
click at [217, 217] on input "More than 170,000 Toyota Hybrids have been sold in Australia and over 15 millio…" at bounding box center [218, 219] width 10 height 10
radio input "true"
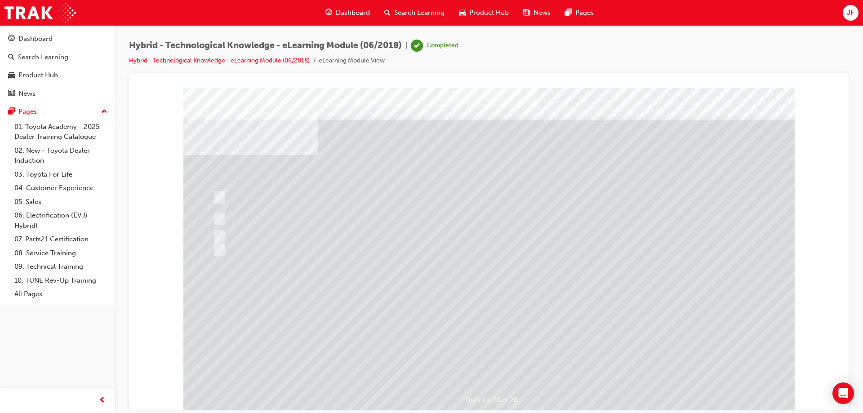
click at [505, 366] on div at bounding box center [488, 249] width 611 height 324
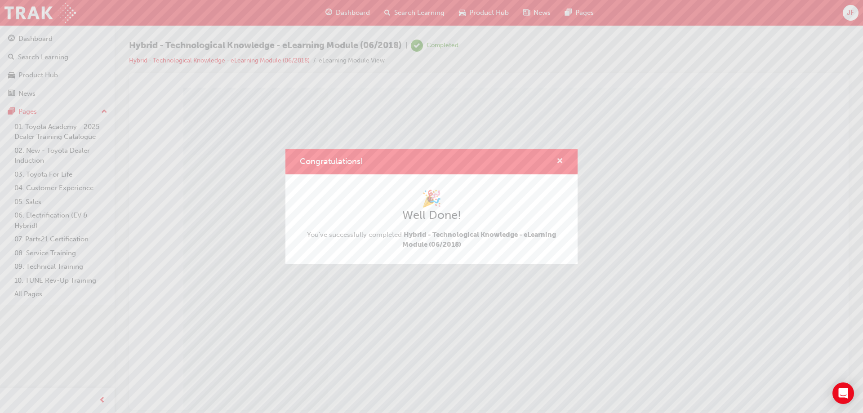
click at [558, 163] on span "cross-icon" at bounding box center [559, 162] width 7 height 8
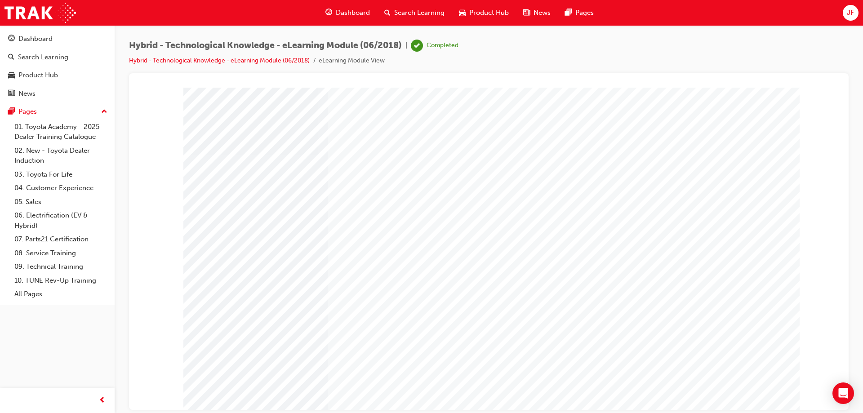
click at [409, 10] on span "Search Learning" at bounding box center [419, 13] width 50 height 10
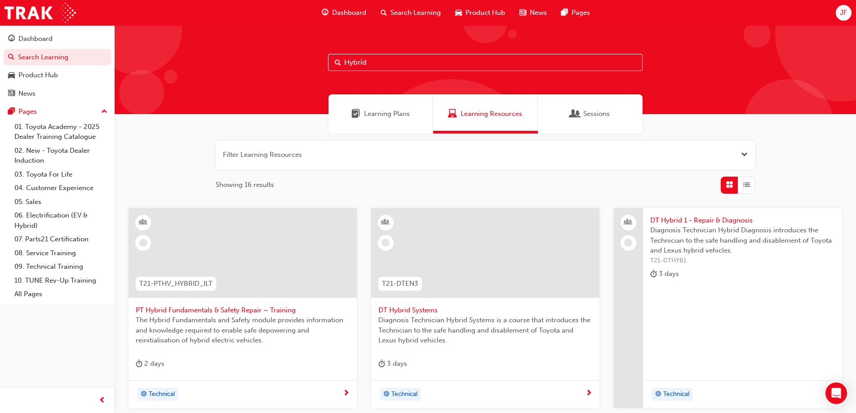
drag, startPoint x: 404, startPoint y: 57, endPoint x: 327, endPoint y: 66, distance: 77.4
click at [327, 66] on div "Hybrid" at bounding box center [485, 69] width 741 height 89
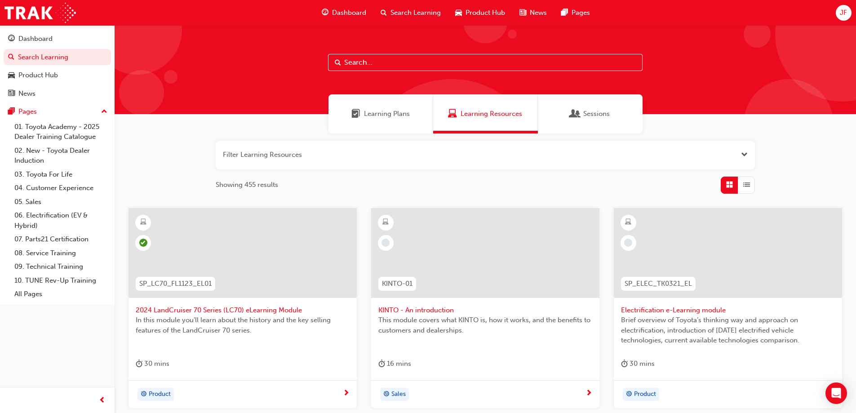
drag, startPoint x: 381, startPoint y: 34, endPoint x: 359, endPoint y: 62, distance: 36.2
click at [359, 62] on input "text" at bounding box center [485, 62] width 315 height 17
paste input "HiLux"
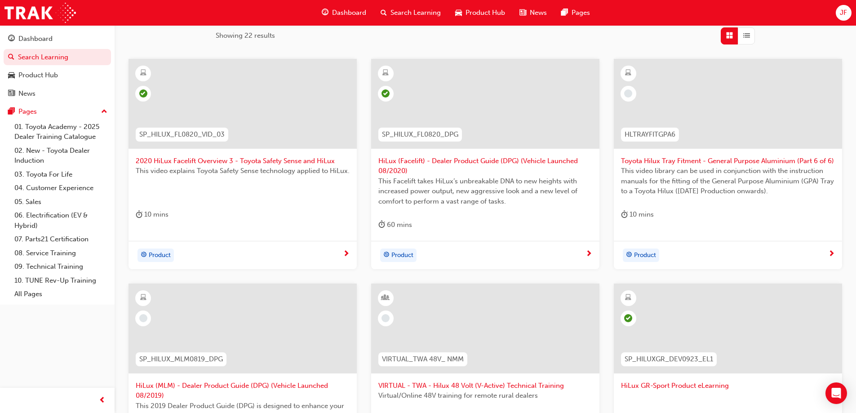
scroll to position [135, 0]
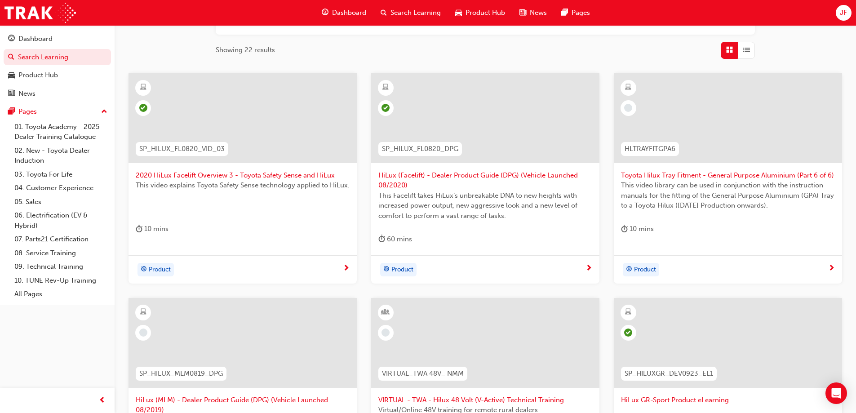
type input "HiLux"
click at [386, 107] on span "learningRecordVerb_COMPLETE-icon" at bounding box center [385, 108] width 8 height 8
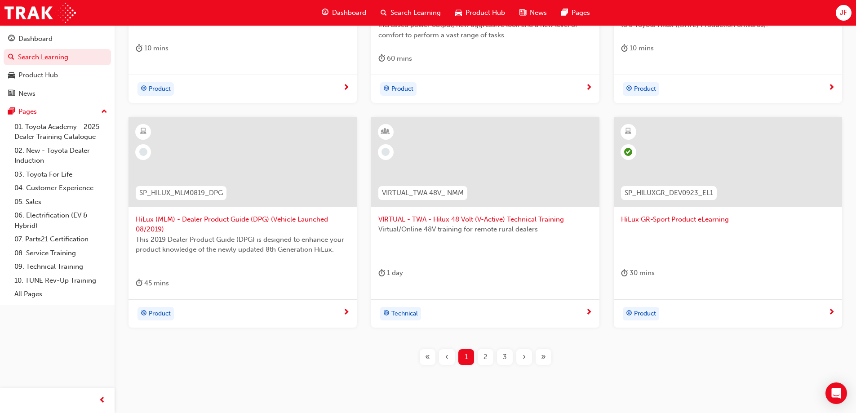
scroll to position [340, 0]
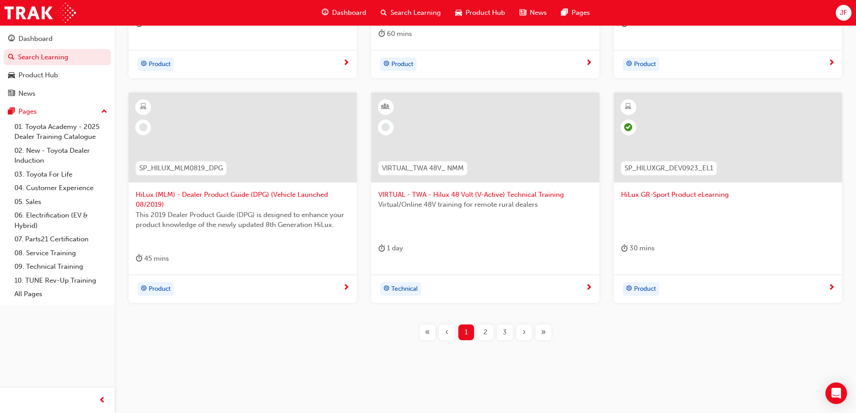
click at [488, 337] on div "2" at bounding box center [486, 332] width 16 height 16
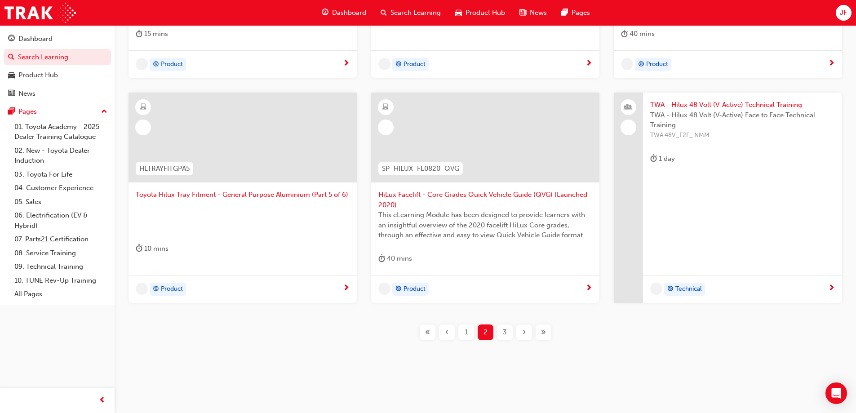
scroll to position [330, 0]
click at [403, 287] on span "Product" at bounding box center [402, 289] width 22 height 10
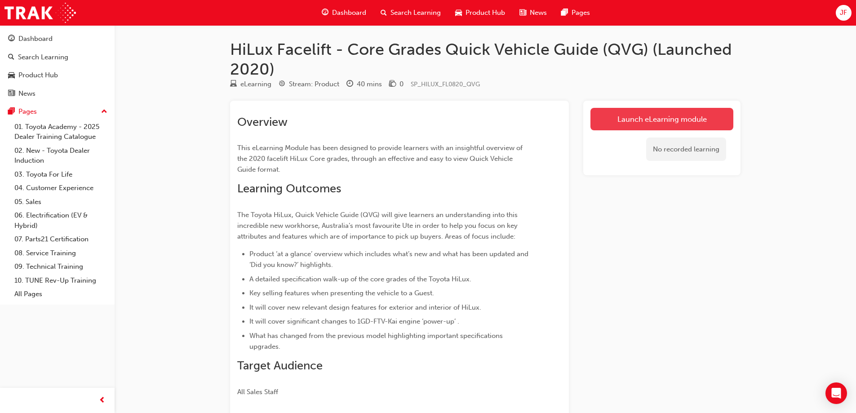
click at [656, 119] on link "Launch eLearning module" at bounding box center [661, 119] width 143 height 22
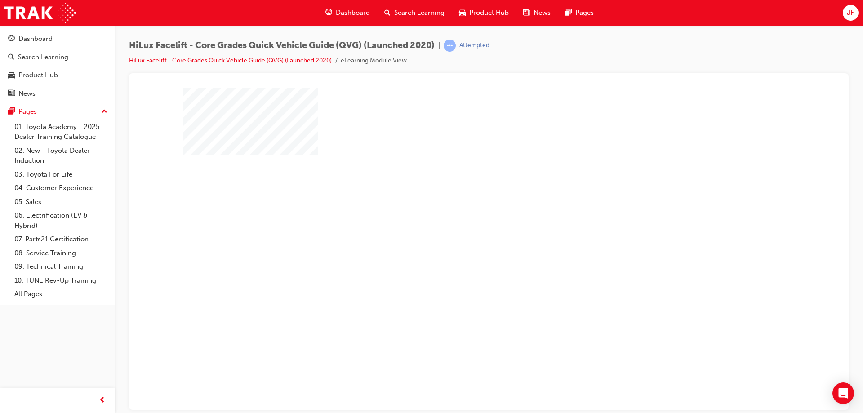
click at [463, 222] on div "play" at bounding box center [463, 222] width 0 height 0
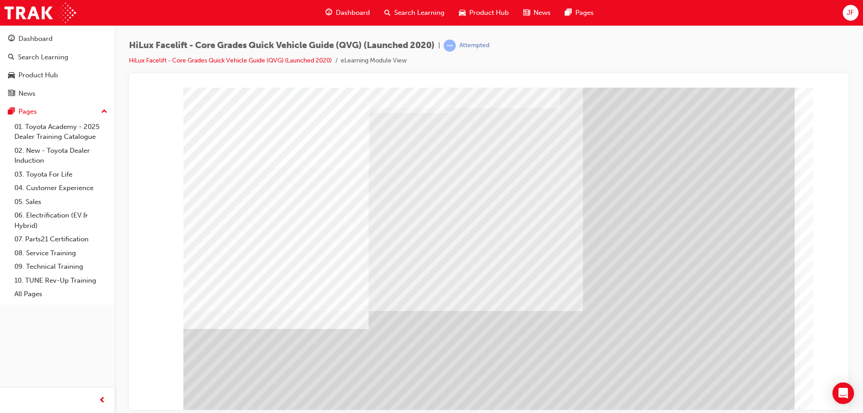
drag, startPoint x: 717, startPoint y: 405, endPoint x: 711, endPoint y: 404, distance: 5.5
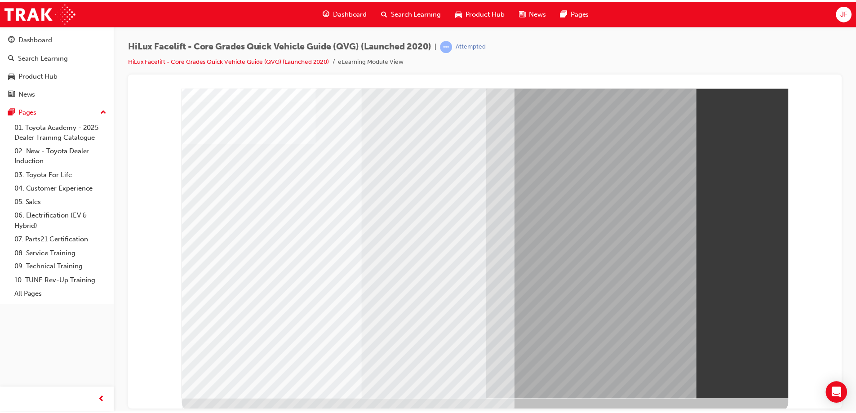
scroll to position [15, 0]
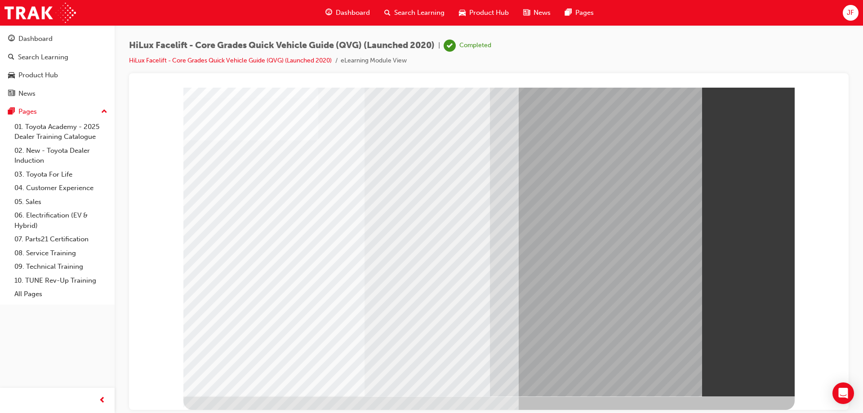
click at [394, 10] on span "Search Learning" at bounding box center [419, 13] width 50 height 10
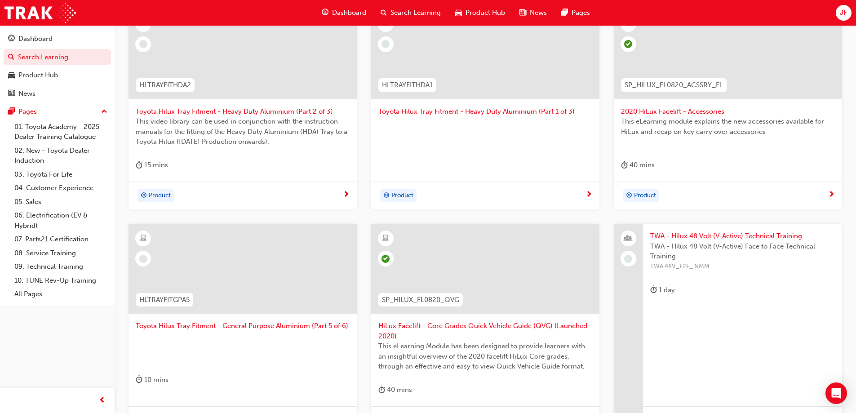
scroll to position [195, 0]
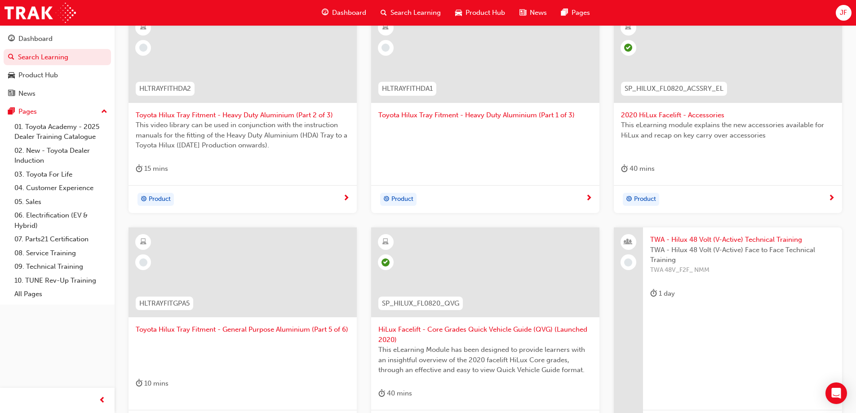
click at [400, 11] on span "Search Learning" at bounding box center [415, 13] width 50 height 10
click at [385, 14] on span "search-icon" at bounding box center [384, 12] width 6 height 11
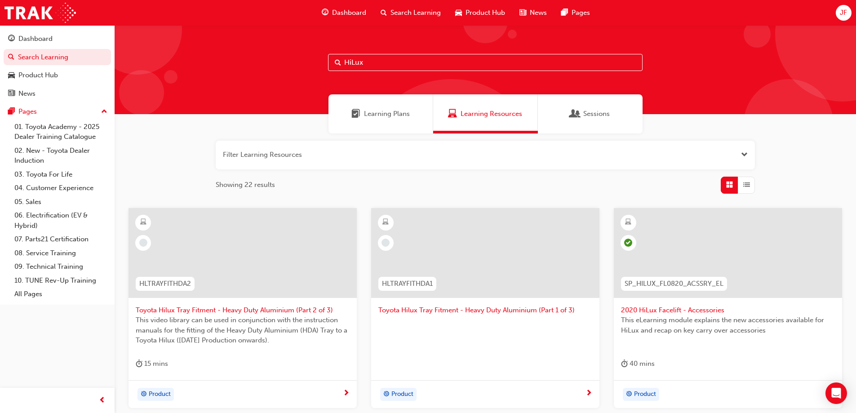
drag, startPoint x: 376, startPoint y: 63, endPoint x: 324, endPoint y: 60, distance: 52.6
click at [324, 60] on div "HiLux" at bounding box center [485, 69] width 741 height 89
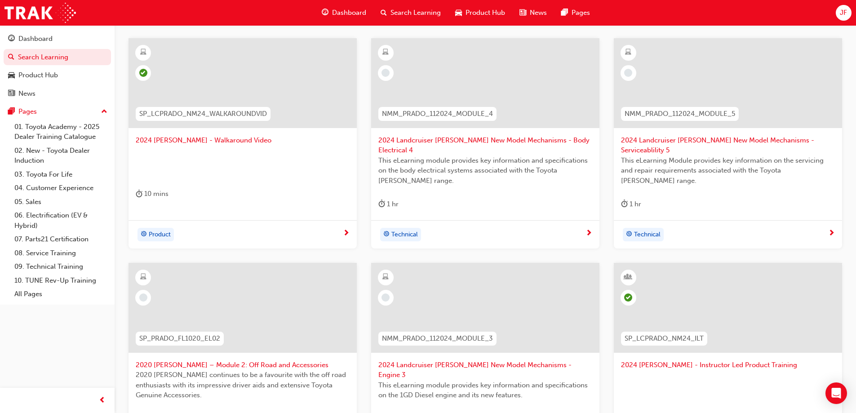
scroll to position [180, 0]
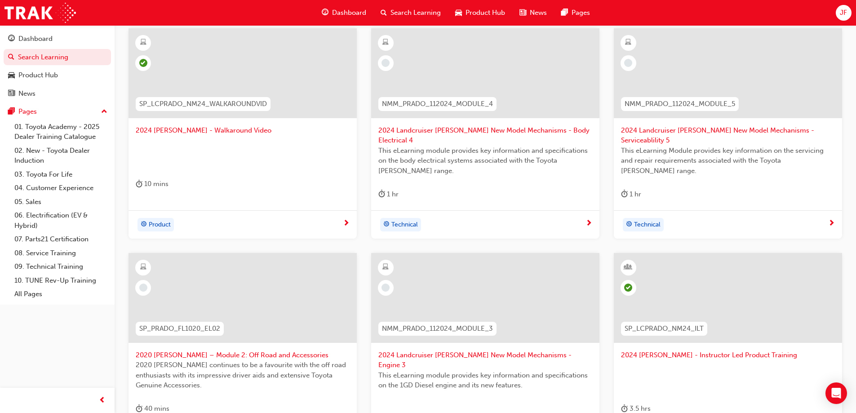
type input "[PERSON_NAME]"
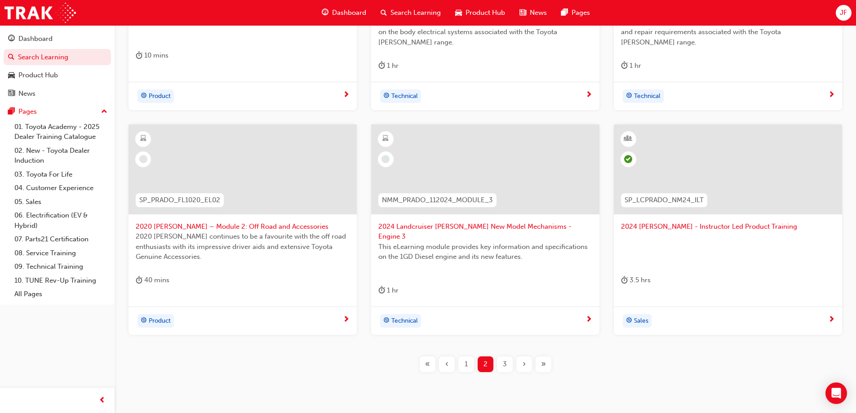
scroll to position [315, 0]
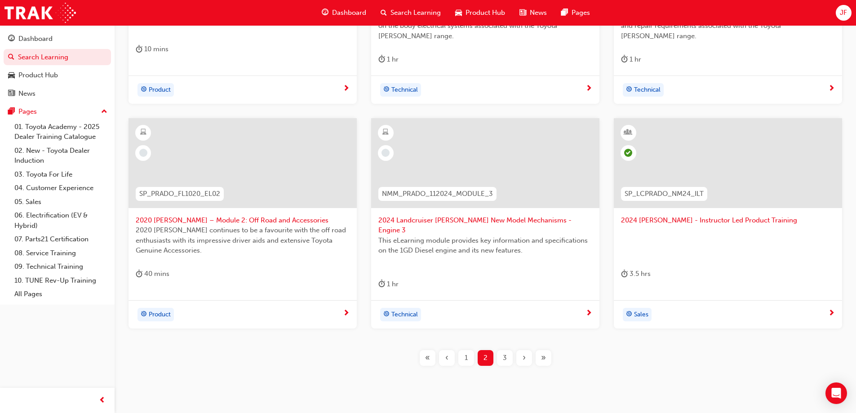
click at [160, 310] on span "Product" at bounding box center [160, 315] width 22 height 10
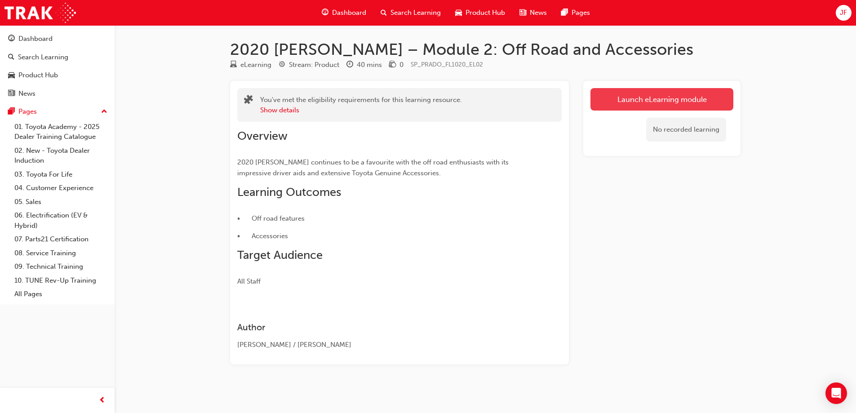
click at [621, 91] on link "Launch eLearning module" at bounding box center [661, 99] width 143 height 22
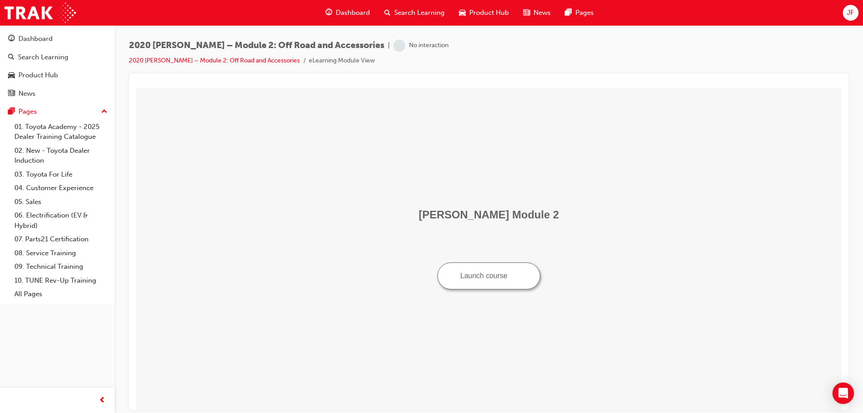
click at [486, 277] on button "Launch course" at bounding box center [488, 275] width 103 height 27
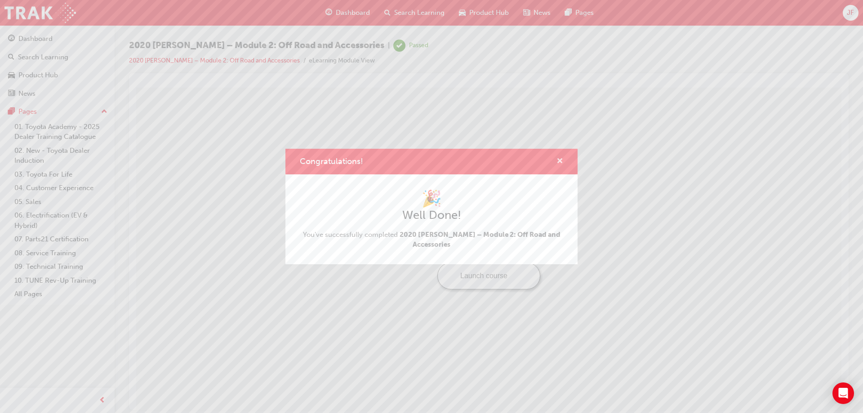
click at [559, 166] on span "cross-icon" at bounding box center [559, 162] width 7 height 8
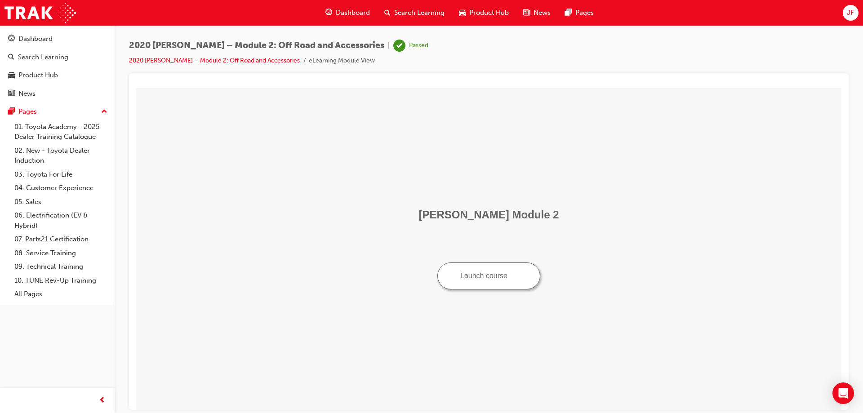
click at [420, 11] on span "Search Learning" at bounding box center [419, 13] width 50 height 10
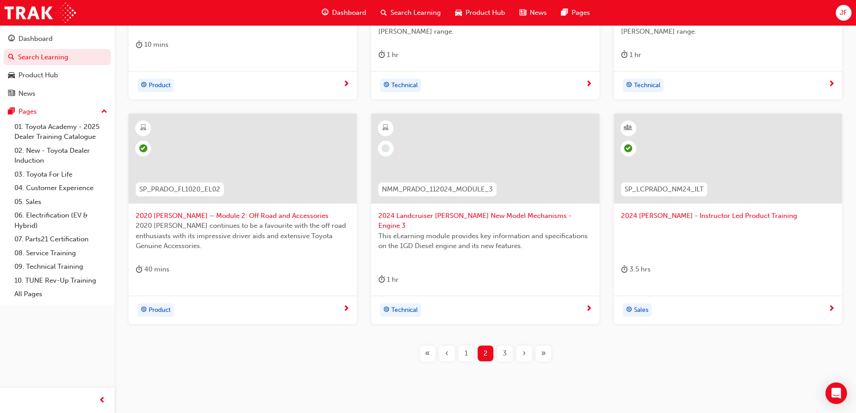
scroll to position [320, 0]
click at [471, 345] on div "1" at bounding box center [466, 353] width 16 height 16
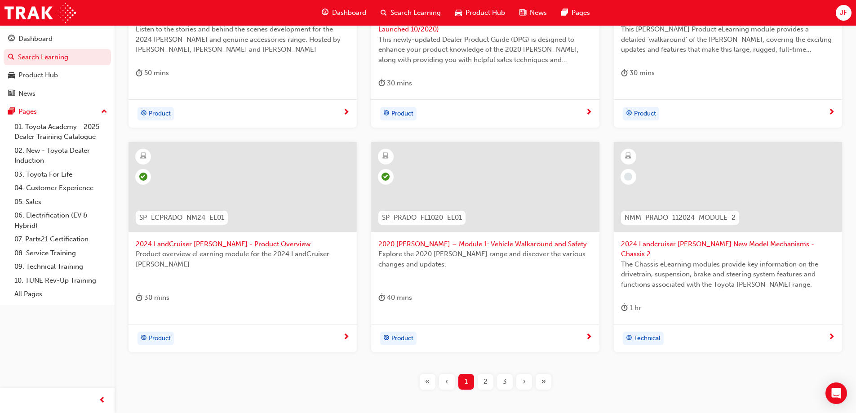
scroll to position [330, 0]
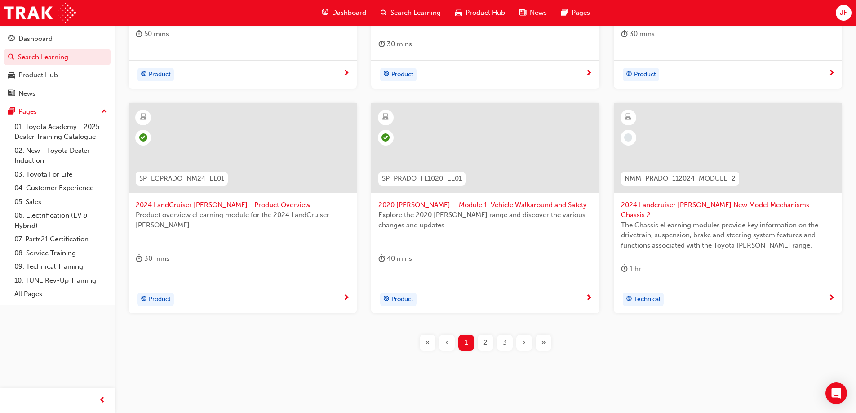
click at [507, 335] on div "3" at bounding box center [505, 343] width 16 height 16
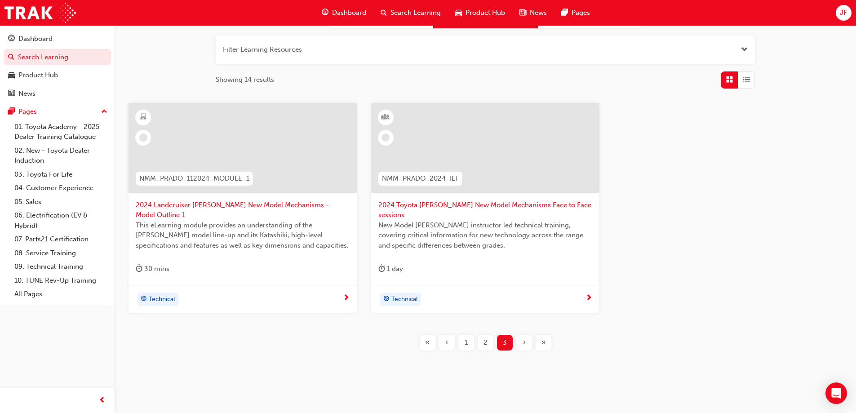
click at [309, 168] on div at bounding box center [243, 148] width 228 height 90
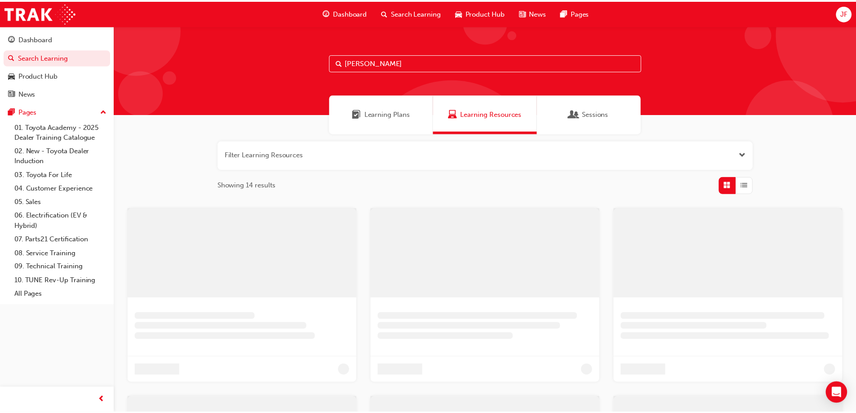
scroll to position [105, 0]
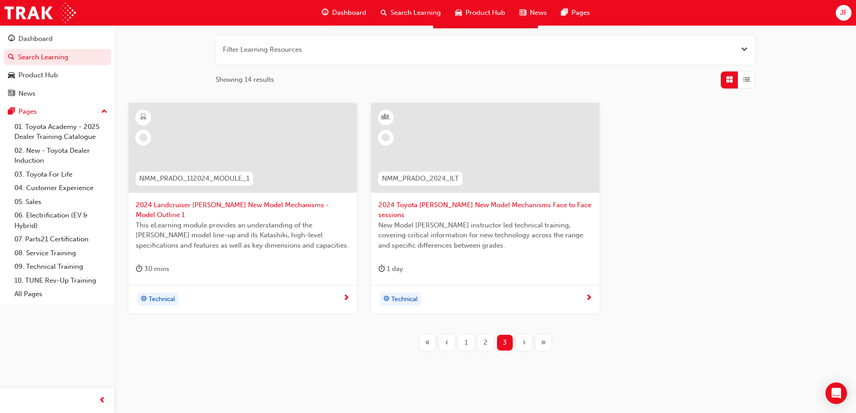
click at [404, 12] on span "Search Learning" at bounding box center [415, 13] width 50 height 10
click at [389, 14] on div "Search Learning" at bounding box center [410, 13] width 75 height 18
click at [384, 14] on span "search-icon" at bounding box center [384, 12] width 6 height 11
click at [397, 13] on span "Search Learning" at bounding box center [415, 13] width 50 height 10
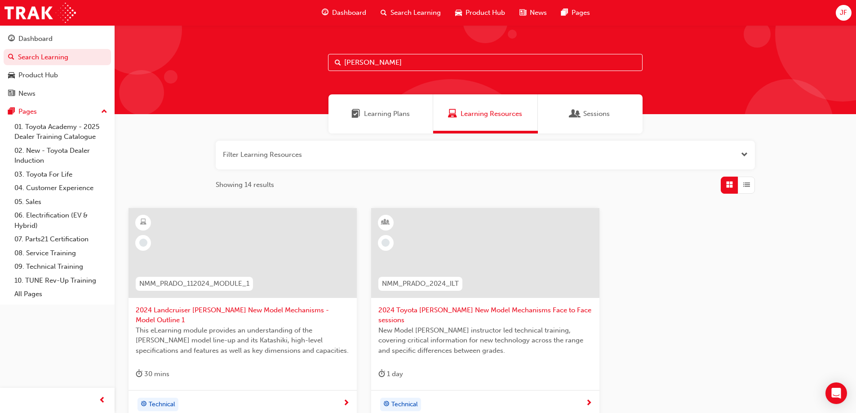
drag, startPoint x: 430, startPoint y: 64, endPoint x: 299, endPoint y: 57, distance: 130.5
click at [299, 57] on div "[PERSON_NAME]" at bounding box center [485, 69] width 741 height 89
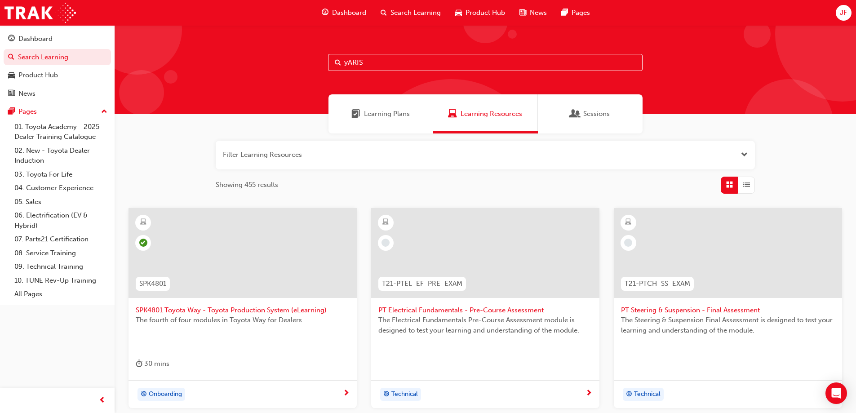
type input "yARIS"
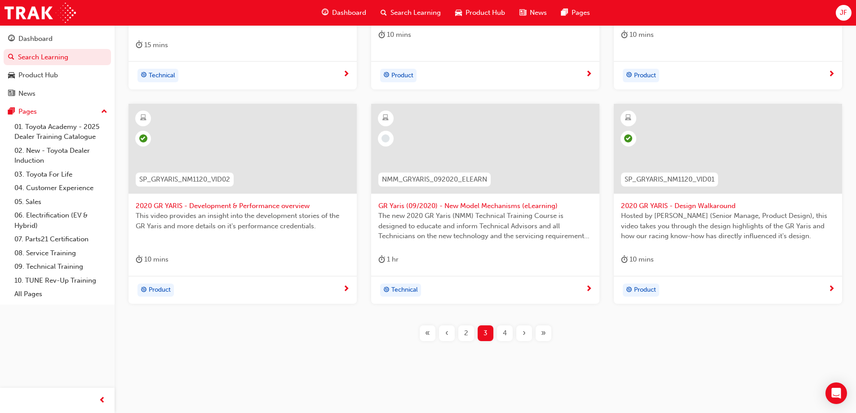
scroll to position [330, 0]
click at [450, 332] on div "‹" at bounding box center [447, 332] width 16 height 16
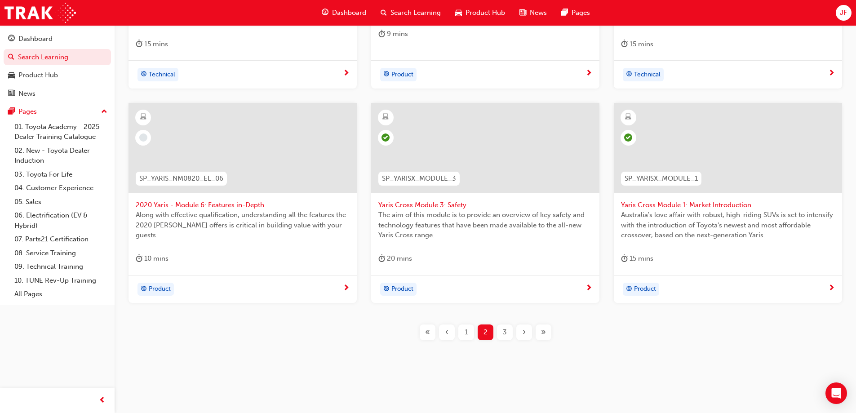
click at [461, 334] on div "1" at bounding box center [466, 332] width 16 height 16
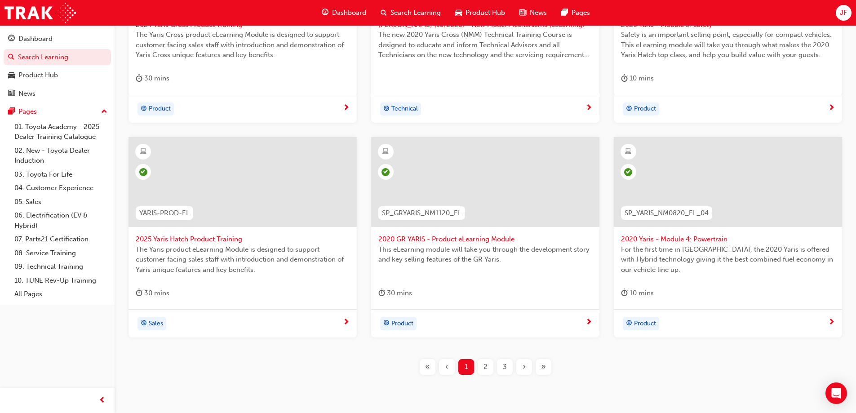
scroll to position [320, 0]
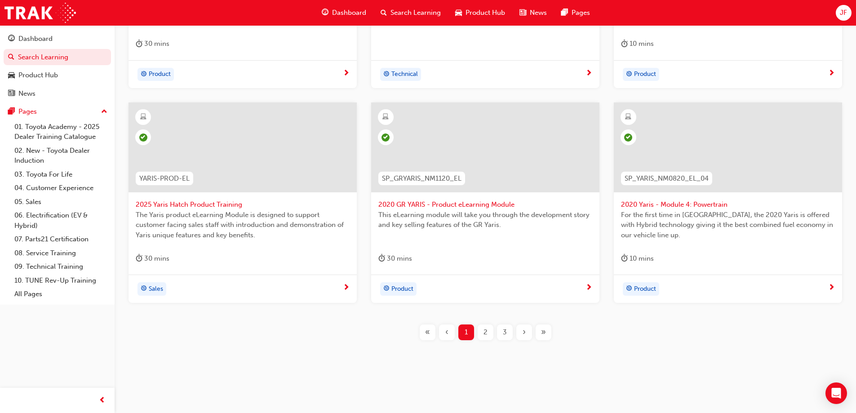
click at [485, 335] on div "2" at bounding box center [486, 332] width 16 height 16
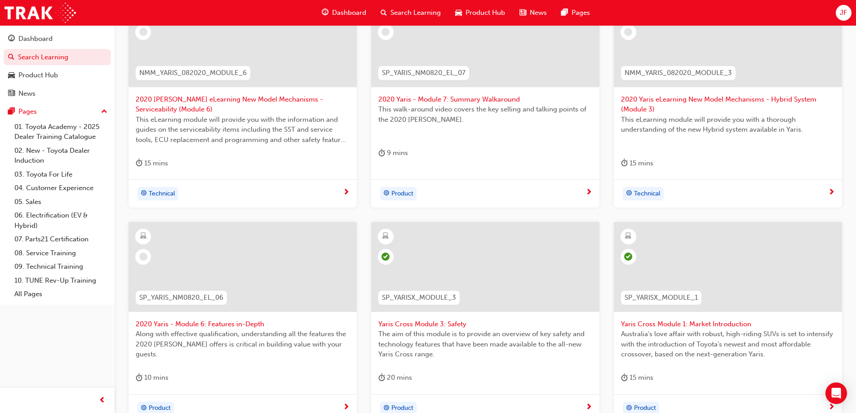
scroll to position [240, 0]
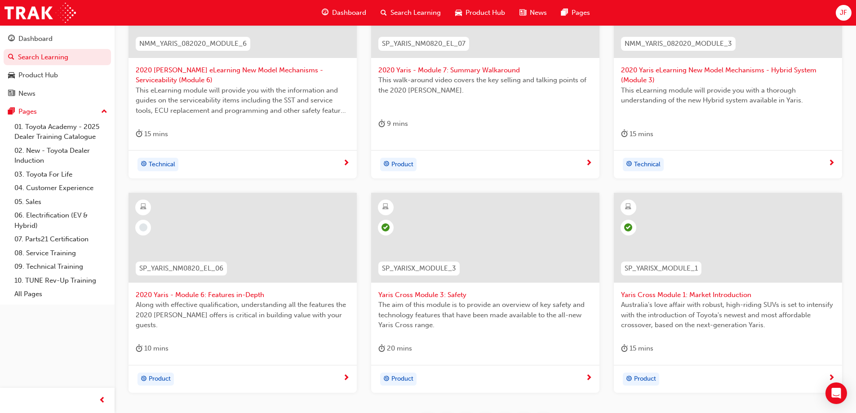
click at [157, 378] on span "Product" at bounding box center [160, 379] width 22 height 10
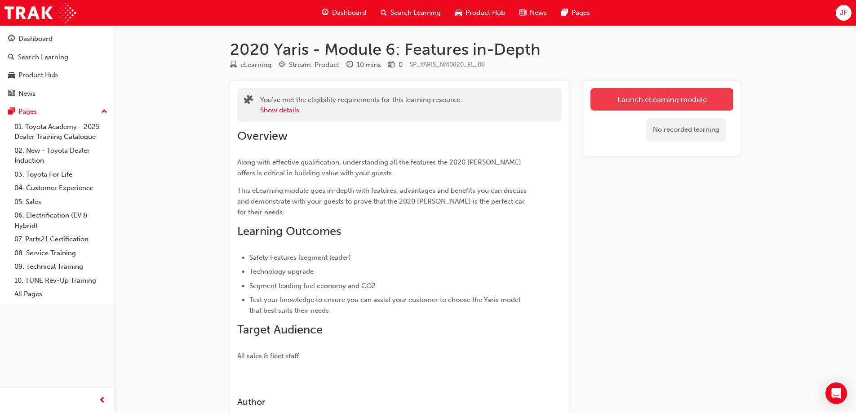
click at [684, 93] on link "Launch eLearning module" at bounding box center [661, 99] width 143 height 22
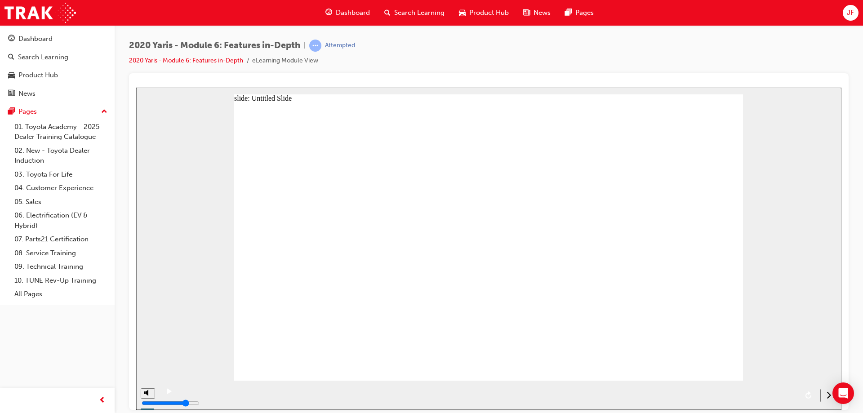
click at [830, 398] on icon "next" at bounding box center [828, 394] width 4 height 8
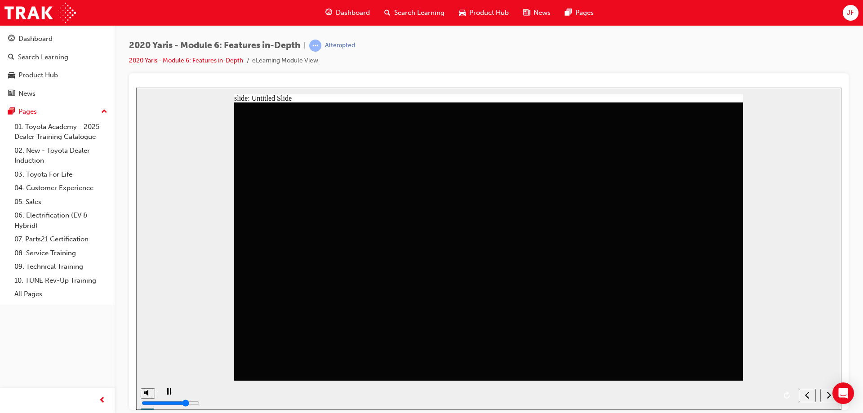
click at [830, 398] on icon "next" at bounding box center [828, 394] width 4 height 8
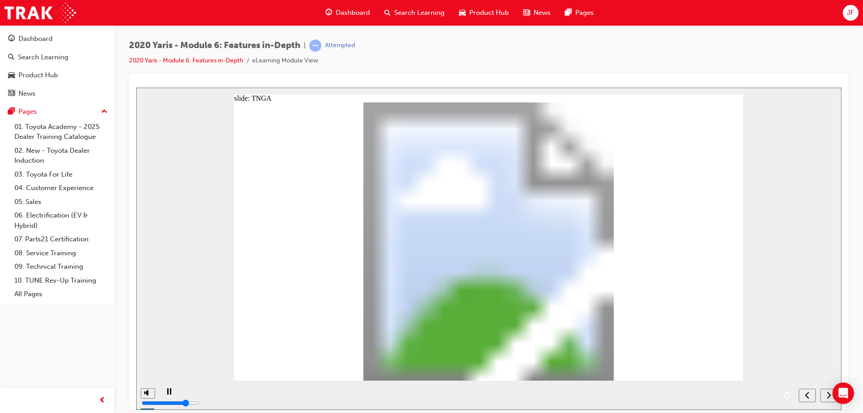
click at [830, 398] on icon "next" at bounding box center [828, 394] width 4 height 8
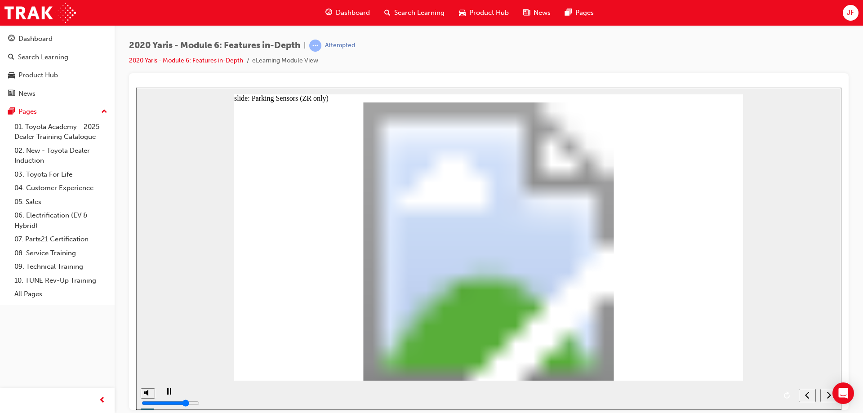
click at [830, 398] on icon "next" at bounding box center [828, 394] width 4 height 8
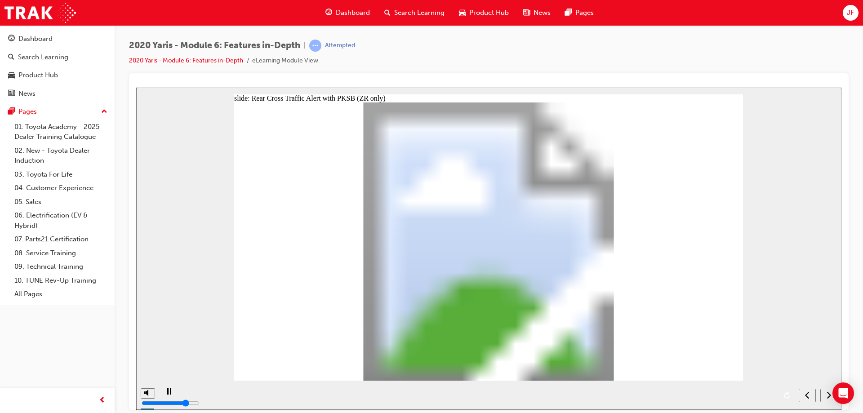
click at [830, 398] on icon "next" at bounding box center [828, 394] width 4 height 8
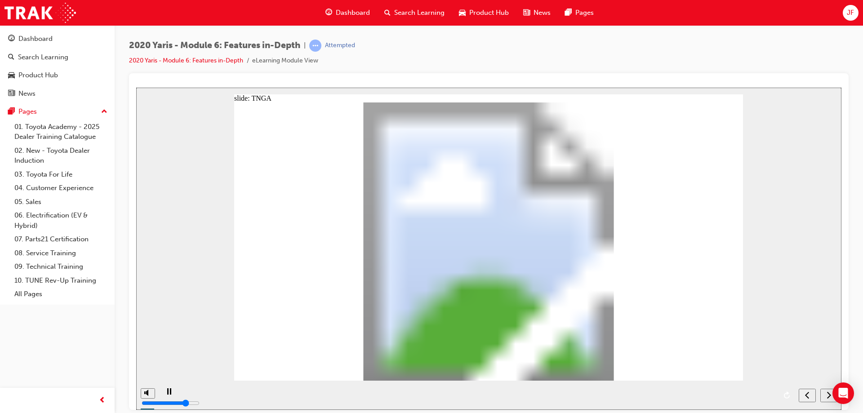
click at [830, 398] on icon "next" at bounding box center [828, 394] width 4 height 8
click at [830, 398] on icon "submit" at bounding box center [827, 394] width 8 height 8
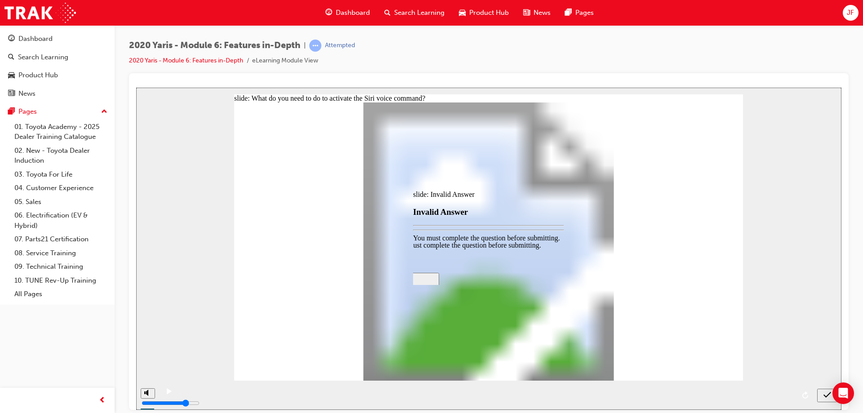
click at [830, 398] on div at bounding box center [488, 248] width 705 height 322
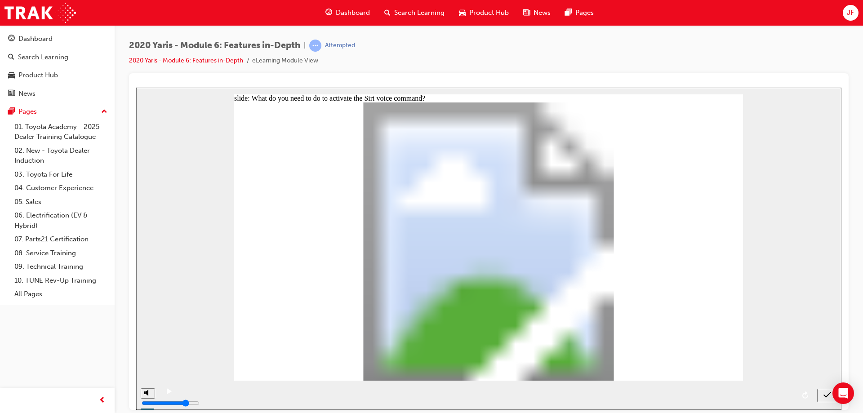
click at [825, 396] on icon "submit" at bounding box center [827, 394] width 8 height 6
click at [826, 395] on nav "slide navigation" at bounding box center [827, 394] width 20 height 29
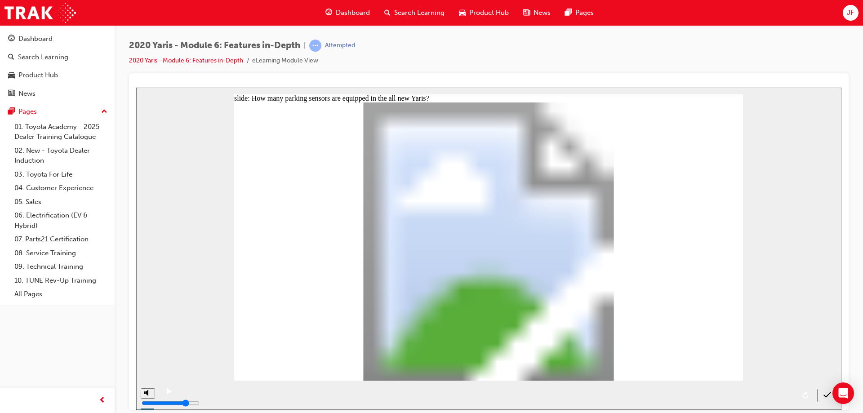
click at [825, 398] on icon "submit" at bounding box center [827, 394] width 8 height 8
radio input "false"
radio input "true"
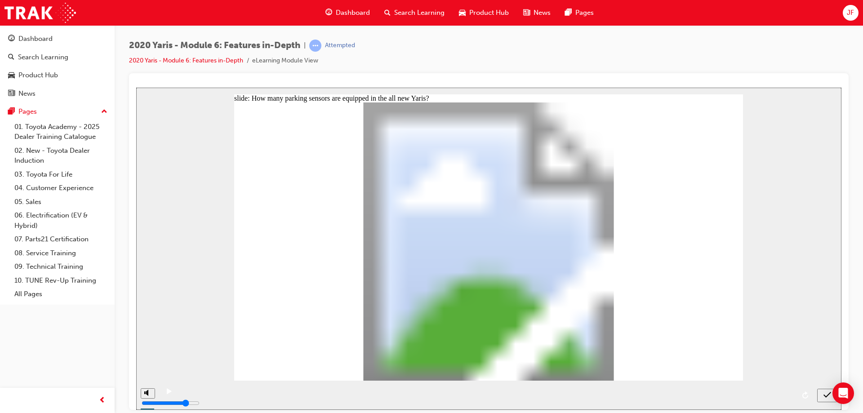
click at [829, 398] on icon "submit" at bounding box center [827, 394] width 8 height 8
radio input "false"
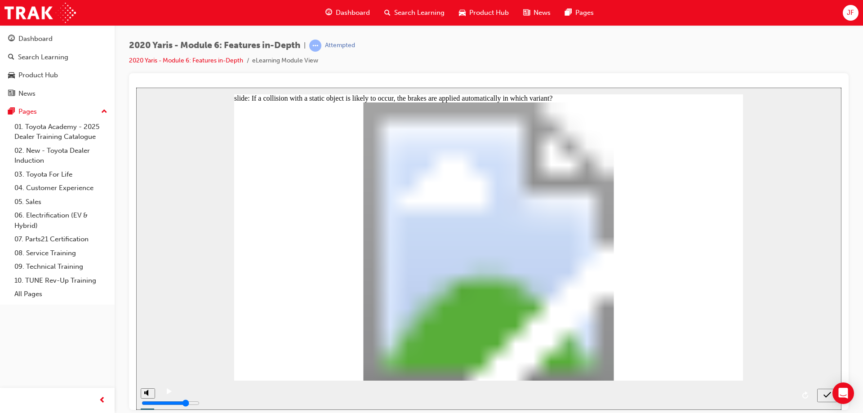
radio input "false"
radio input "true"
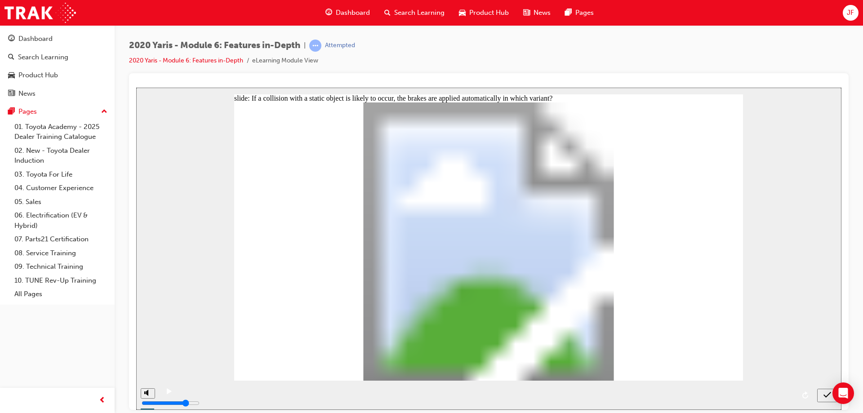
click at [826, 393] on icon "submit" at bounding box center [827, 394] width 8 height 8
drag, startPoint x: 498, startPoint y: 345, endPoint x: 490, endPoint y: 339, distance: 9.6
radio input "true"
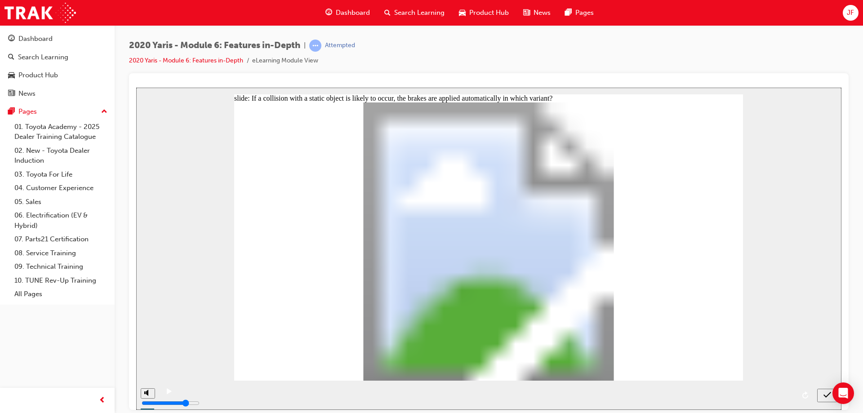
click at [824, 396] on icon "submit" at bounding box center [827, 394] width 8 height 8
radio input "true"
click at [828, 401] on button "submit" at bounding box center [827, 394] width 20 height 13
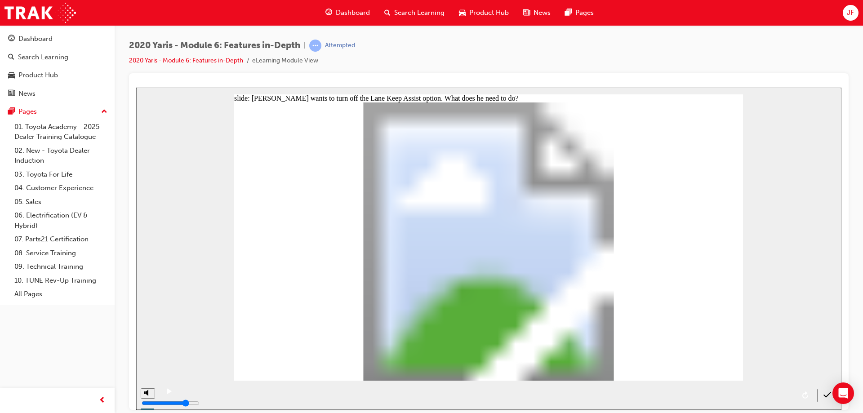
radio input "true"
click at [825, 394] on icon "submit" at bounding box center [827, 394] width 8 height 8
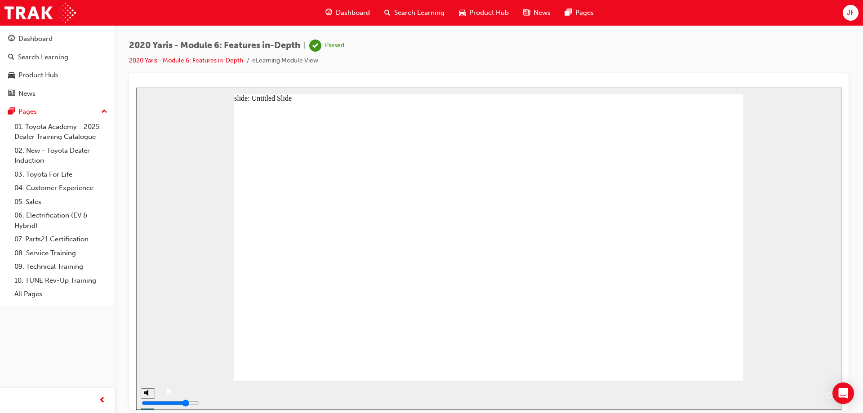
click at [826, 398] on button "replay" at bounding box center [829, 394] width 13 height 13
click at [403, 12] on span "Search Learning" at bounding box center [419, 13] width 50 height 10
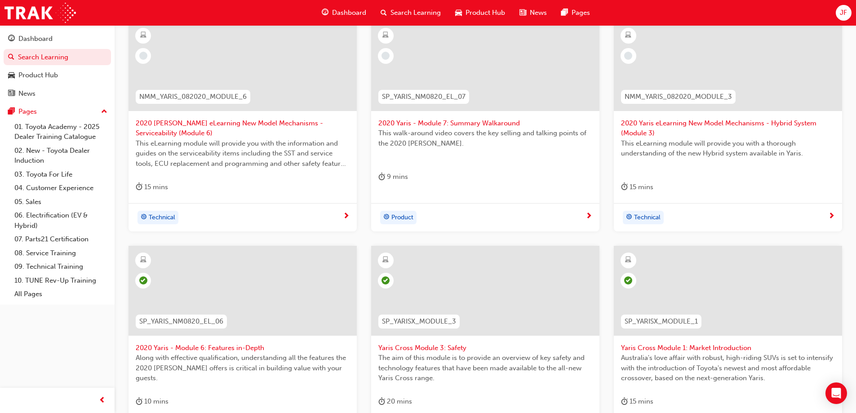
scroll to position [150, 0]
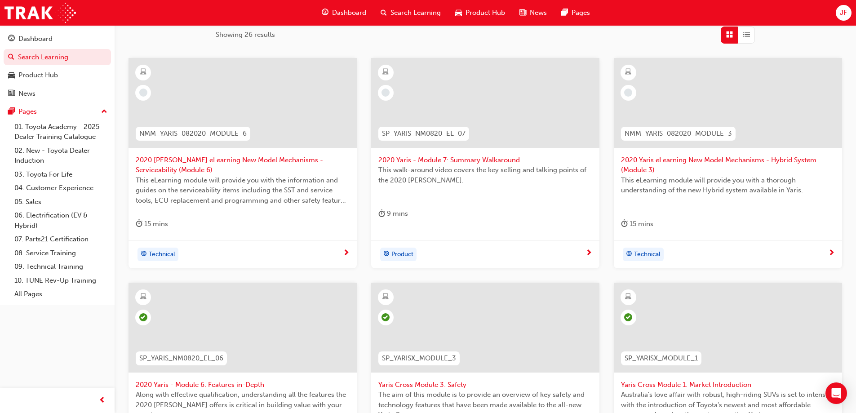
click at [477, 249] on div "Product" at bounding box center [481, 254] width 207 height 13
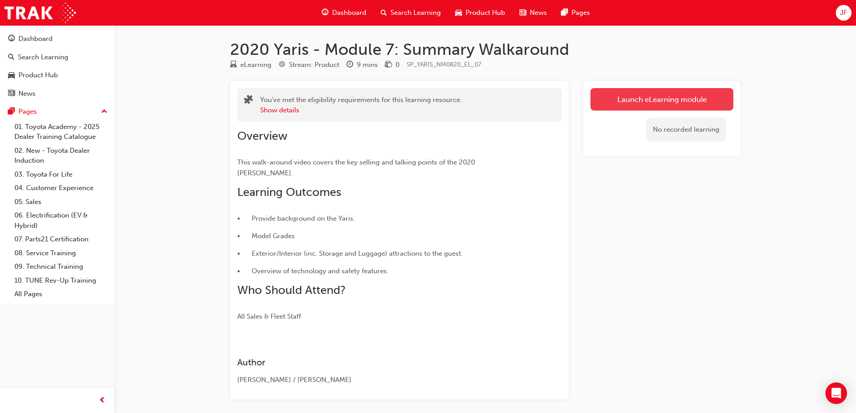
click at [651, 104] on link "Launch eLearning module" at bounding box center [661, 99] width 143 height 22
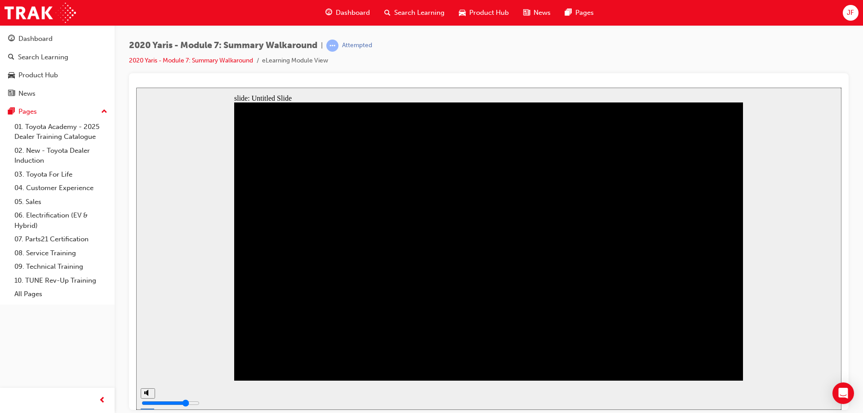
drag, startPoint x: 350, startPoint y: 355, endPoint x: 347, endPoint y: 347, distance: 8.1
drag, startPoint x: 355, startPoint y: 337, endPoint x: 350, endPoint y: 329, distance: 9.9
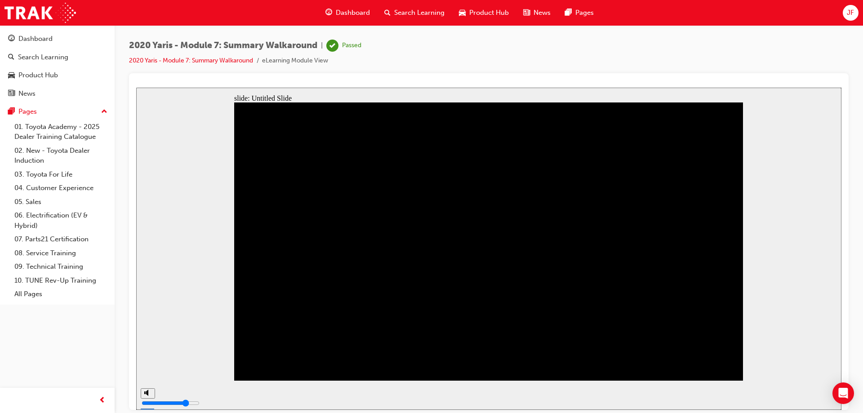
click at [407, 15] on span "Search Learning" at bounding box center [419, 13] width 50 height 10
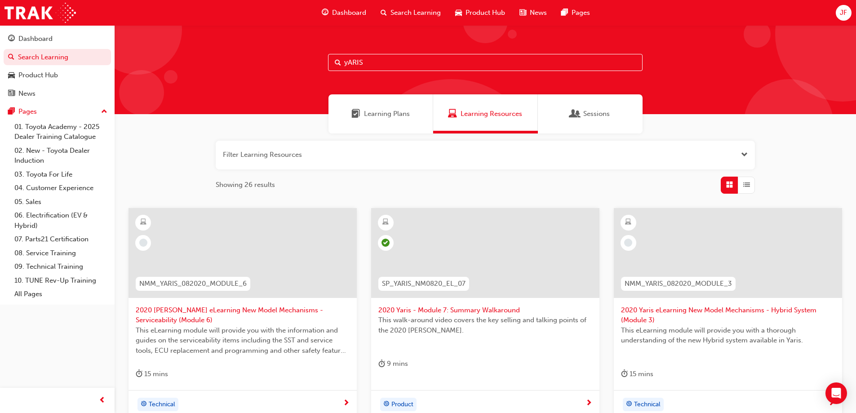
drag, startPoint x: 379, startPoint y: 63, endPoint x: 217, endPoint y: 58, distance: 161.8
click at [217, 58] on div "yARIS" at bounding box center [485, 69] width 741 height 89
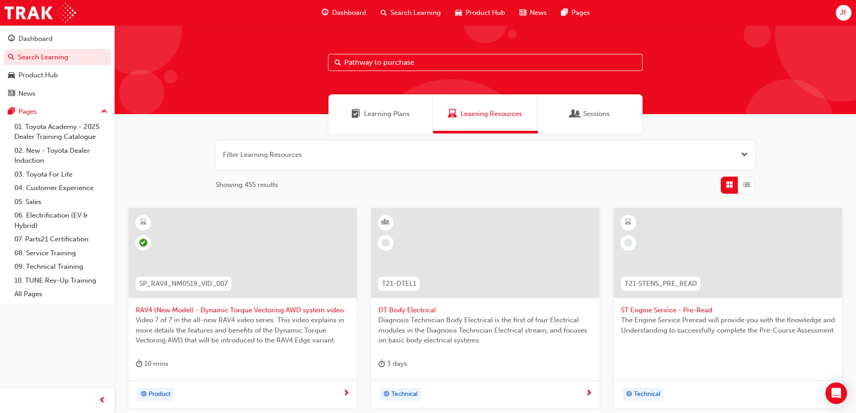
type input "Pathway to purchase"
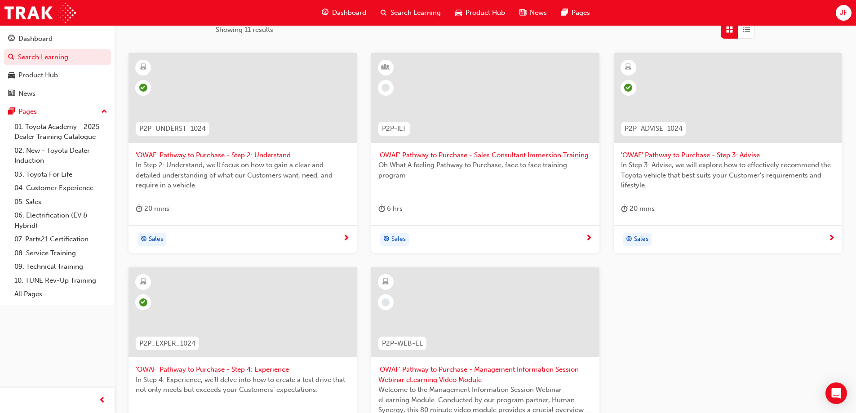
scroll to position [180, 0]
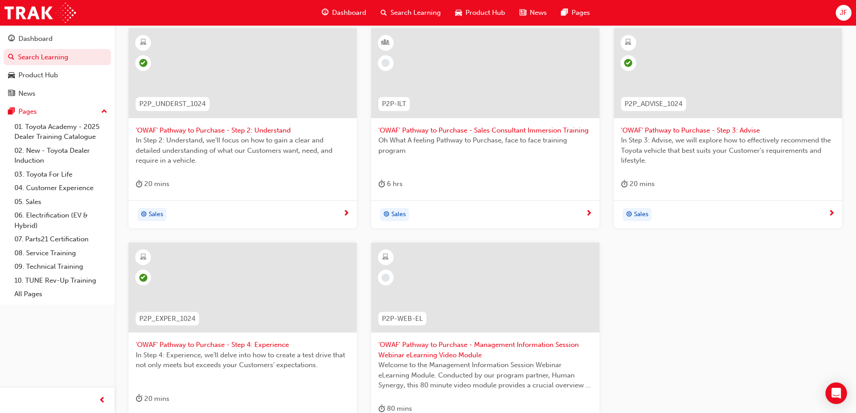
click at [464, 220] on div "Sales" at bounding box center [481, 214] width 207 height 13
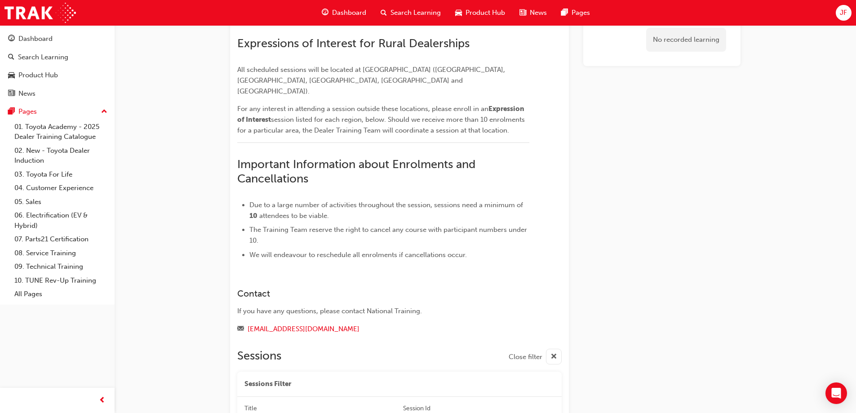
scroll to position [494, 0]
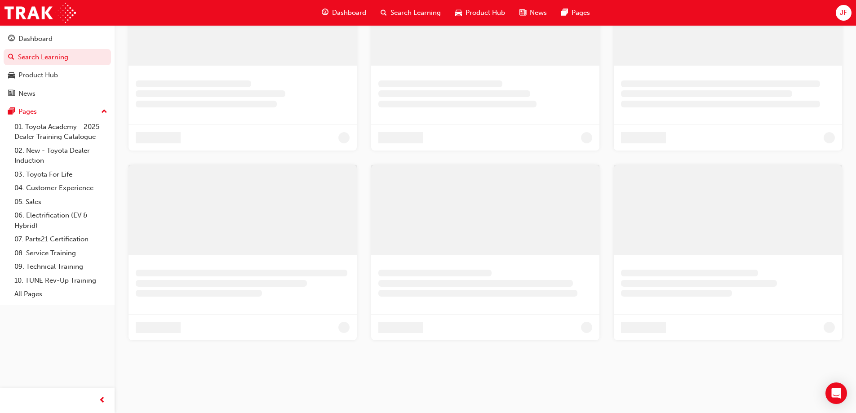
scroll to position [180, 0]
